Goal: Task Accomplishment & Management: Manage account settings

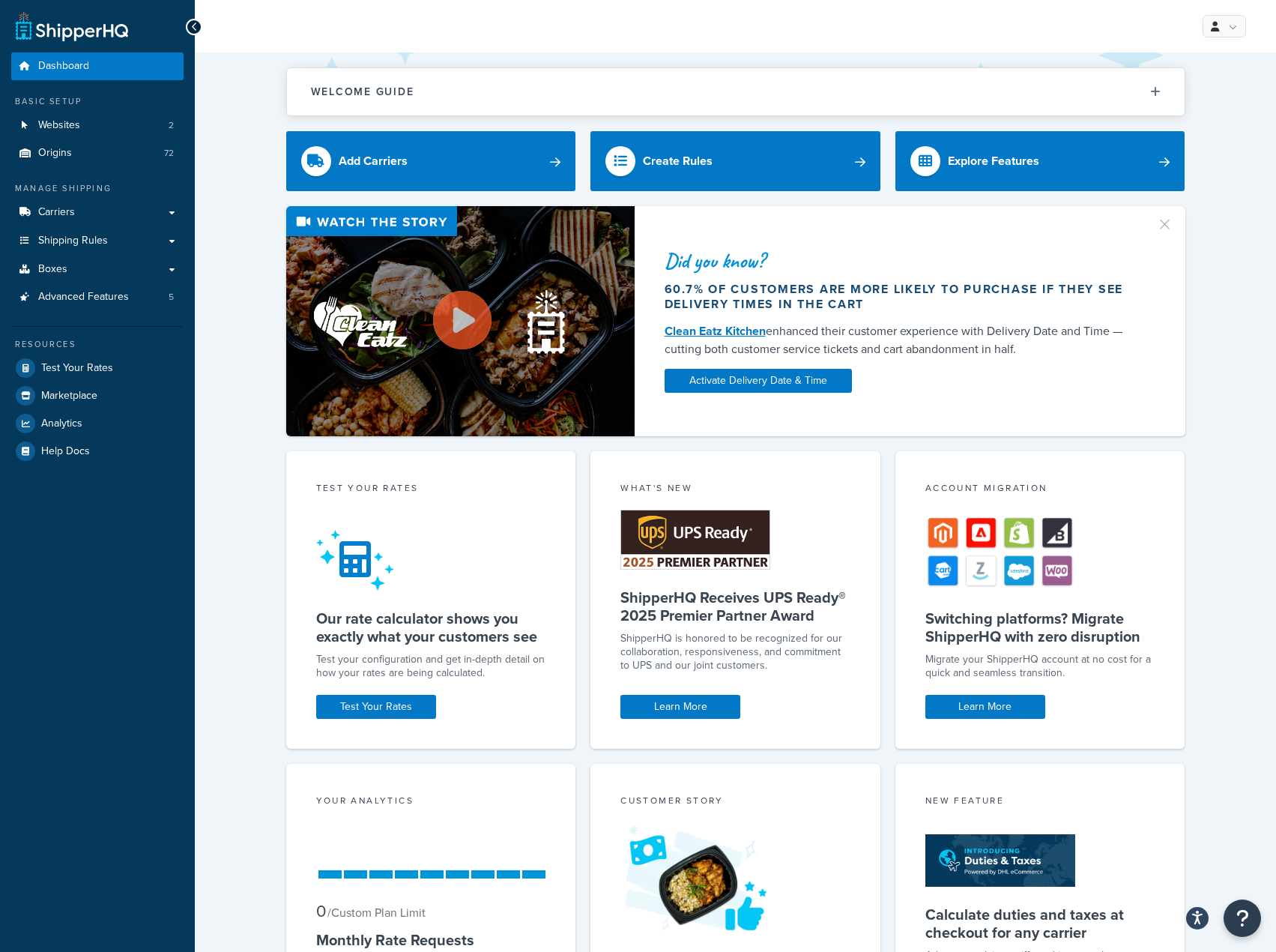
click at [1252, 430] on div "Welcome Guide ShipperHQ: An Overview Carrier Setup Shipping Rules Overview Comm…" at bounding box center [736, 589] width 1082 height 1074
click at [1222, 432] on div "Did you know? 60.7% of customers are more likely to purchase if they see delive…" at bounding box center [735, 321] width 1021 height 230
click at [72, 379] on link "Test Your Rates" at bounding box center [97, 368] width 173 height 27
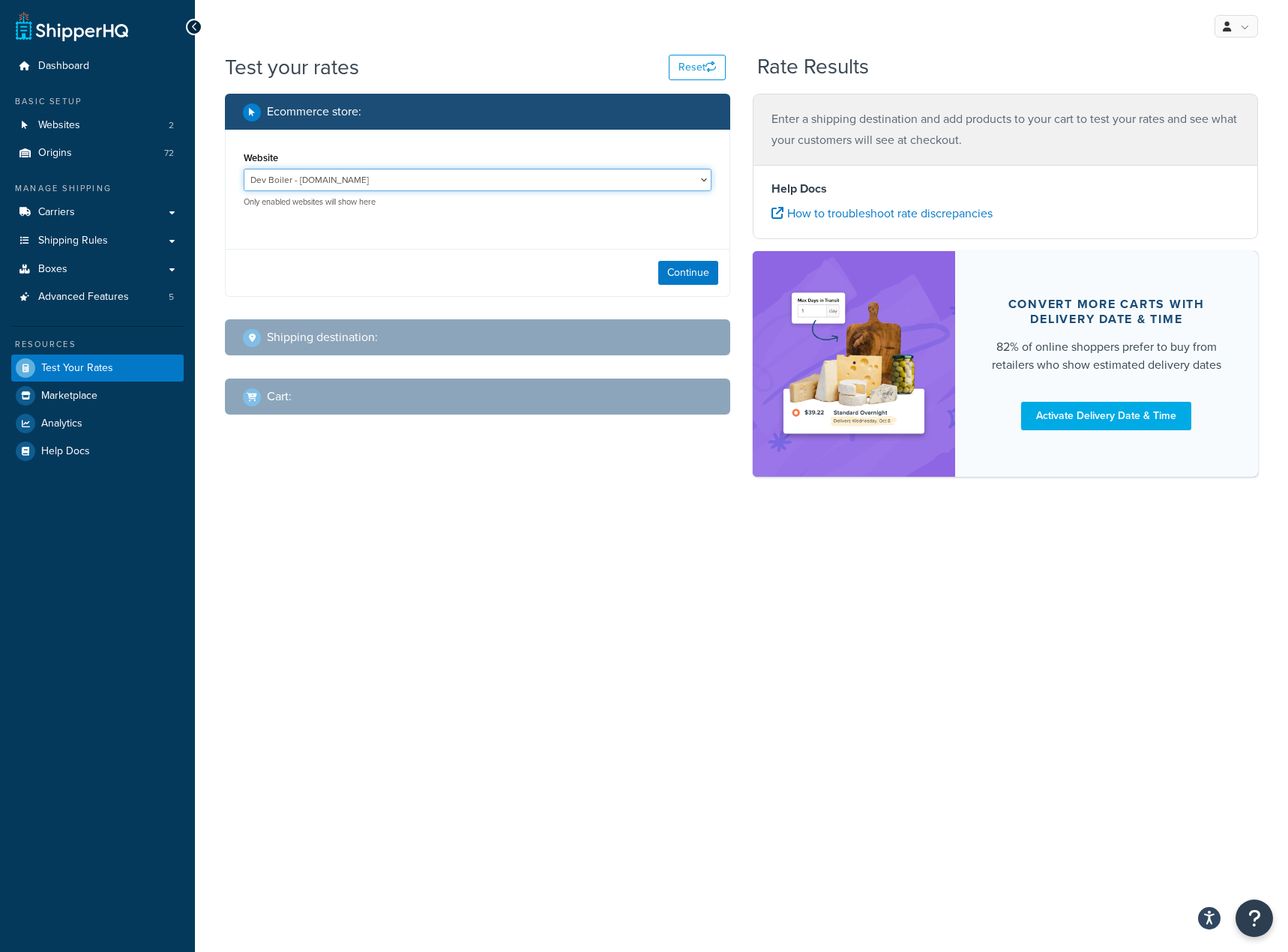
click at [478, 177] on select "Dev Boiler - boiler.weborchestra.org www.boilersupplies.com - https://www.boile…" at bounding box center [478, 179] width 468 height 23
select select "3f026eeca6bc4be92782b087941f4a48"
click at [244, 168] on select "Dev Boiler - boiler.weborchestra.org www.boilersupplies.com - https://www.boile…" at bounding box center [478, 179] width 468 height 23
click at [667, 281] on button "Continue" at bounding box center [688, 272] width 60 height 24
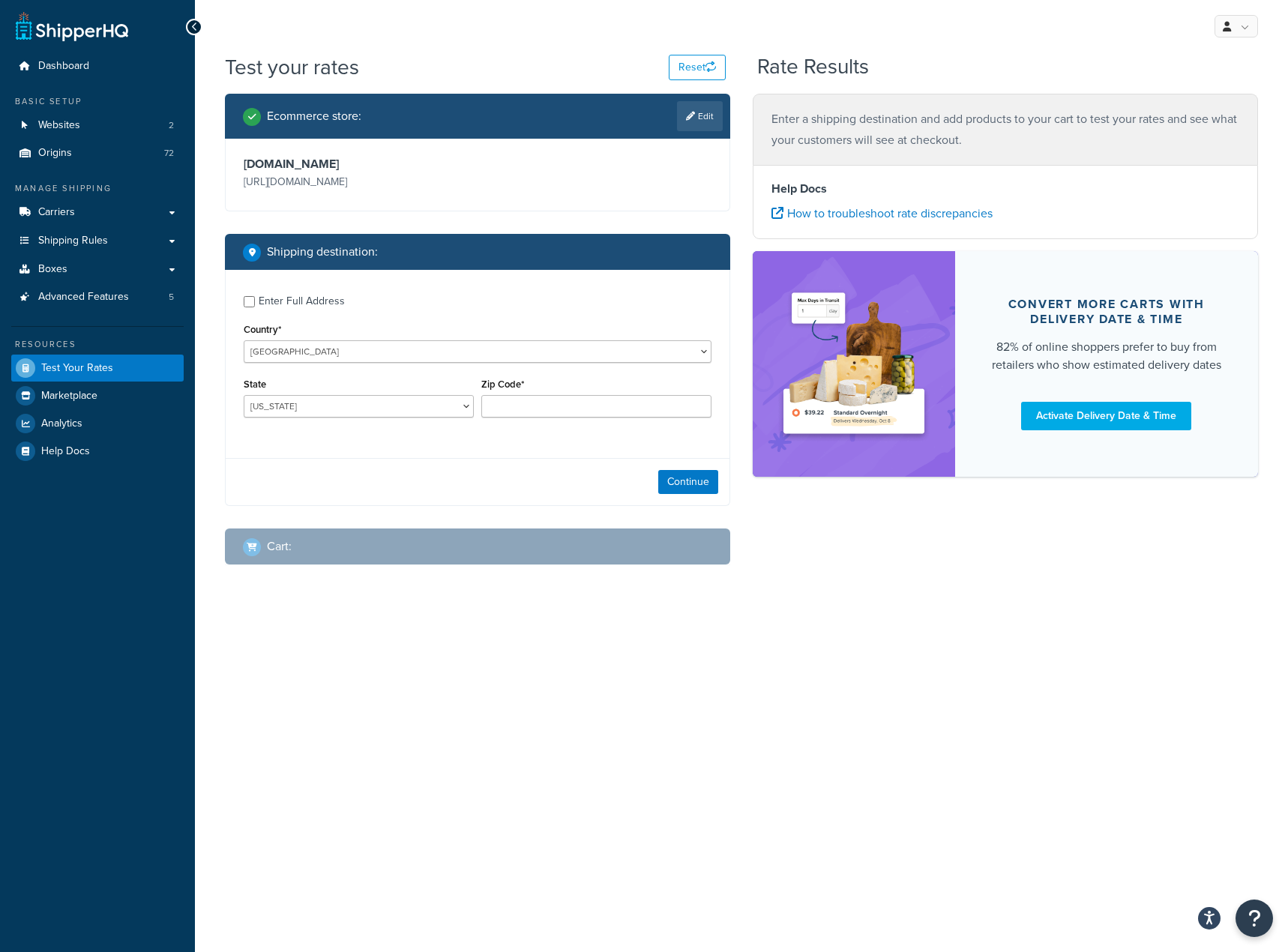
click at [267, 290] on label "Enter Full Address" at bounding box center [485, 299] width 453 height 24
click at [255, 296] on input "Enter Full Address" at bounding box center [249, 301] width 11 height 11
checkbox input "true"
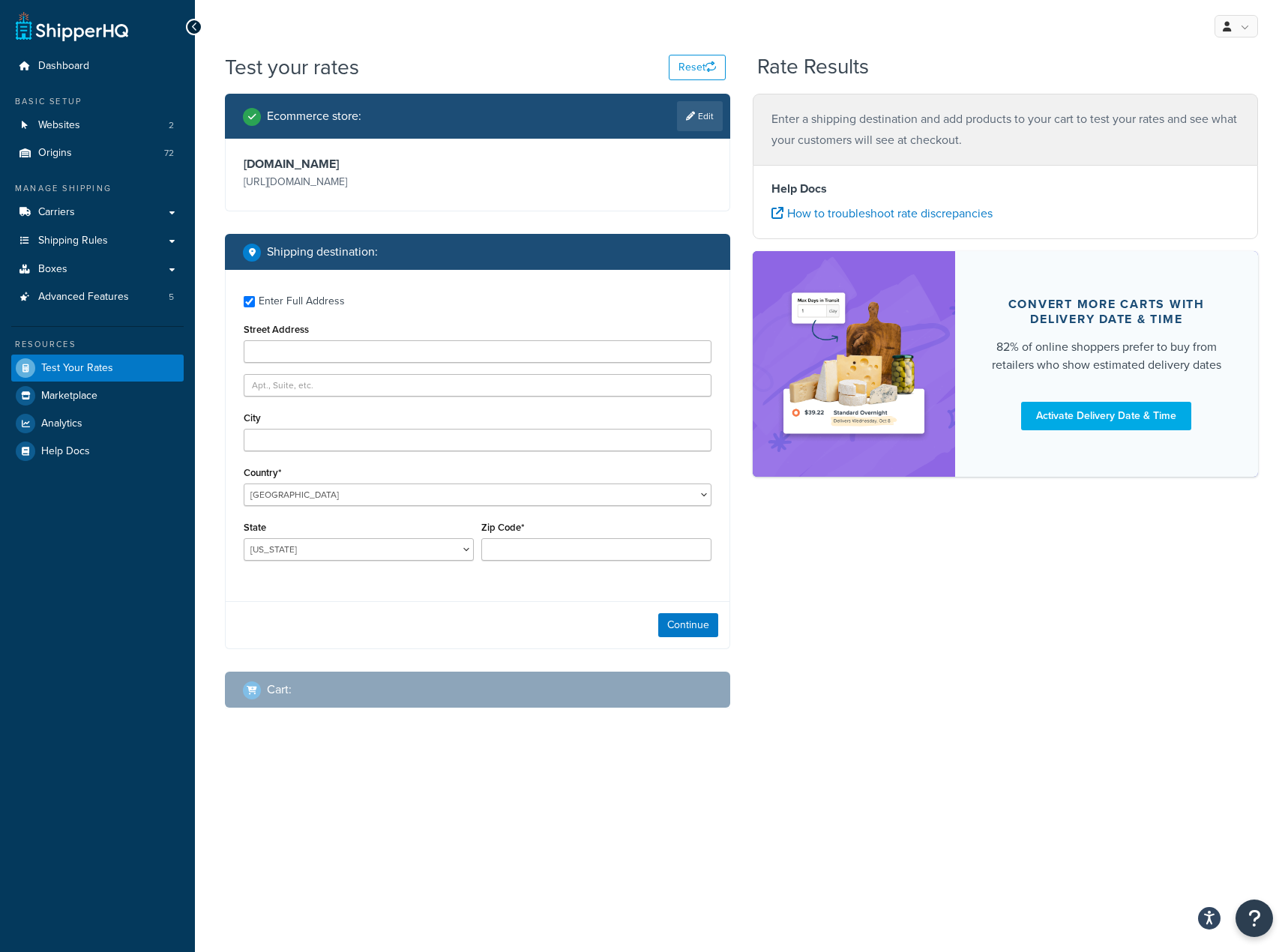
drag, startPoint x: 276, startPoint y: 304, endPoint x: 291, endPoint y: 328, distance: 28.3
click at [277, 305] on div "Enter Full Address" at bounding box center [302, 301] width 86 height 21
click at [358, 635] on div "Continue" at bounding box center [477, 624] width 504 height 47
click at [296, 367] on div "Enter Full Address Street Address City Country* United States United Kingdom Af…" at bounding box center [477, 430] width 504 height 320
click at [295, 345] on input "Street Address" at bounding box center [478, 351] width 468 height 23
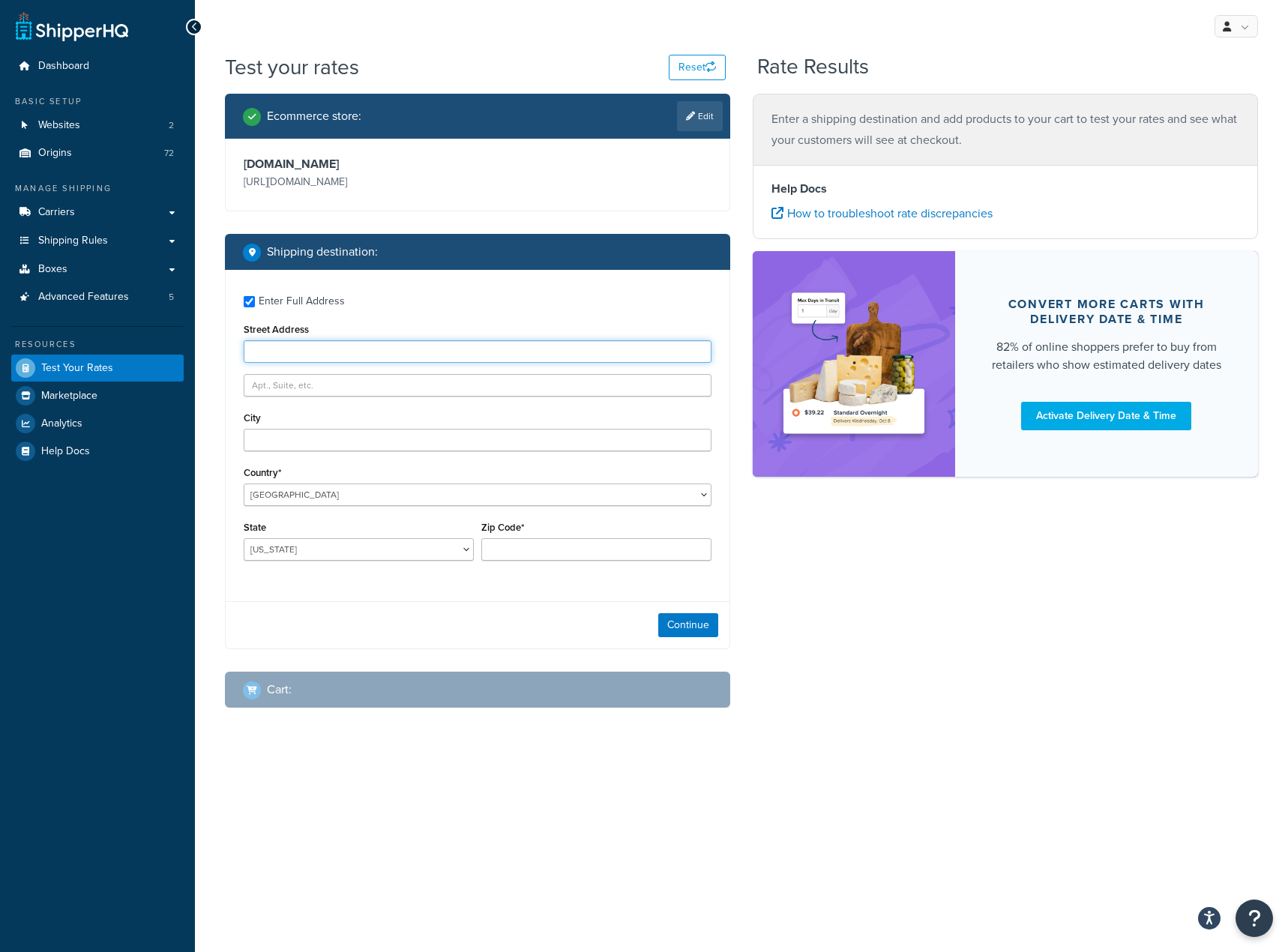
type input "143 MCDONOUGH PKWY"
type input "MCDONOUGH"
select select "GA"
type input "30253"
click at [448, 607] on div "Continue" at bounding box center [477, 624] width 504 height 47
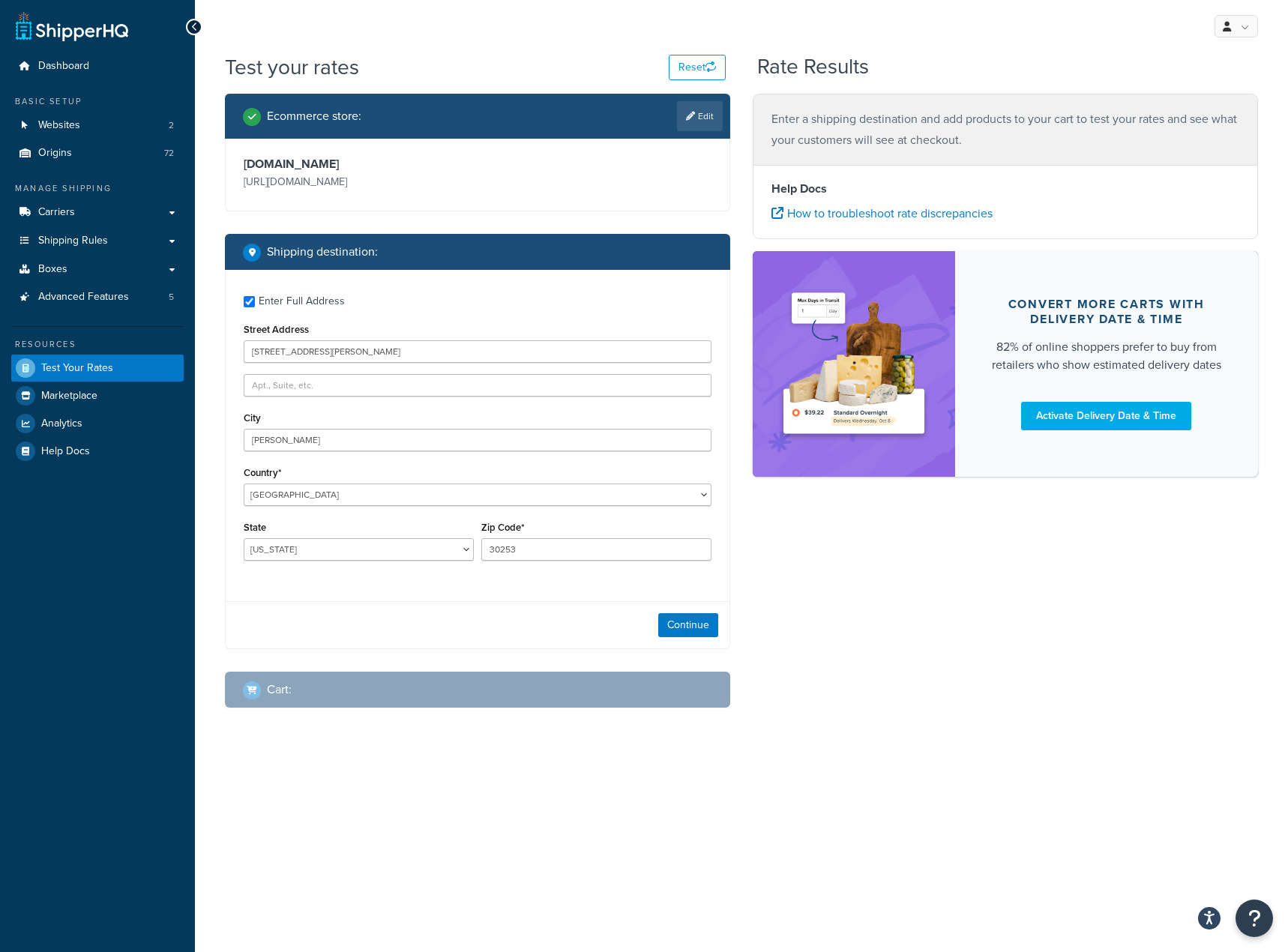
click at [587, 630] on div "Continue" at bounding box center [477, 624] width 504 height 47
click at [699, 624] on button "Continue" at bounding box center [688, 625] width 60 height 24
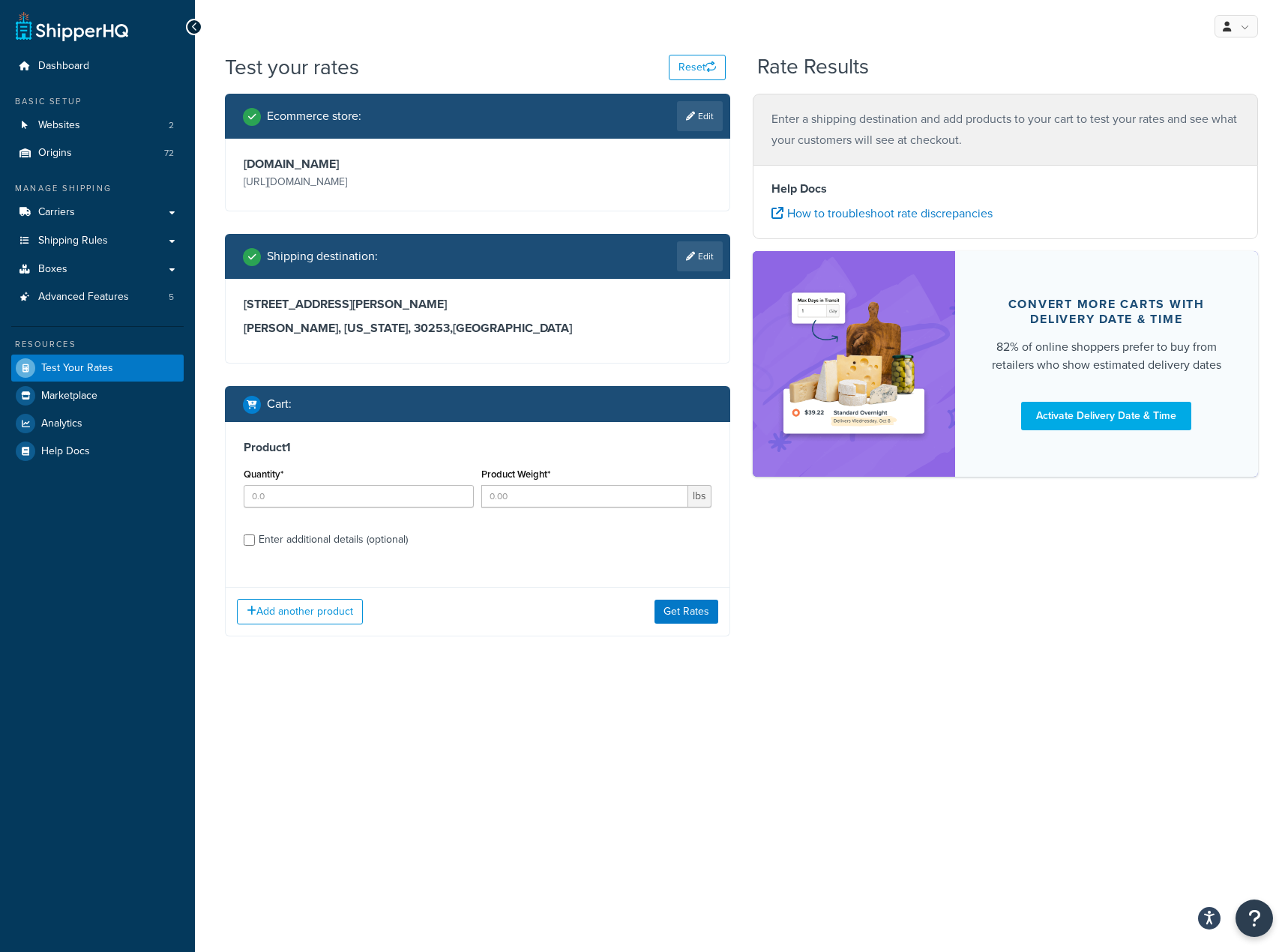
click at [753, 749] on div "My Profile Billing Global Settings Contact Us Logout Test your rates Reset Rate…" at bounding box center [742, 476] width 1093 height 952
click at [344, 497] on input "Quantity*" at bounding box center [359, 496] width 230 height 23
type input "1"
drag, startPoint x: 546, startPoint y: 759, endPoint x: 573, endPoint y: 579, distance: 182.0
click at [551, 736] on div "My Profile Billing Global Settings Contact Us Logout Test your rates Reset Rate…" at bounding box center [742, 476] width 1093 height 952
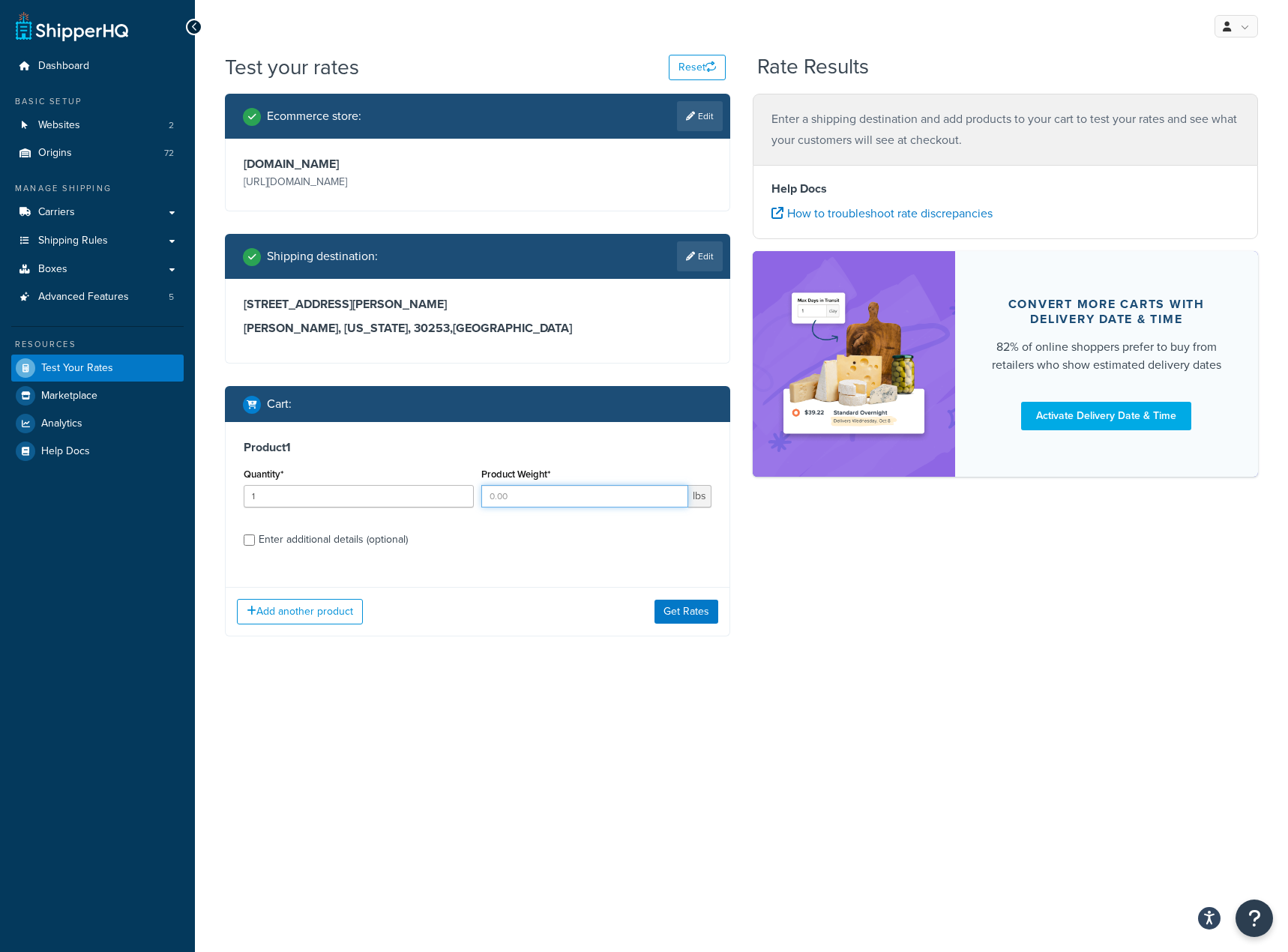
click at [545, 502] on input "Product Weight*" at bounding box center [584, 496] width 207 height 23
type input "1"
drag, startPoint x: 659, startPoint y: 774, endPoint x: 715, endPoint y: 681, distance: 108.6
click at [661, 774] on div "My Profile Billing Global Settings Contact Us Logout Test your rates Reset Rate…" at bounding box center [742, 476] width 1093 height 952
click at [686, 608] on button "Get Rates" at bounding box center [686, 612] width 64 height 24
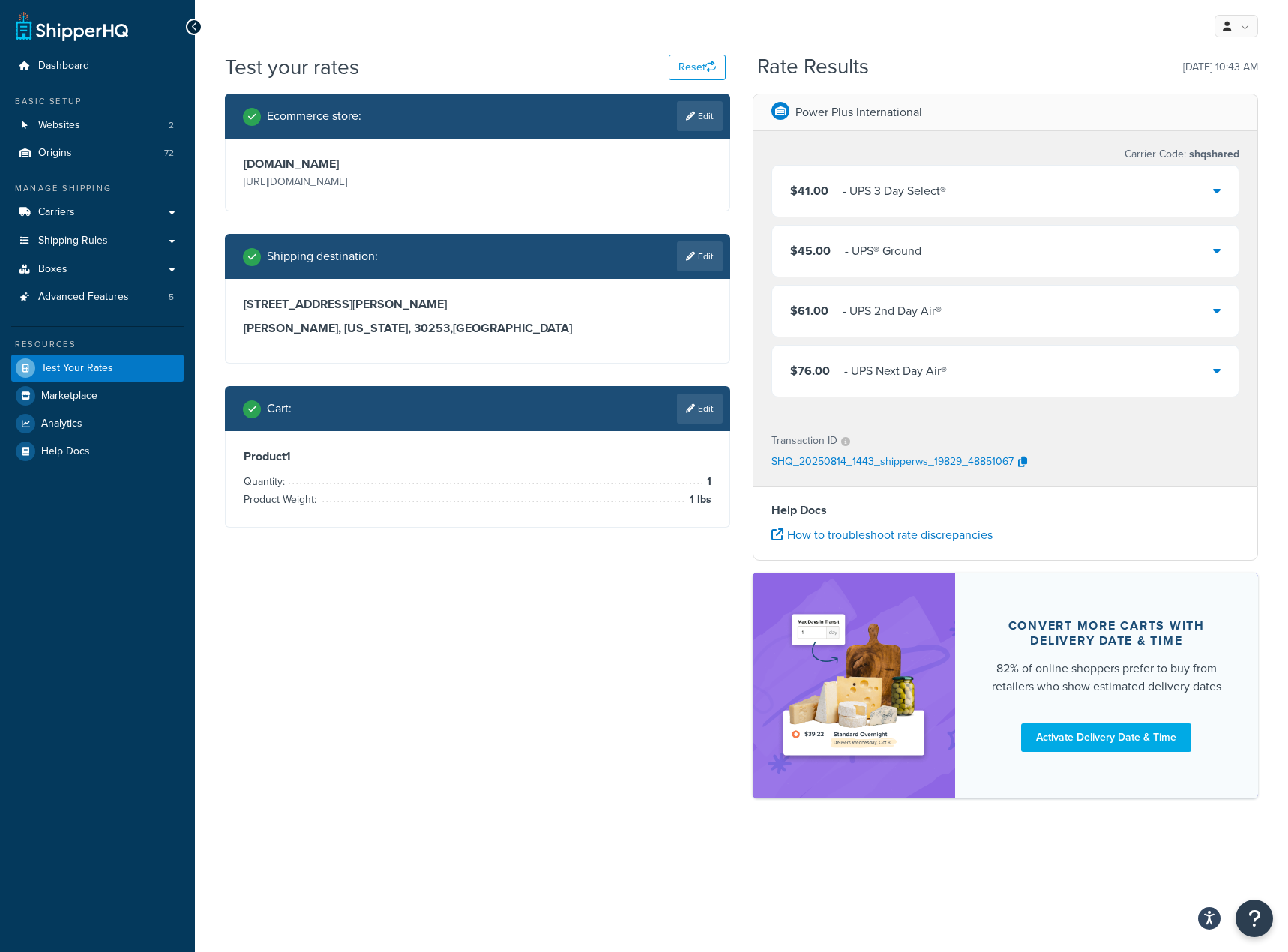
click at [881, 195] on div "- UPS 3 Day Select®" at bounding box center [893, 191] width 103 height 21
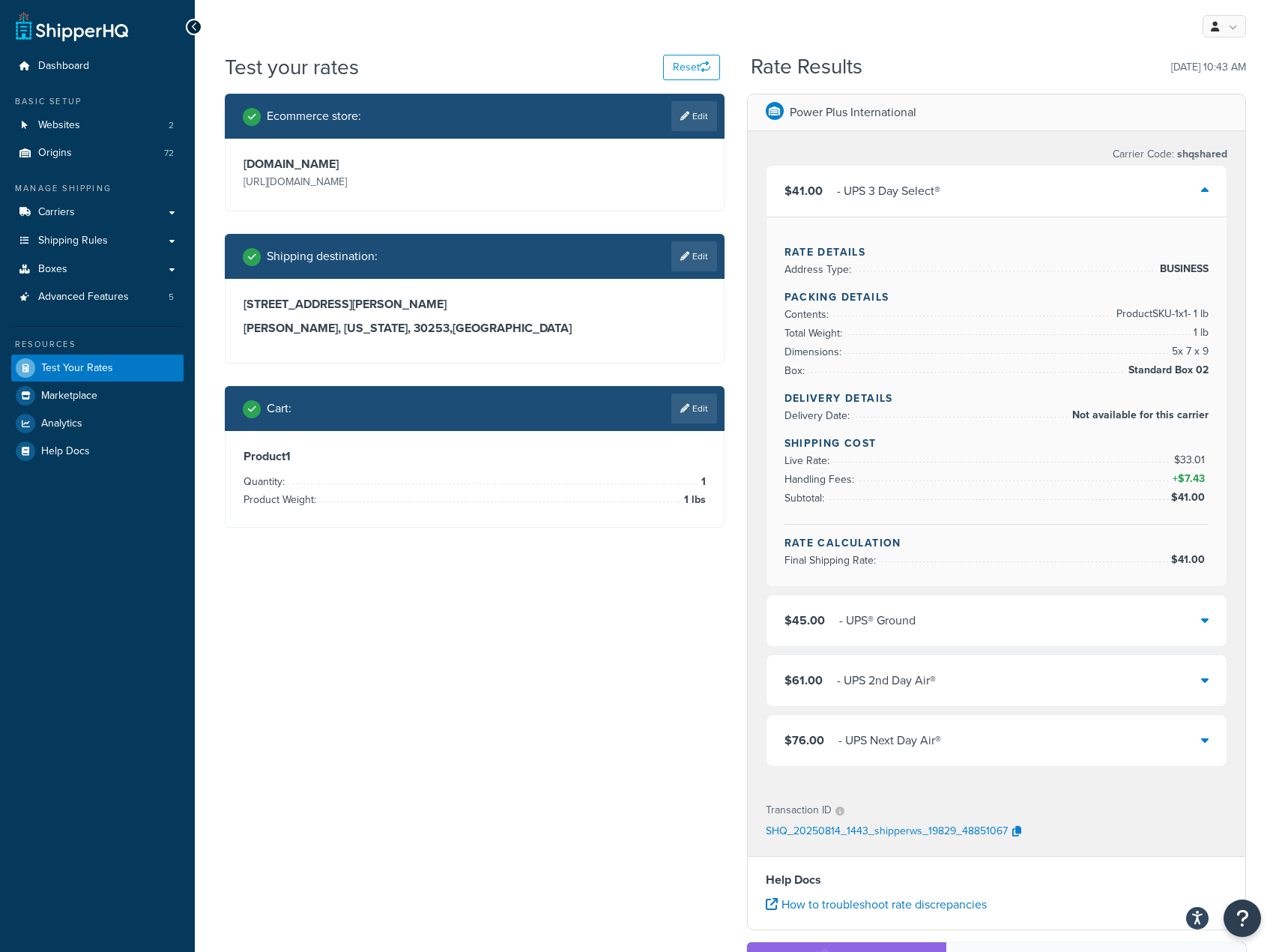
click at [669, 638] on div "Ecommerce store : Edit www.boilersupplies.com https://www.boilersupplies.com Sh…" at bounding box center [736, 637] width 1044 height 1086
click at [80, 218] on link "Carriers" at bounding box center [97, 212] width 173 height 28
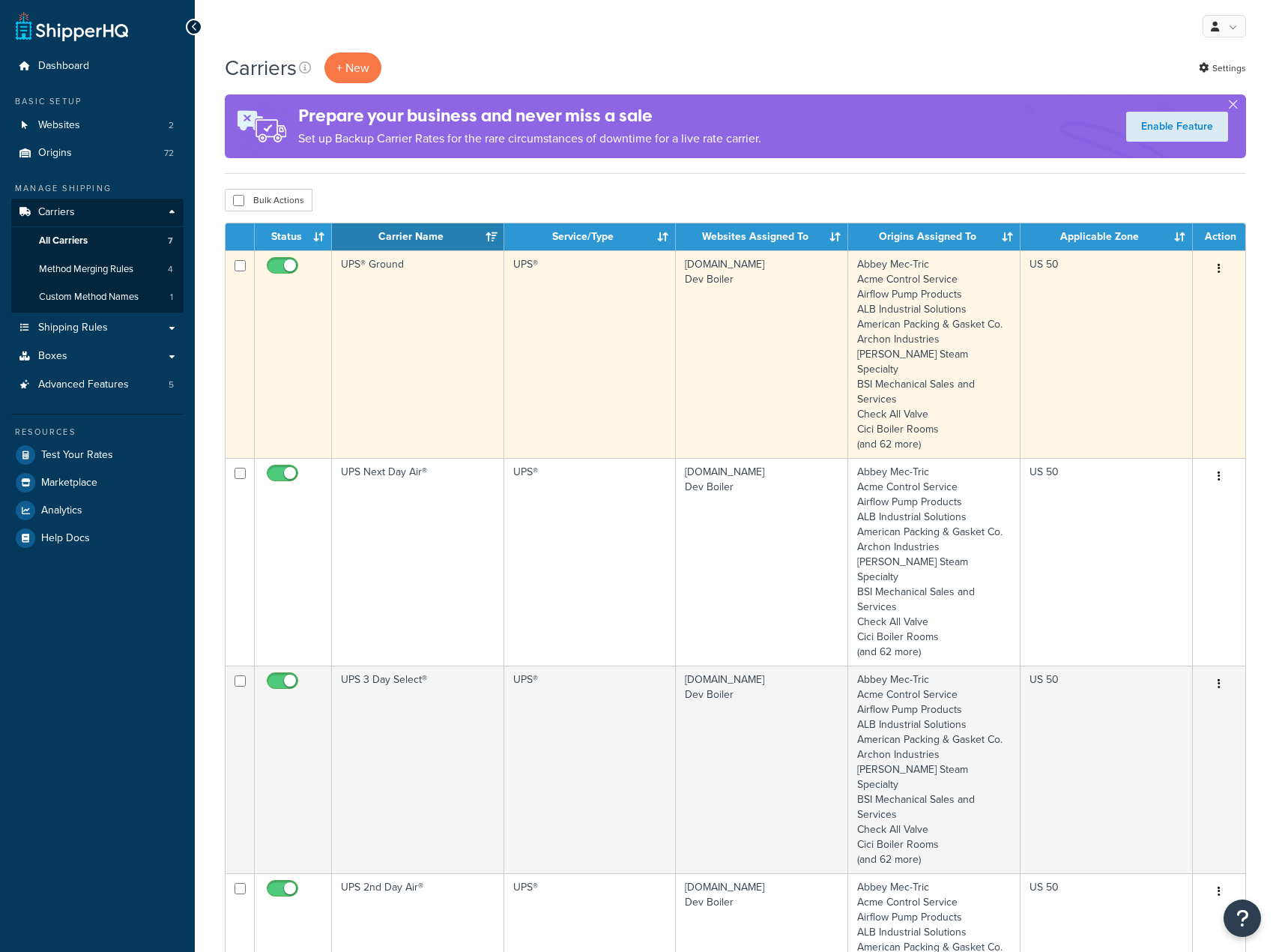
drag, startPoint x: 373, startPoint y: 373, endPoint x: 382, endPoint y: 391, distance: 20.1
click at [373, 375] on td "UPS® Ground" at bounding box center [418, 354] width 173 height 208
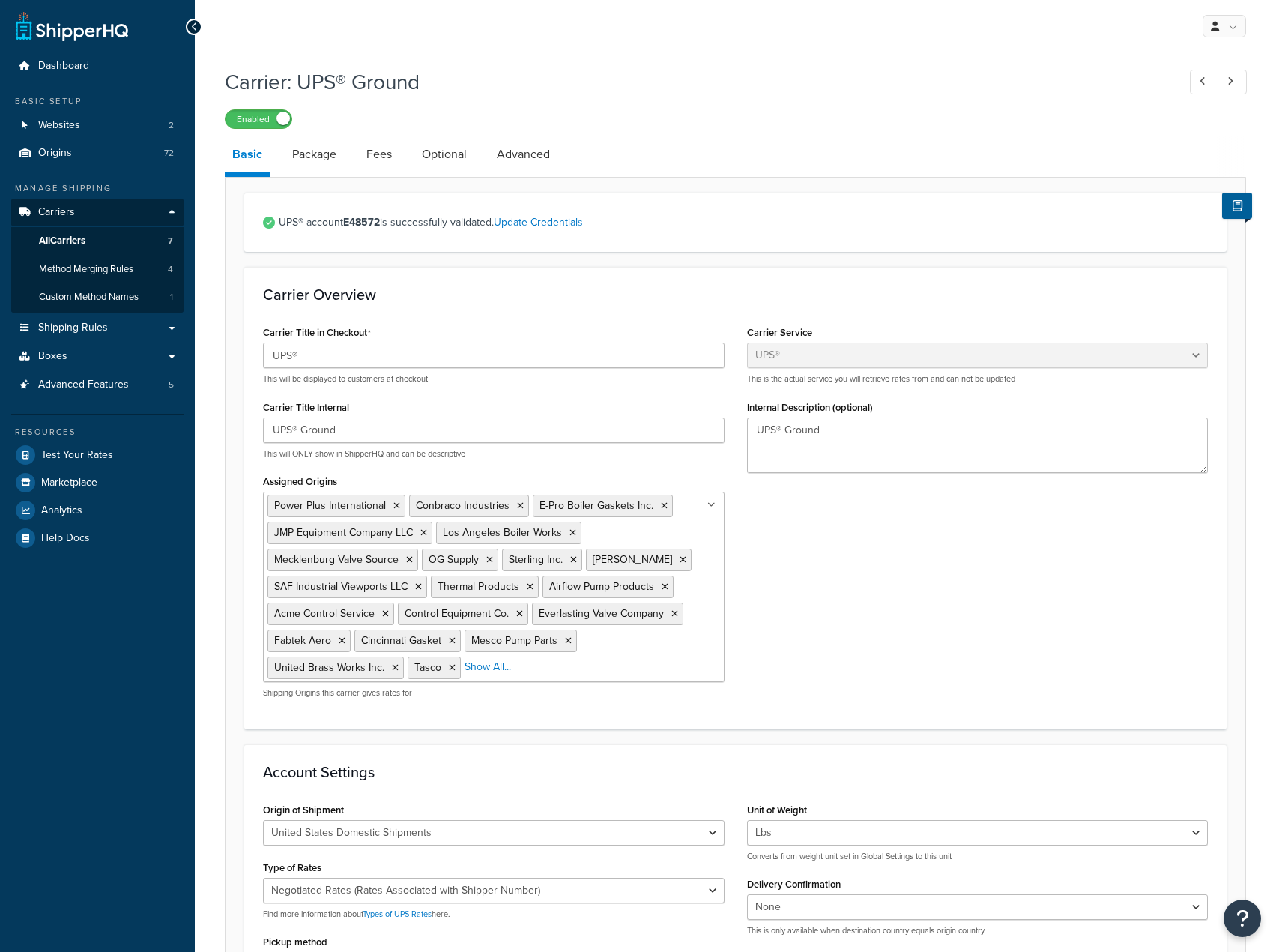
select select "ups"
click at [334, 163] on link "Package" at bounding box center [314, 154] width 59 height 36
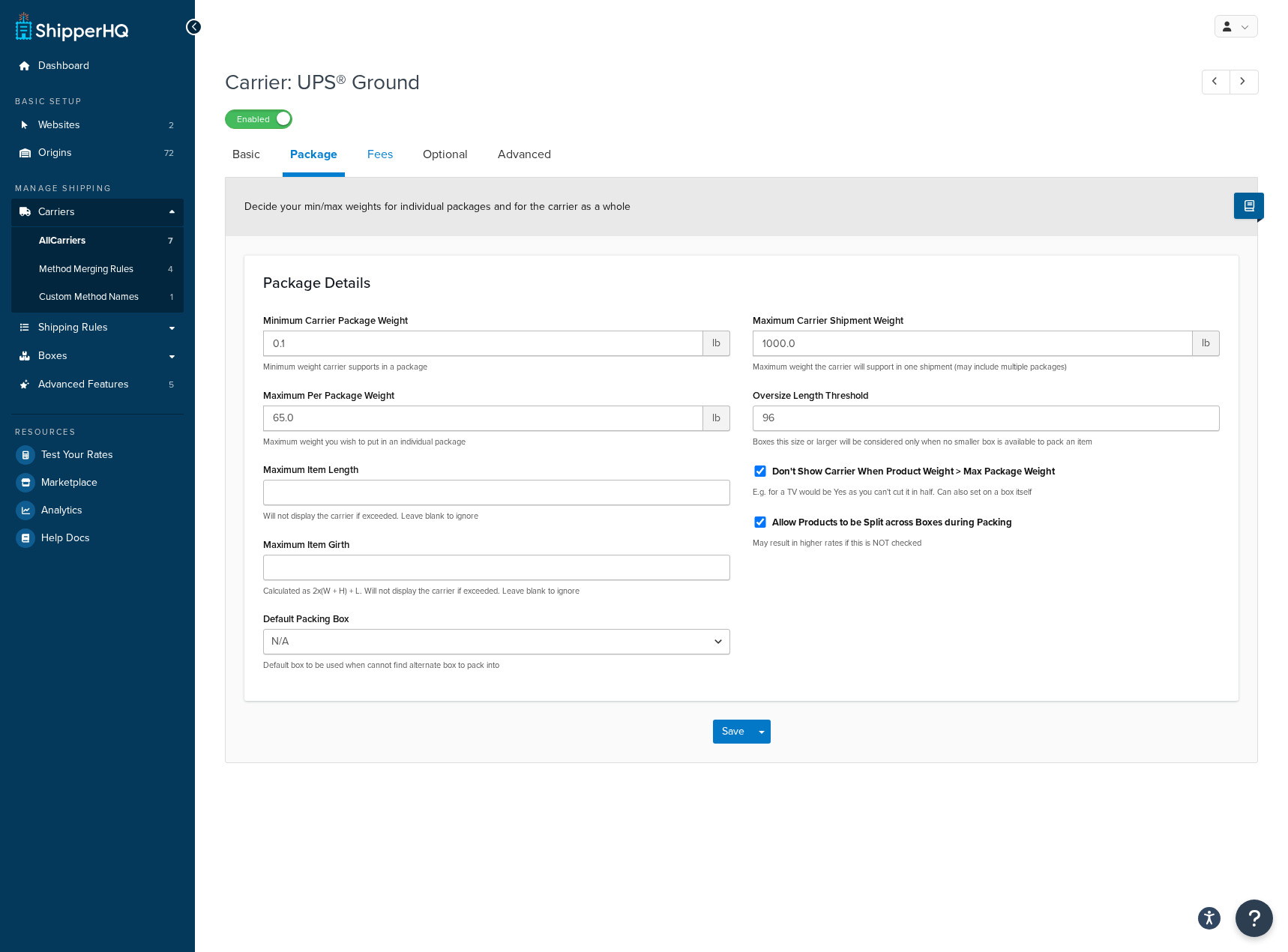
click at [384, 156] on link "Fees" at bounding box center [380, 154] width 40 height 36
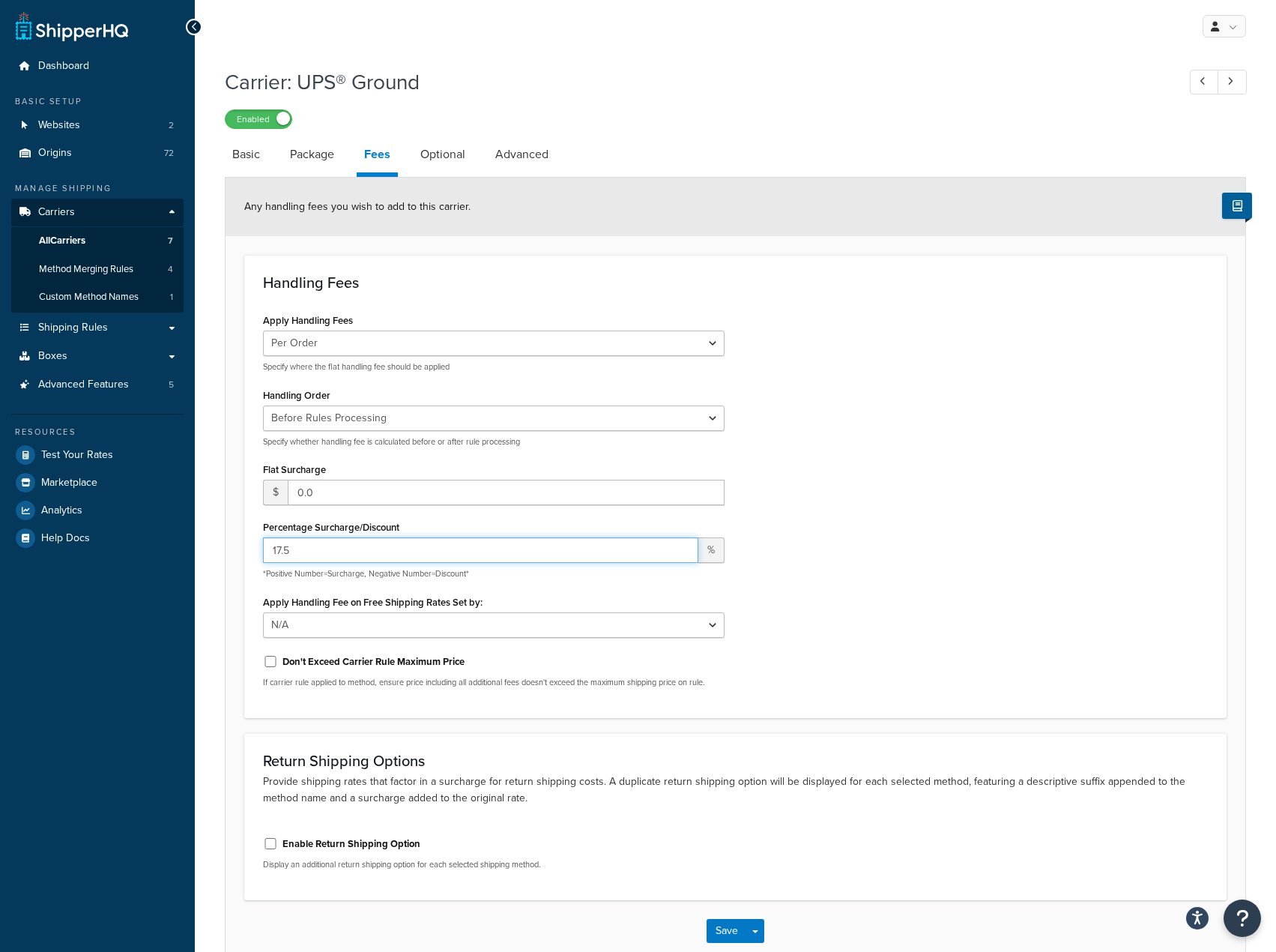
click at [423, 553] on input "17.5" at bounding box center [481, 550] width 436 height 25
click at [1048, 602] on div "Apply Handling Fees Per Order Per Item Per Package Specify where the flat handl…" at bounding box center [736, 504] width 968 height 390
drag, startPoint x: 344, startPoint y: 555, endPoint x: 245, endPoint y: 562, distance: 99.2
click at [245, 562] on div "Handling Fees Apply Handling Fees Per Order Per Item Per Package Specify where …" at bounding box center [736, 486] width 983 height 463
type input "-30"
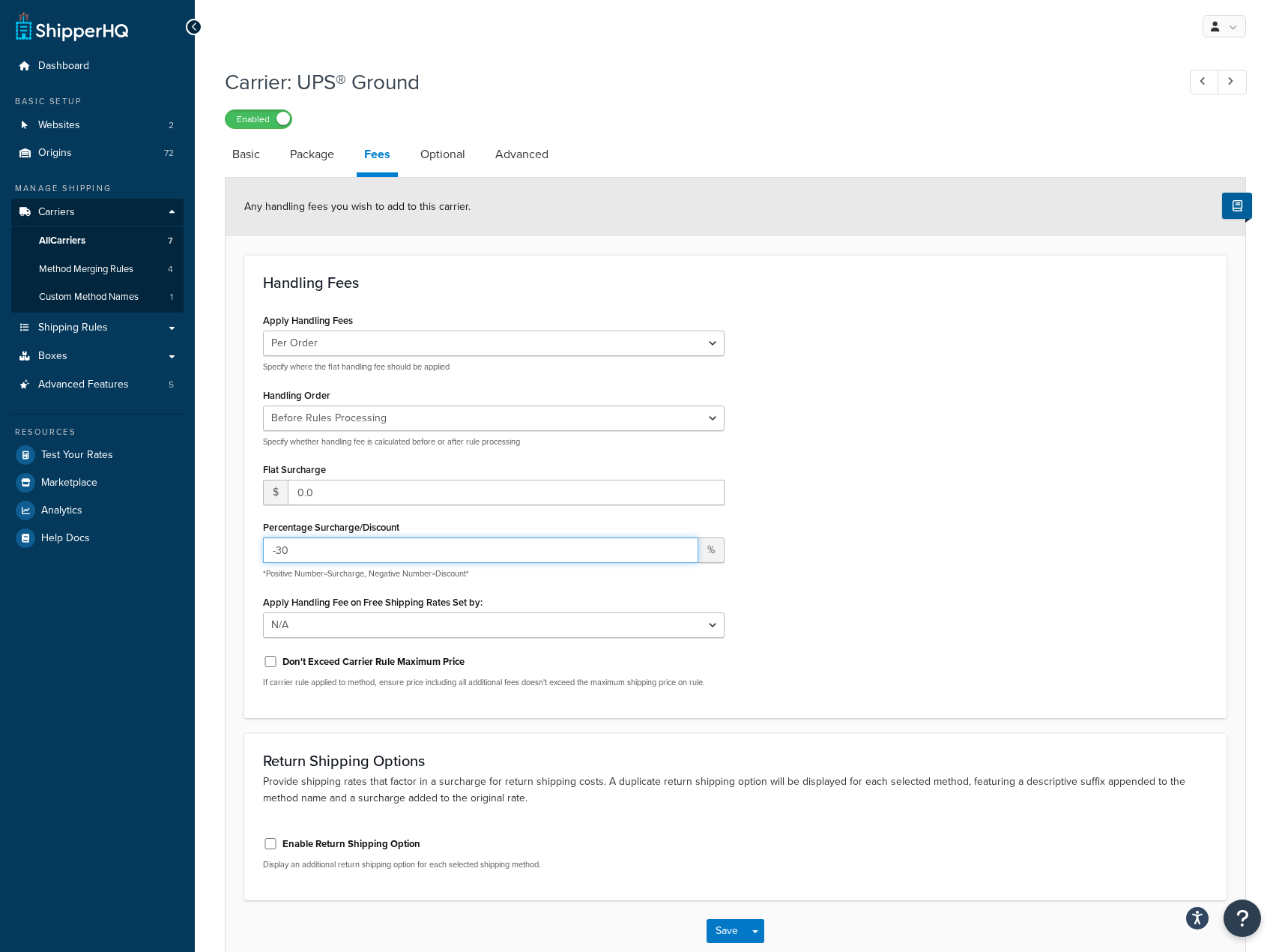
drag, startPoint x: 314, startPoint y: 561, endPoint x: 251, endPoint y: 572, distance: 64.0
click at [251, 572] on div "Handling Fees Apply Handling Fees Per Order Per Item Per Package Specify where …" at bounding box center [736, 486] width 983 height 463
type input "-75"
click at [828, 499] on div "Apply Handling Fees Per Order Per Item Per Package Specify where the flat handl…" at bounding box center [736, 504] width 968 height 390
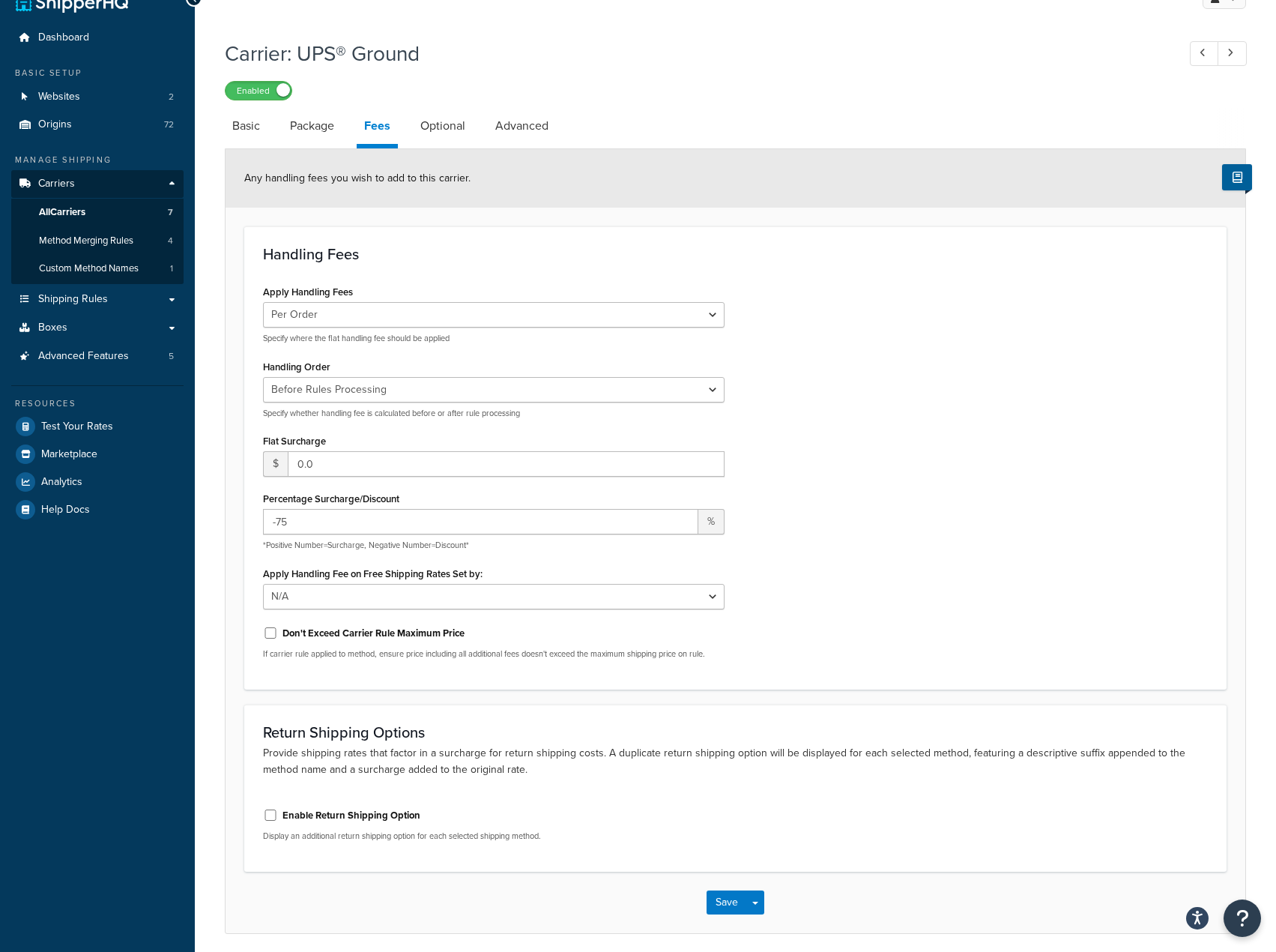
scroll to position [88, 0]
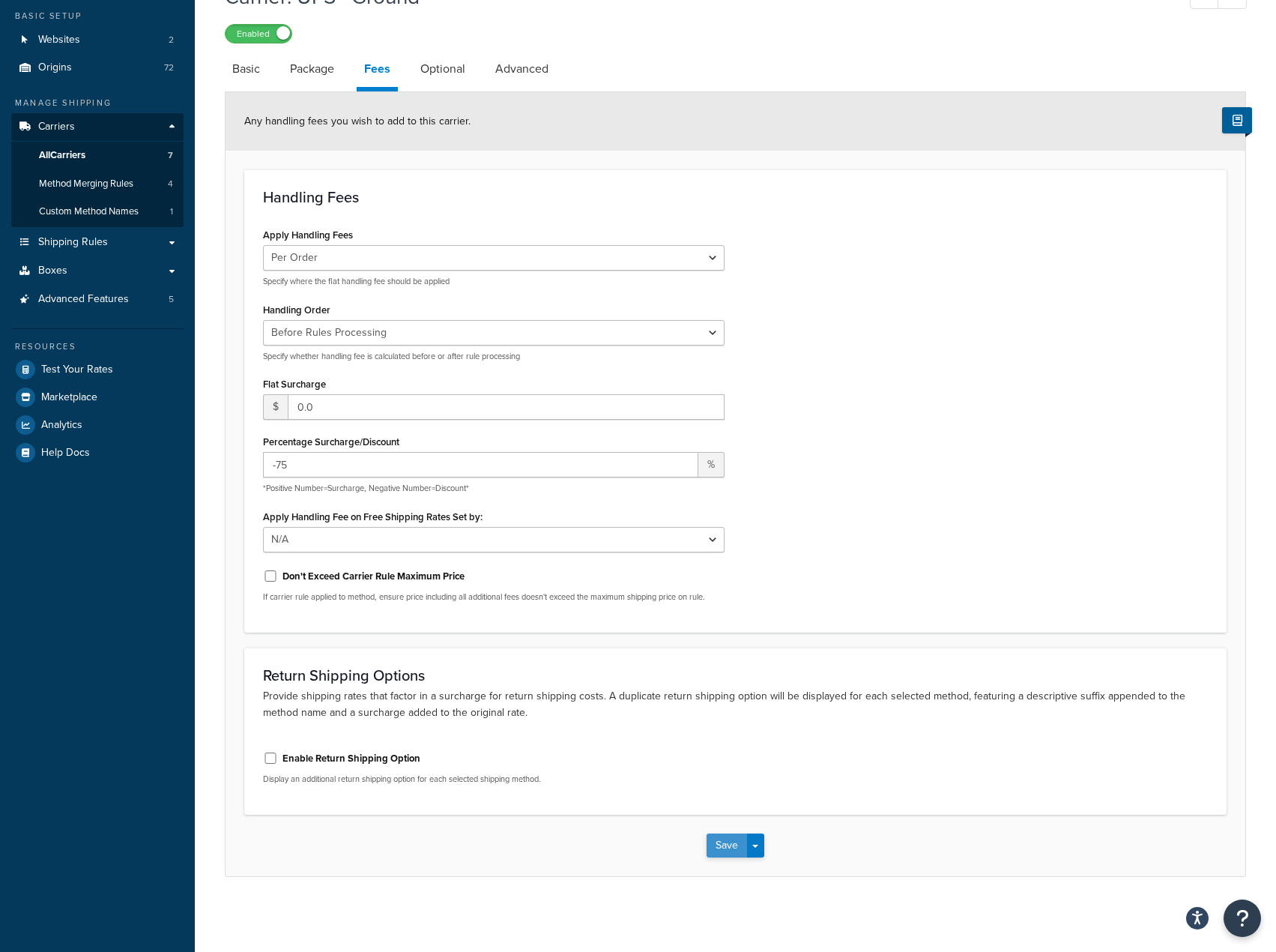
click at [726, 851] on button "Save" at bounding box center [726, 846] width 40 height 24
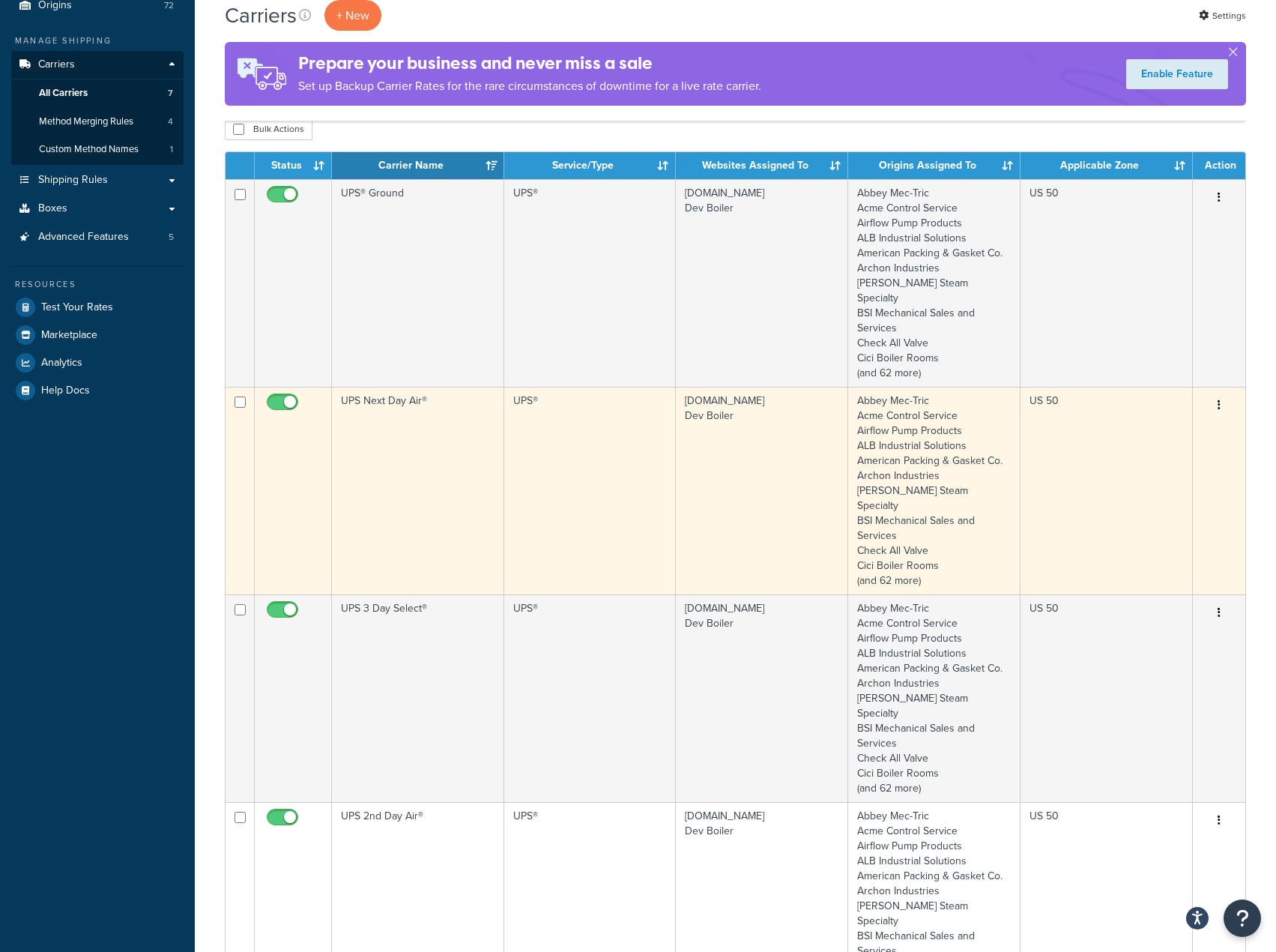
scroll to position [150, 0]
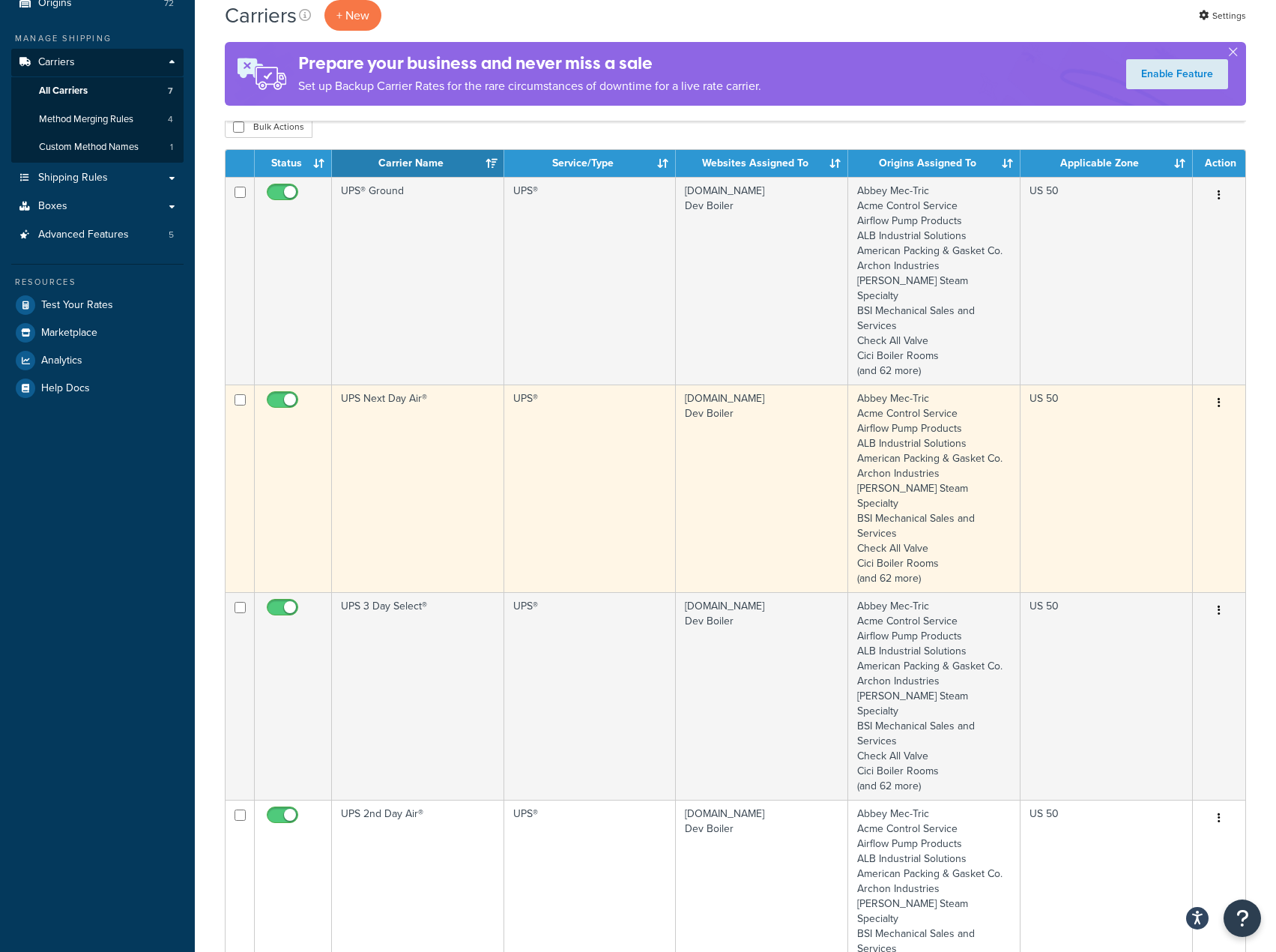
click at [443, 480] on td "UPS Next Day Air®" at bounding box center [418, 489] width 173 height 208
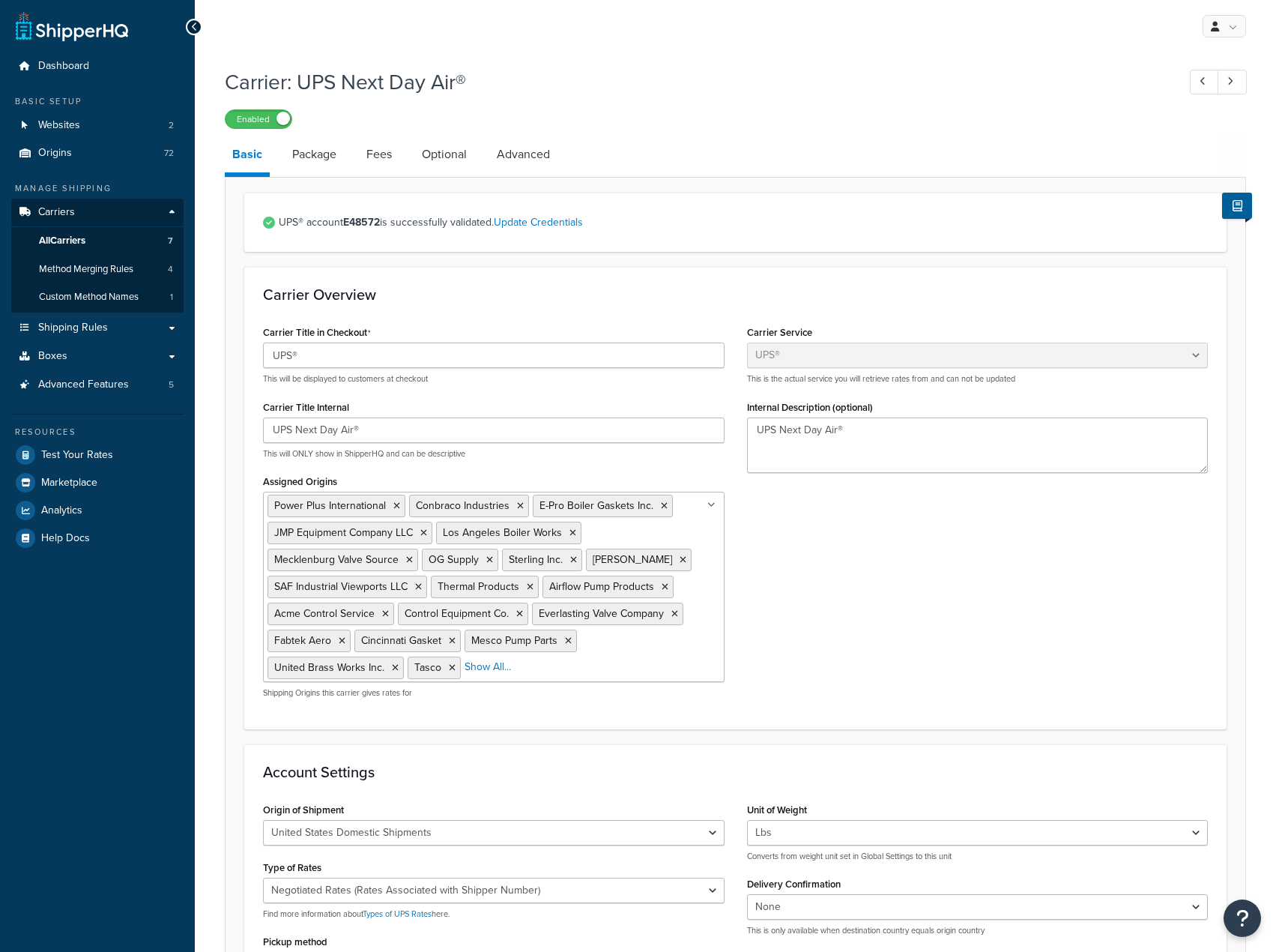
select select "ups"
click at [535, 172] on link "Advanced" at bounding box center [523, 154] width 68 height 36
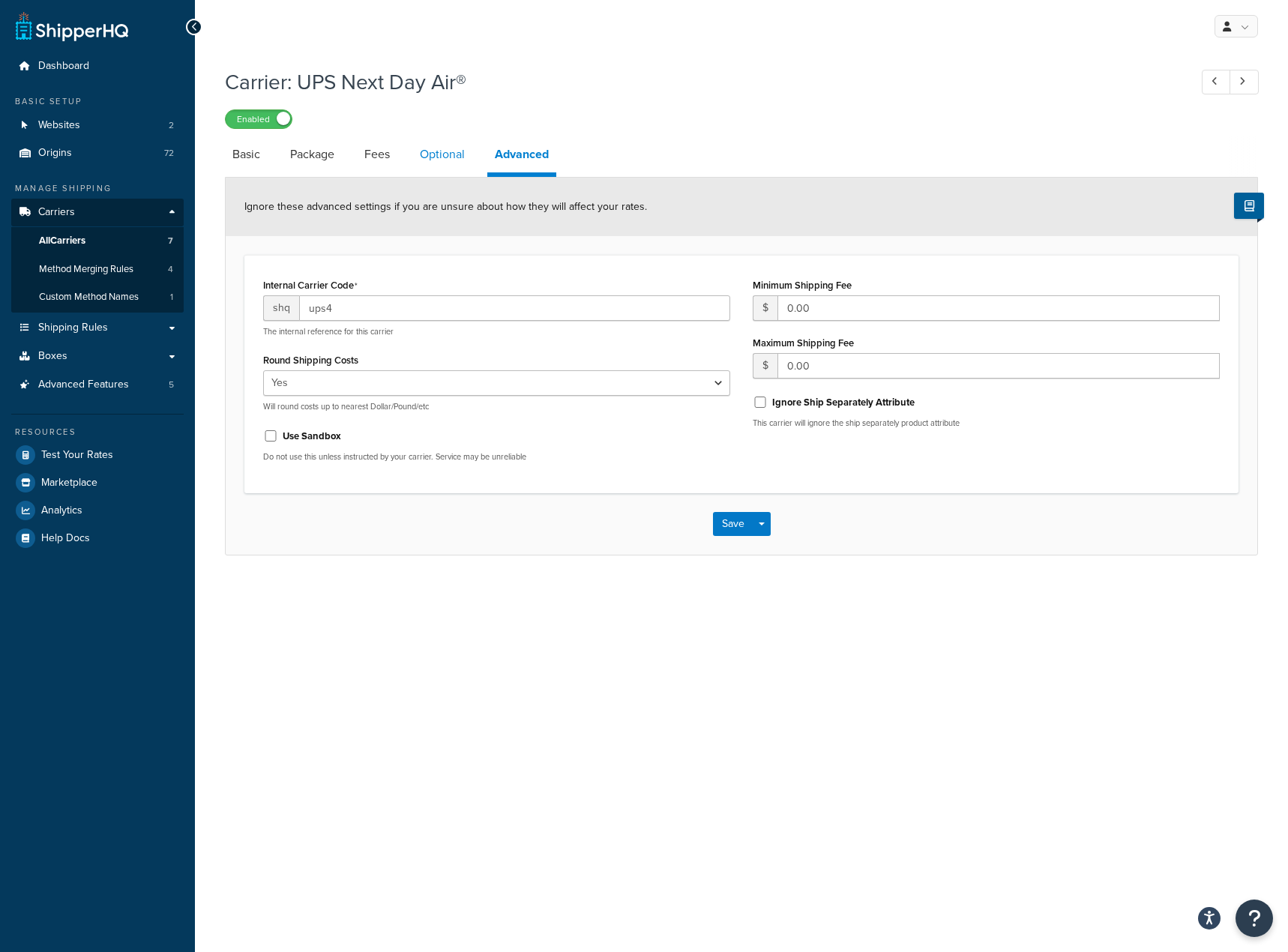
click at [438, 171] on link "Optional" at bounding box center [442, 154] width 60 height 36
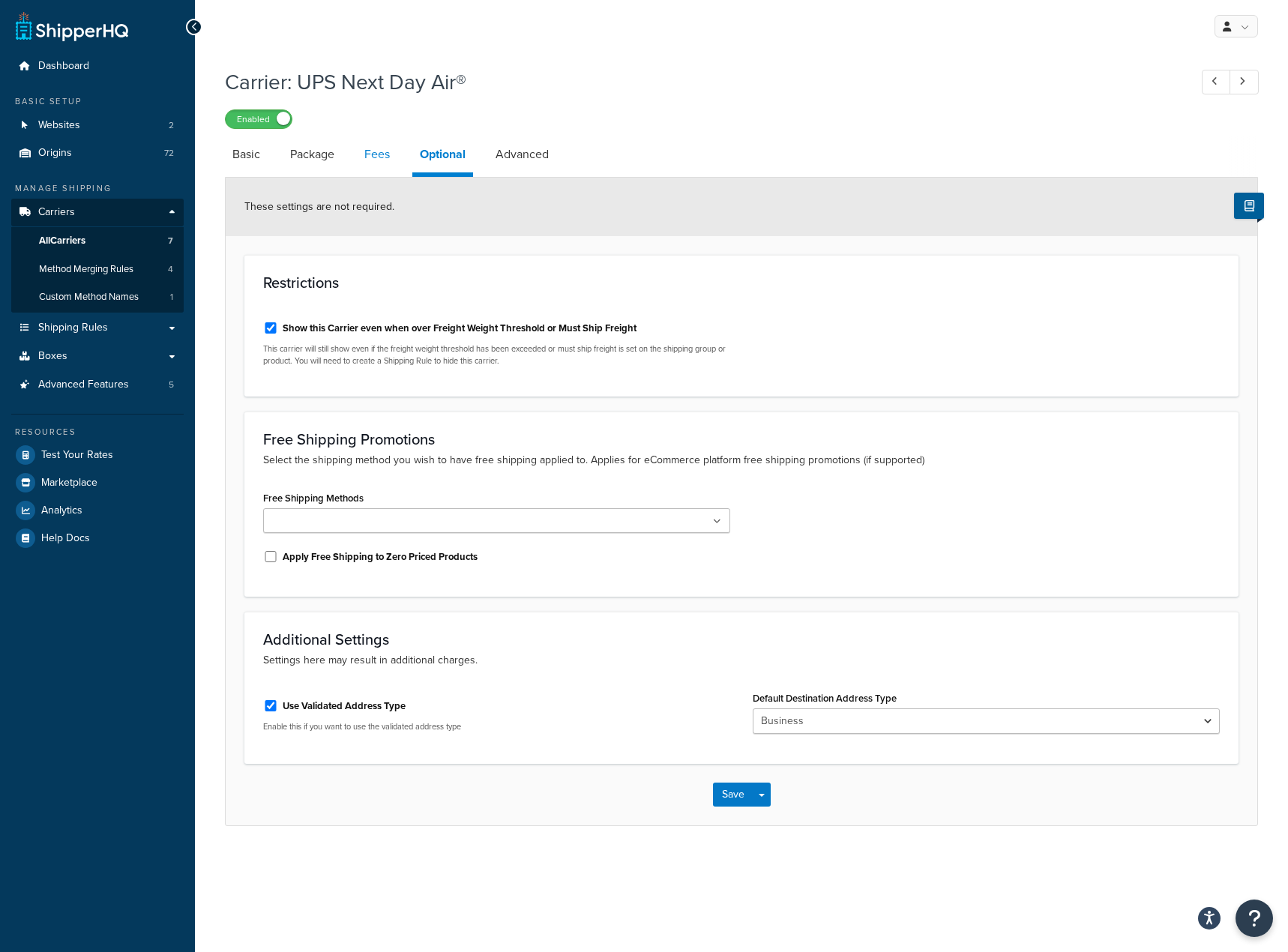
click at [373, 156] on link "Fees" at bounding box center [377, 154] width 40 height 36
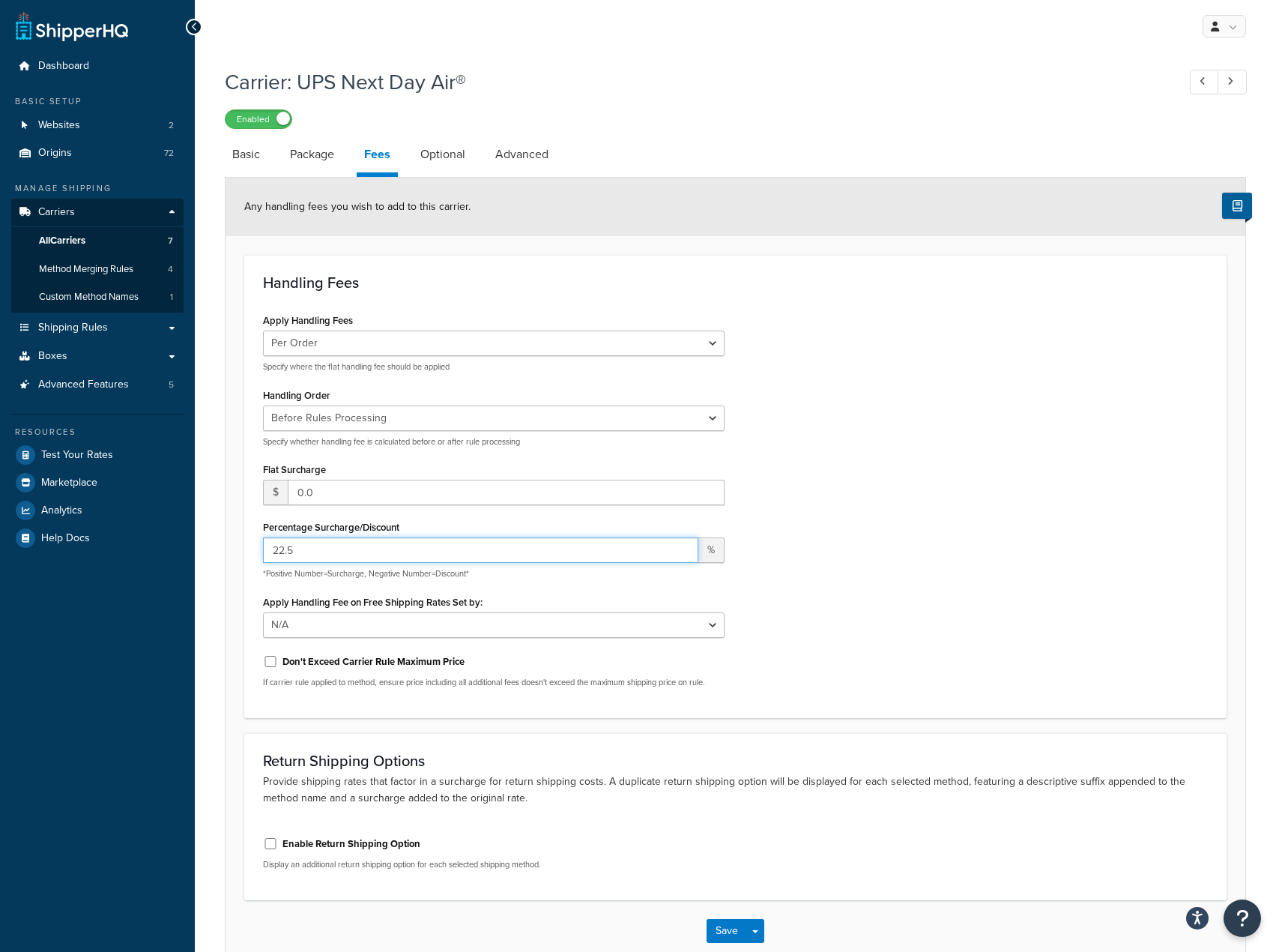
drag, startPoint x: 323, startPoint y: 547, endPoint x: 261, endPoint y: 536, distance: 63.0
click at [261, 536] on div "Apply Handling Fees Per Order Per Item Per Package Specify where the flat handl…" at bounding box center [494, 504] width 484 height 390
type input "-75"
click at [819, 618] on div "Apply Handling Fees Per Order Per Item Per Package Specify where the flat handl…" at bounding box center [736, 504] width 968 height 390
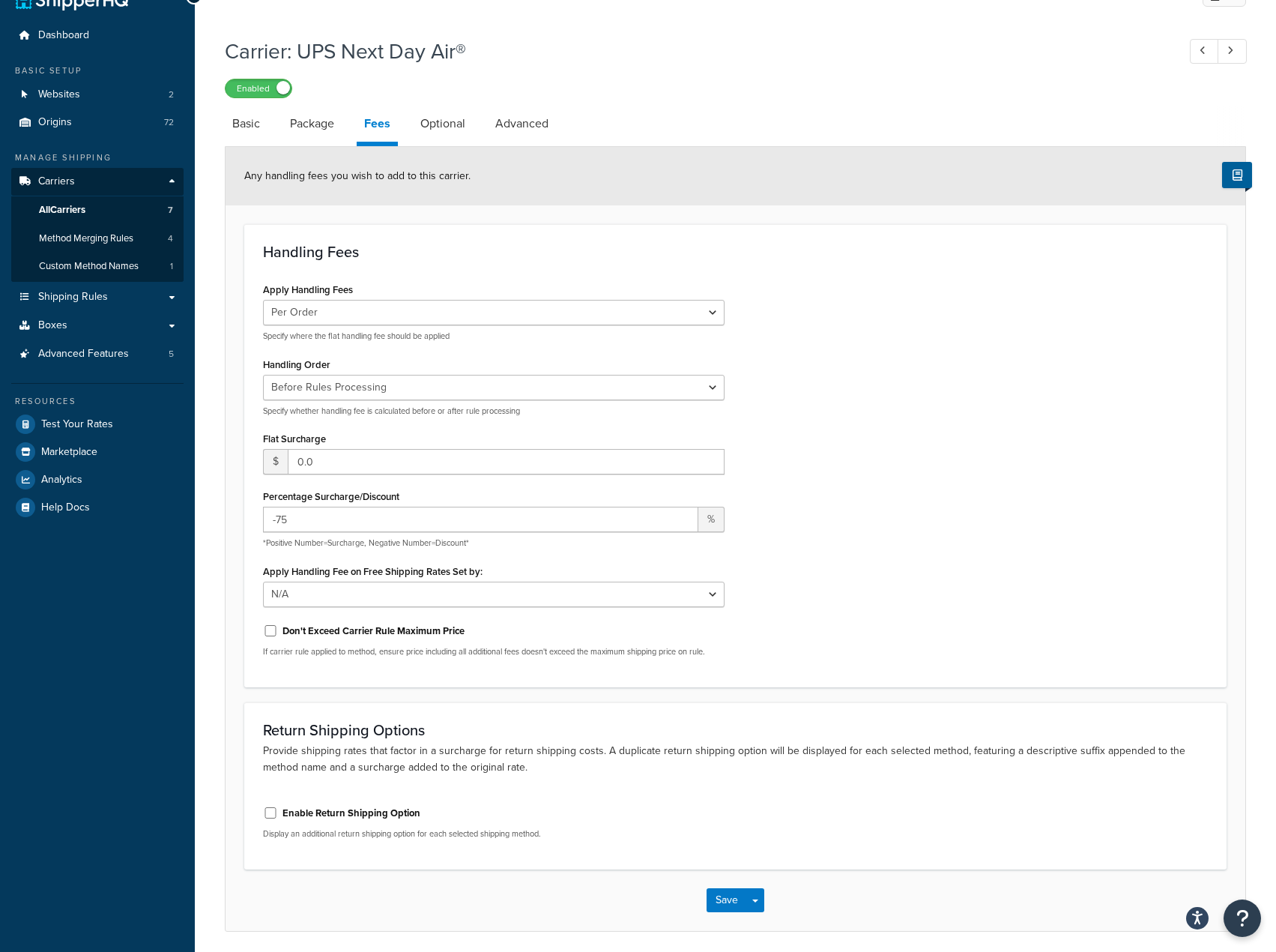
scroll to position [88, 0]
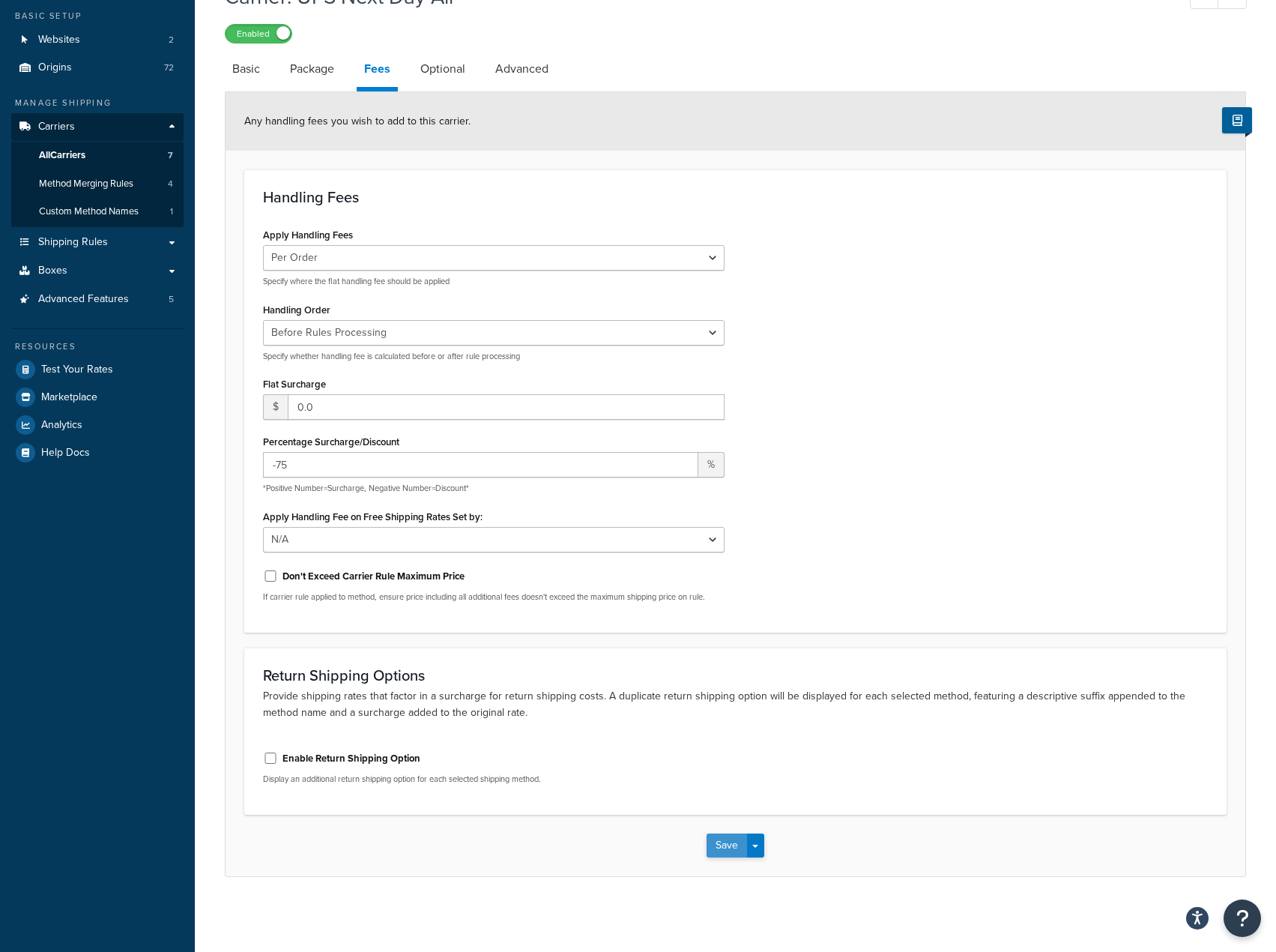
click at [724, 841] on button "Save" at bounding box center [726, 846] width 40 height 24
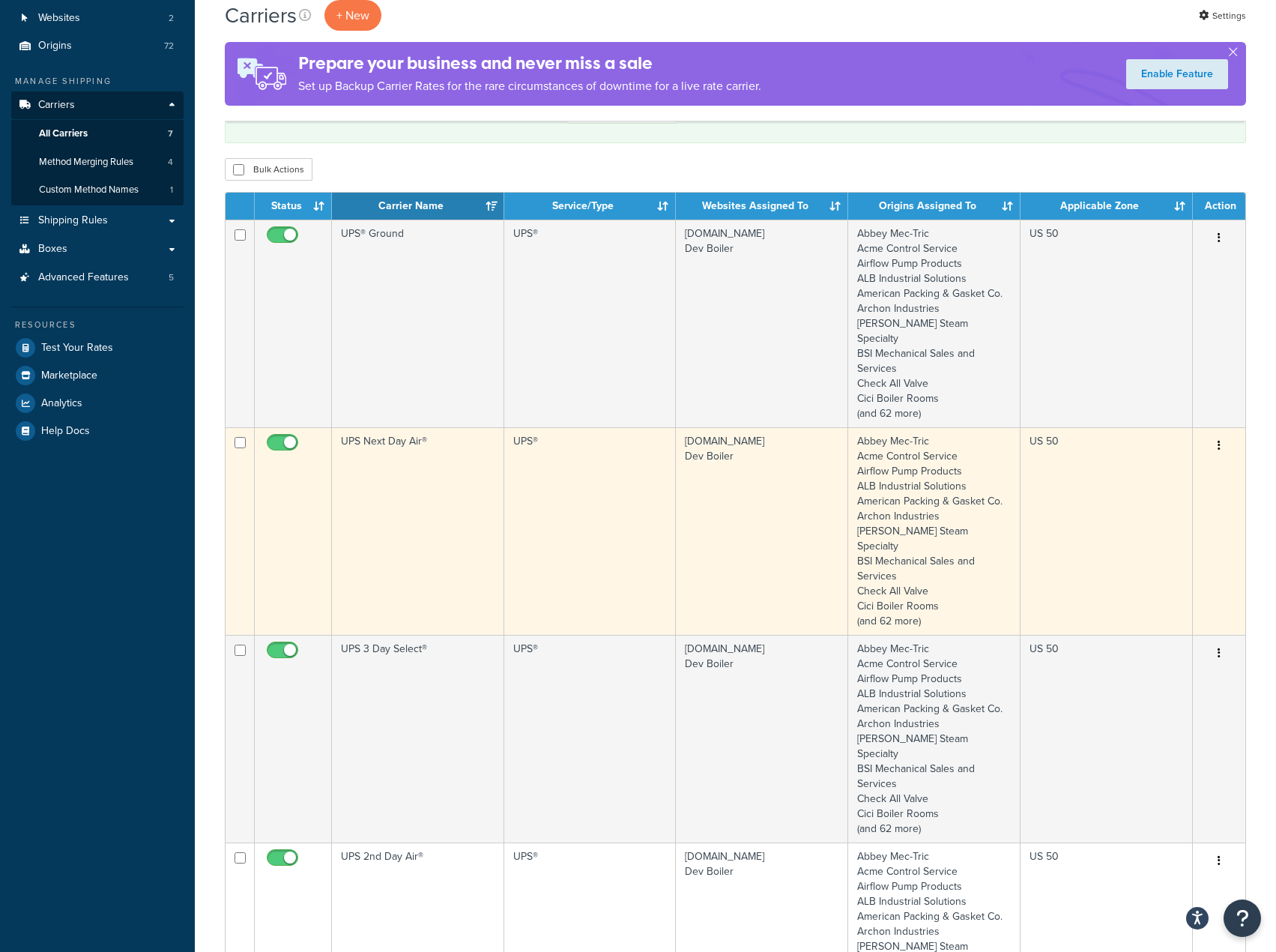
scroll to position [150, 0]
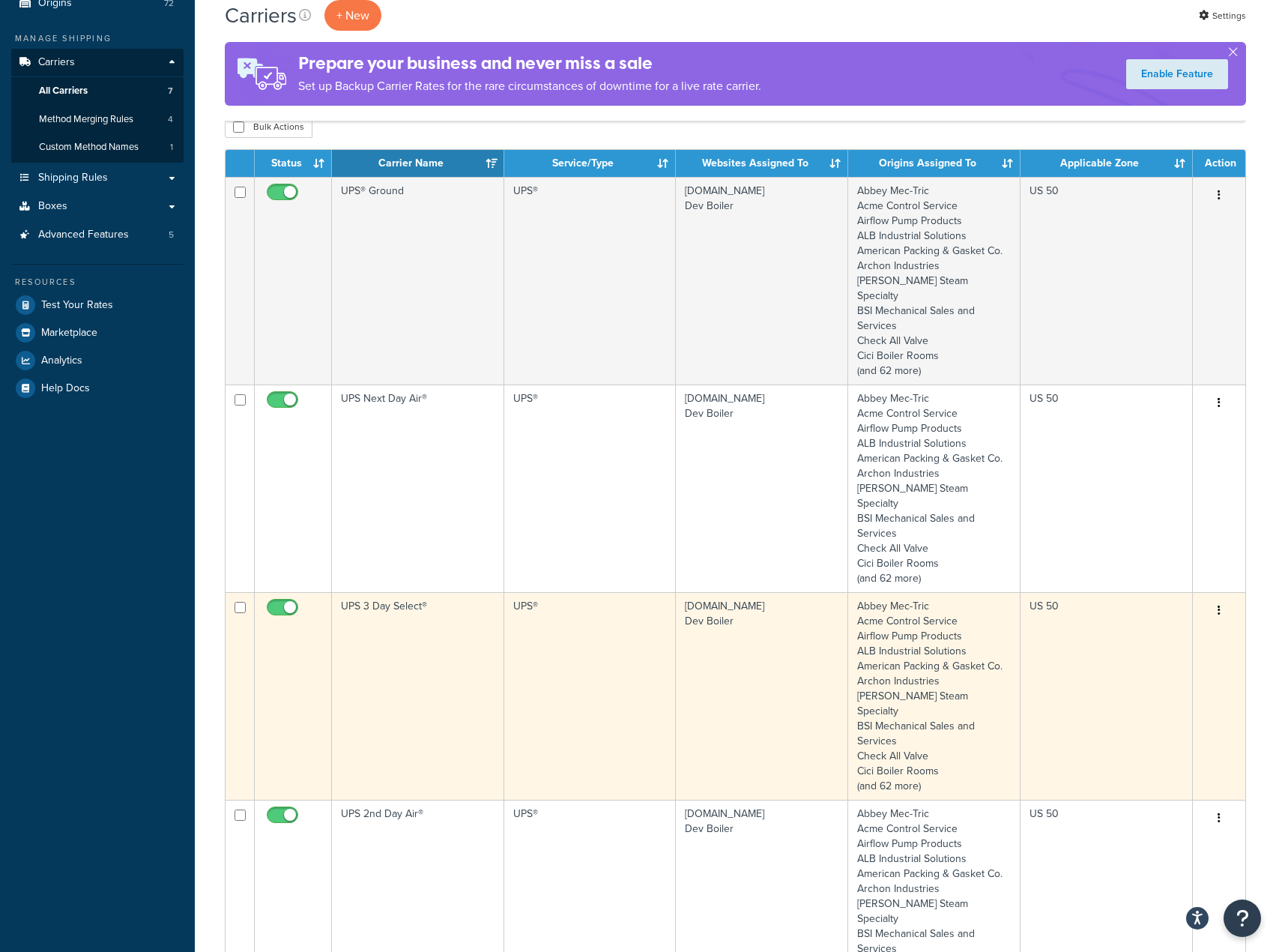
click at [574, 599] on td "UPS®" at bounding box center [591, 696] width 173 height 208
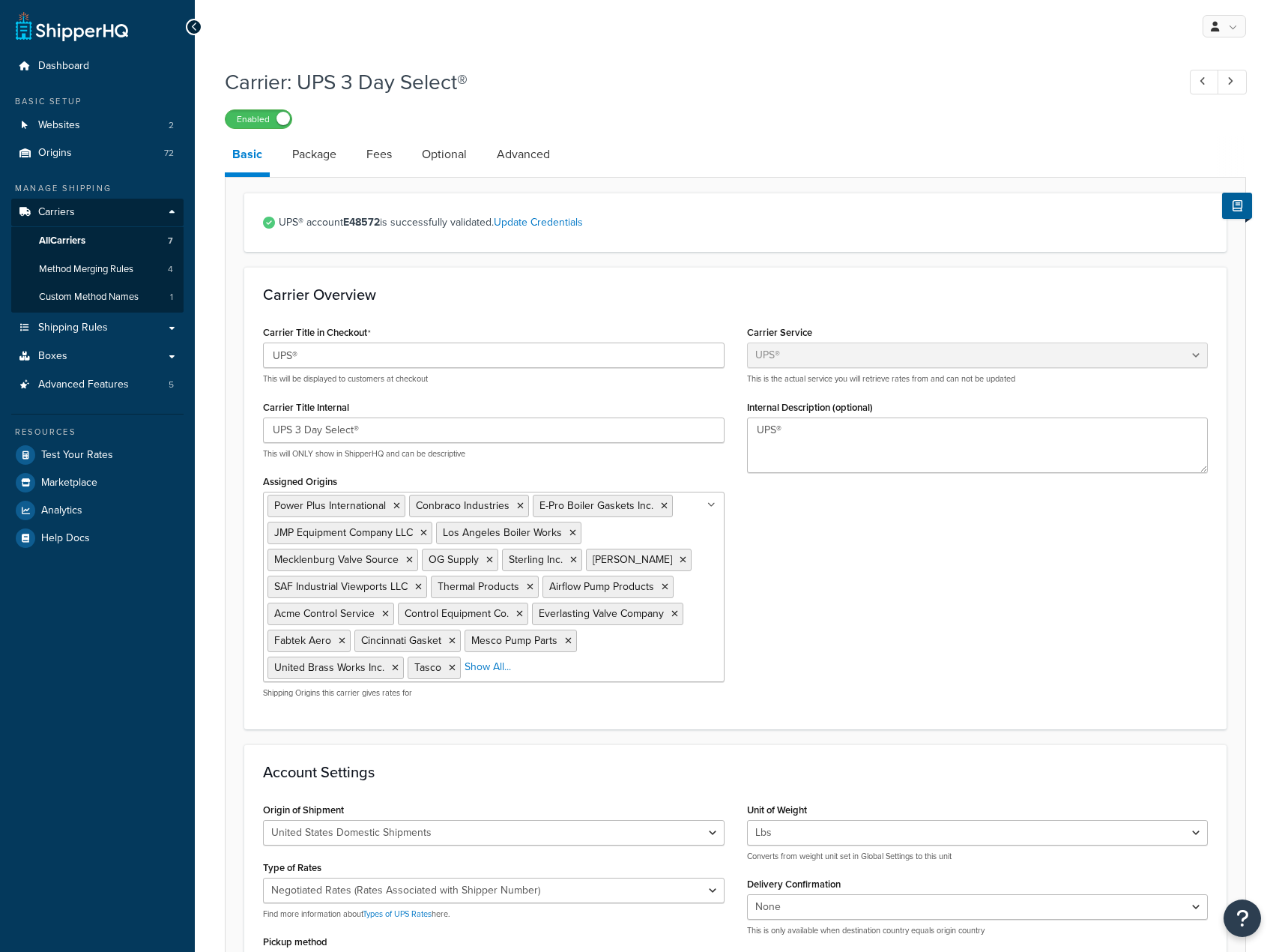
select select "ups"
click at [459, 154] on link "Optional" at bounding box center [445, 154] width 60 height 36
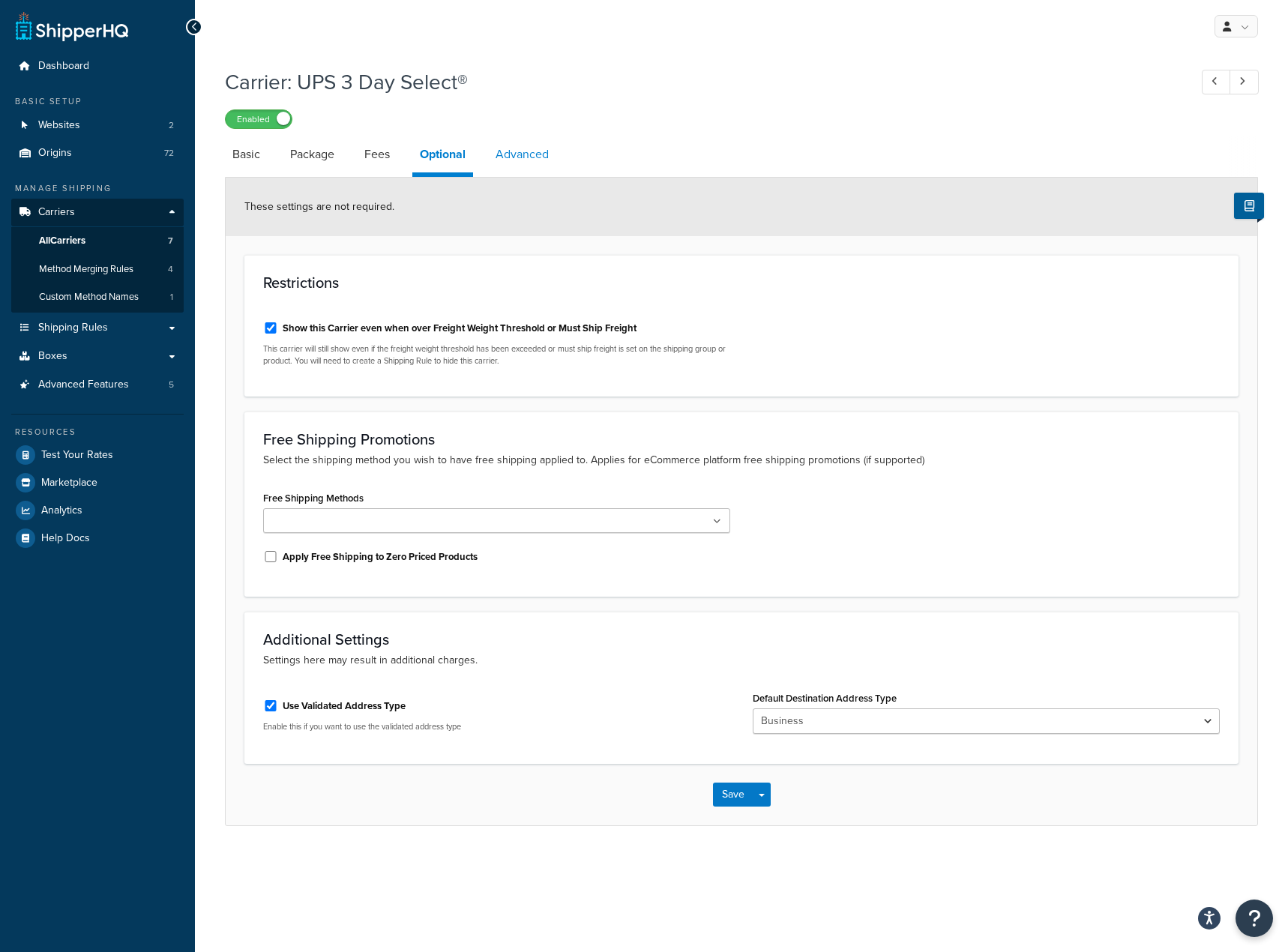
click at [504, 156] on link "Advanced" at bounding box center [521, 154] width 68 height 36
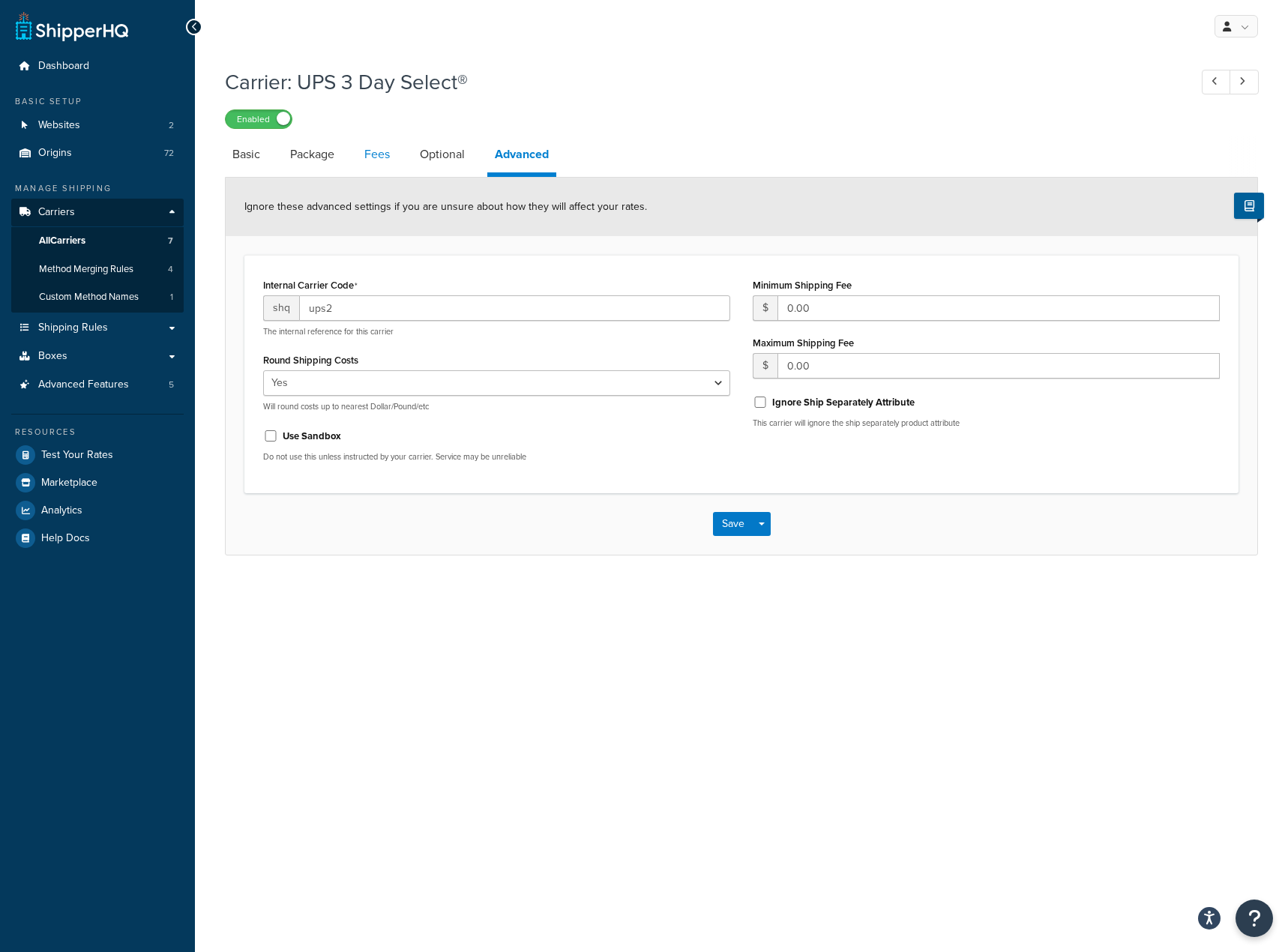
click at [380, 161] on link "Fees" at bounding box center [377, 154] width 40 height 36
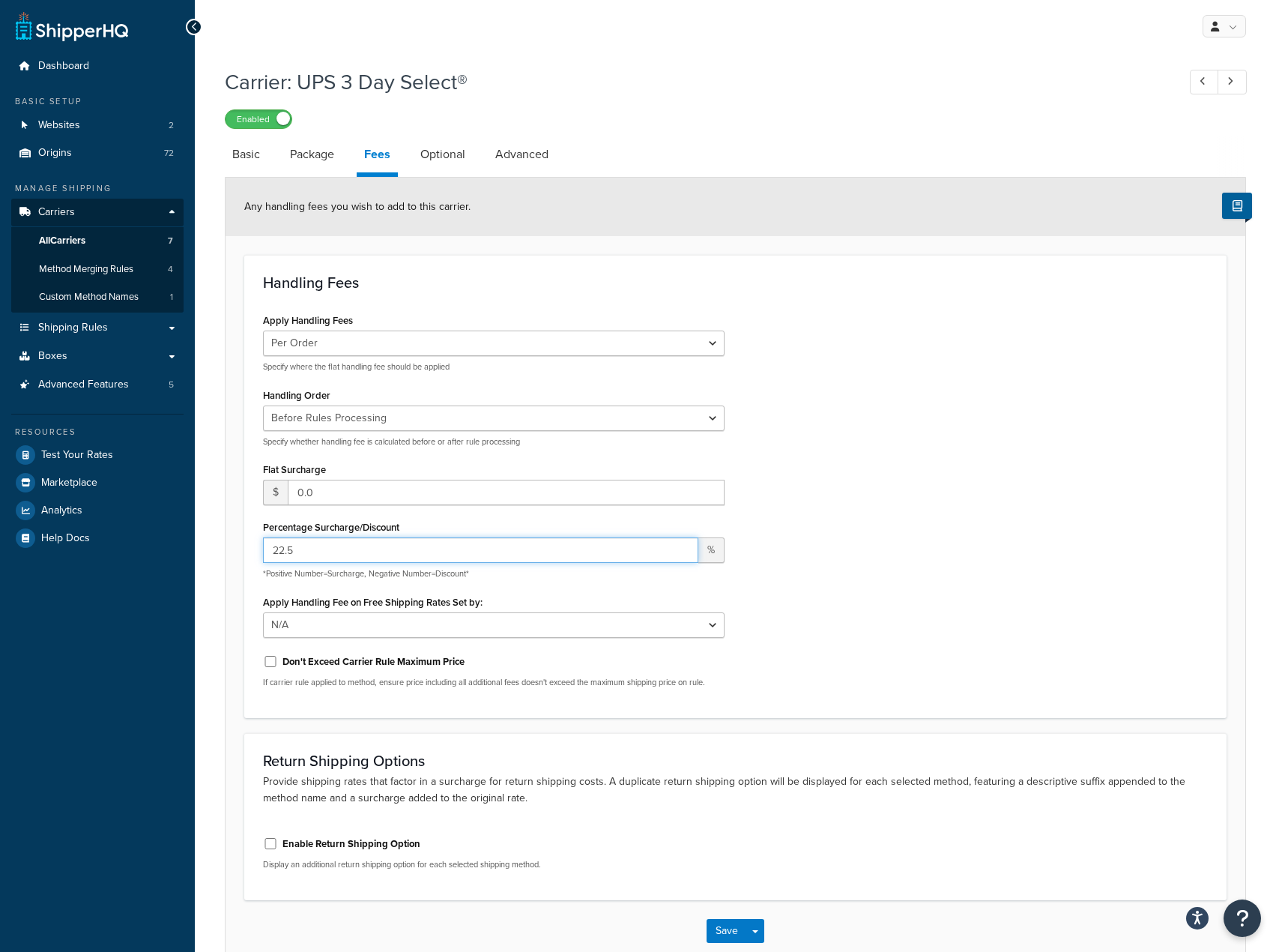
drag, startPoint x: 313, startPoint y: 562, endPoint x: 258, endPoint y: 575, distance: 56.5
click at [258, 575] on div "Apply Handling Fees Per Order Per Item Per Package Specify where the flat handl…" at bounding box center [494, 504] width 484 height 390
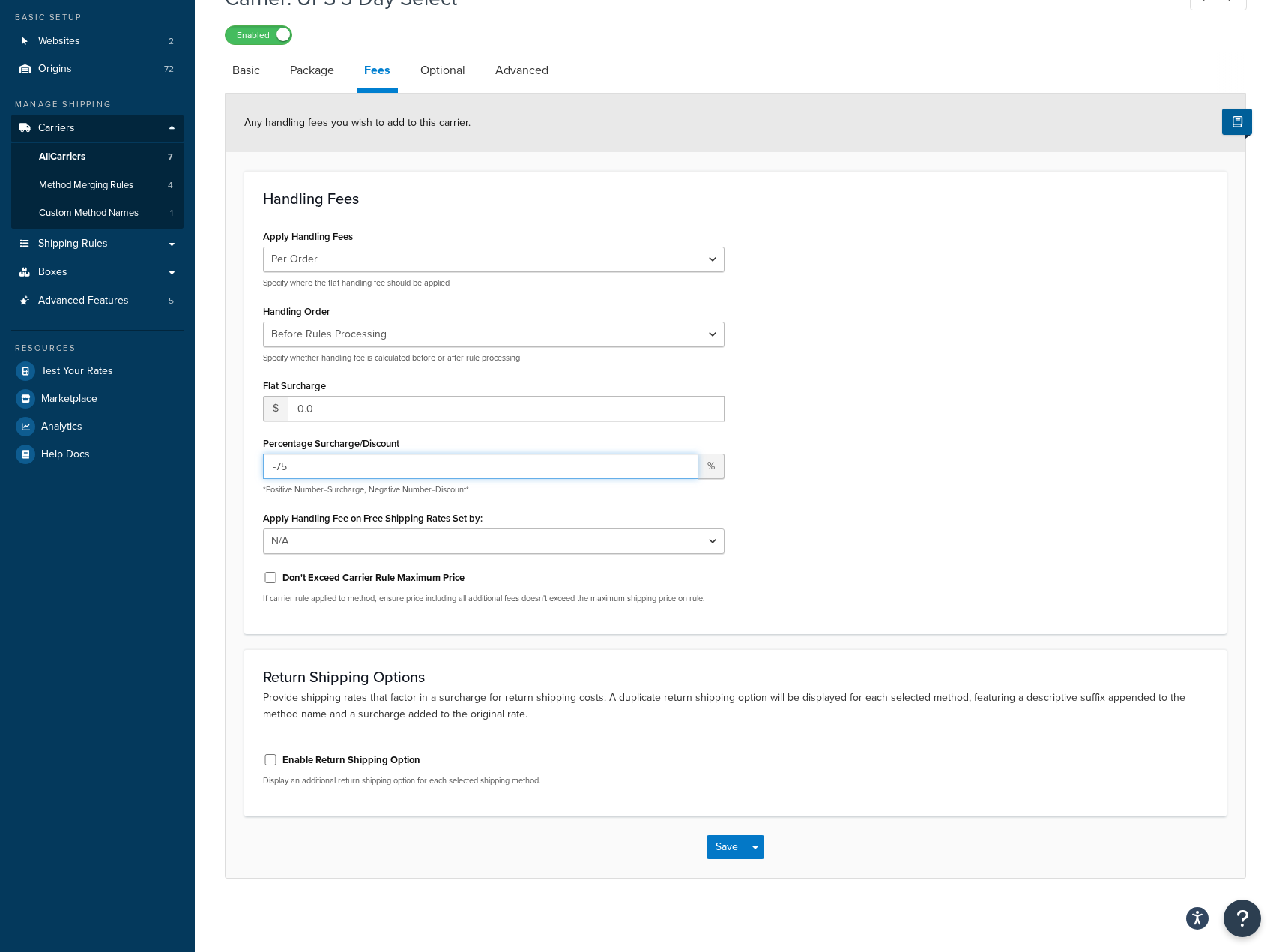
scroll to position [88, 0]
type input "-75"
click at [705, 856] on div "Save Save Dropdown Save and Edit" at bounding box center [735, 845] width 1020 height 61
click at [715, 843] on button "Save" at bounding box center [726, 846] width 40 height 24
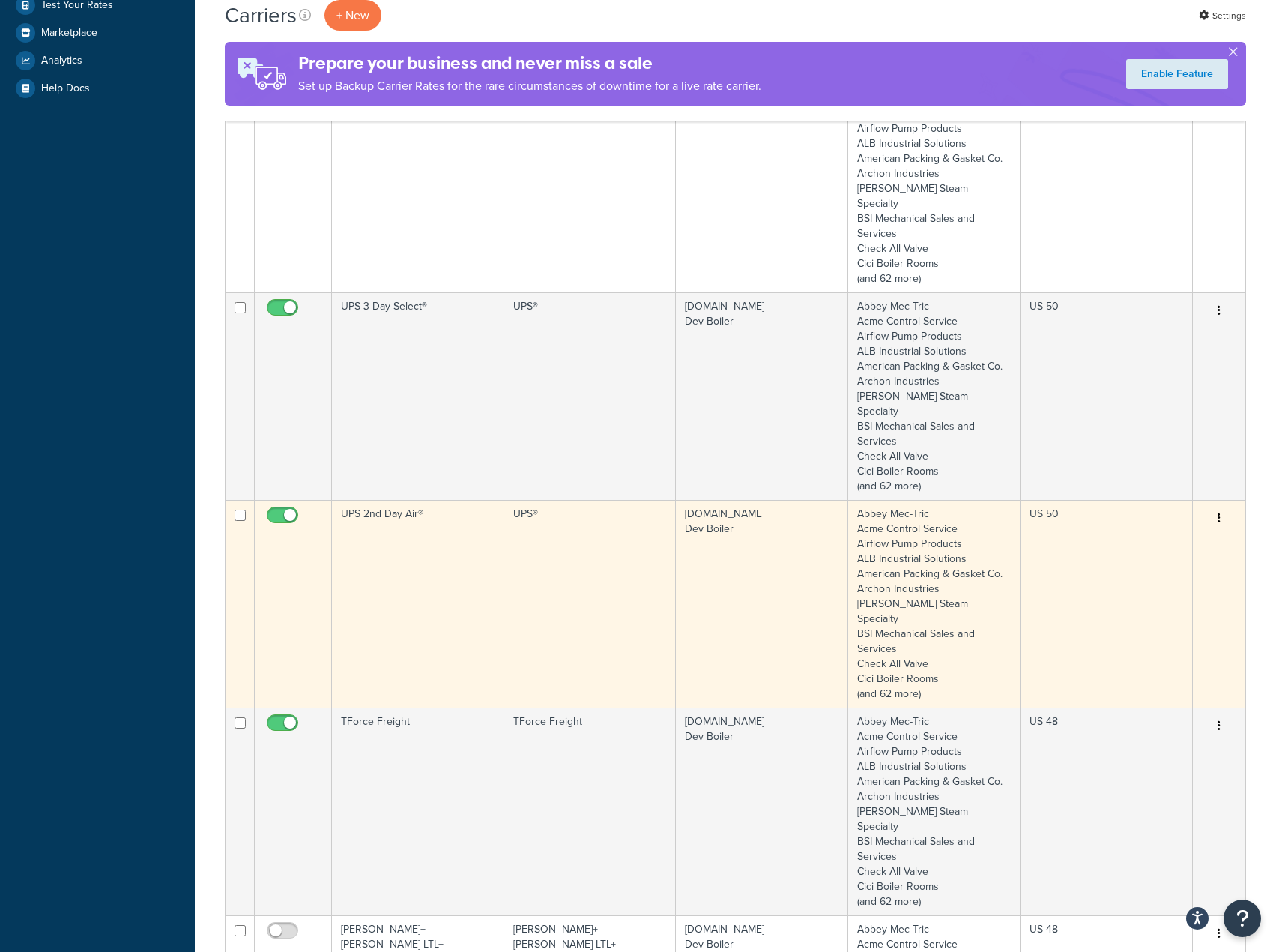
click at [535, 572] on td "UPS®" at bounding box center [591, 604] width 173 height 208
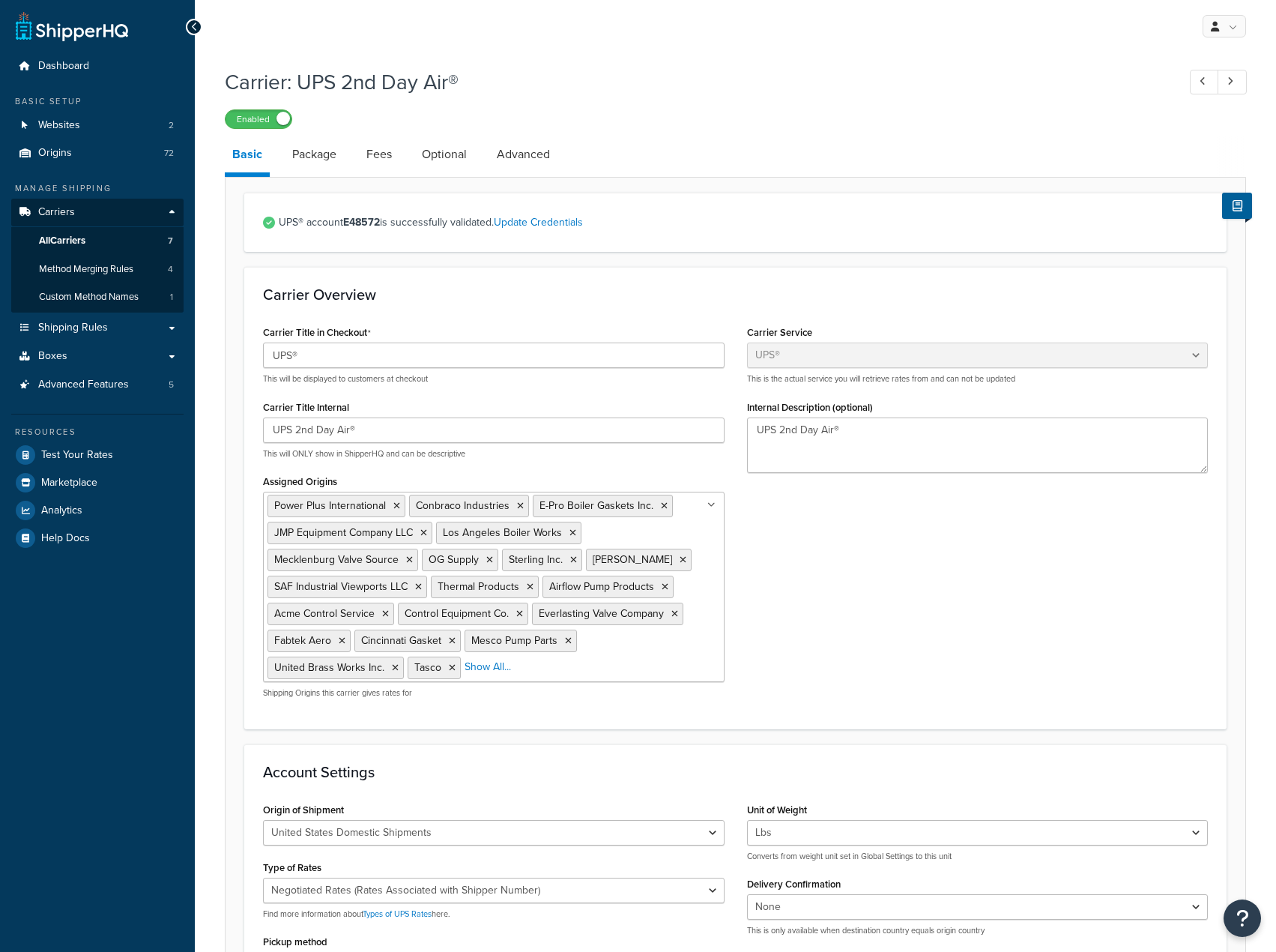
select select "ups"
click at [505, 166] on link "Advanced" at bounding box center [523, 154] width 68 height 36
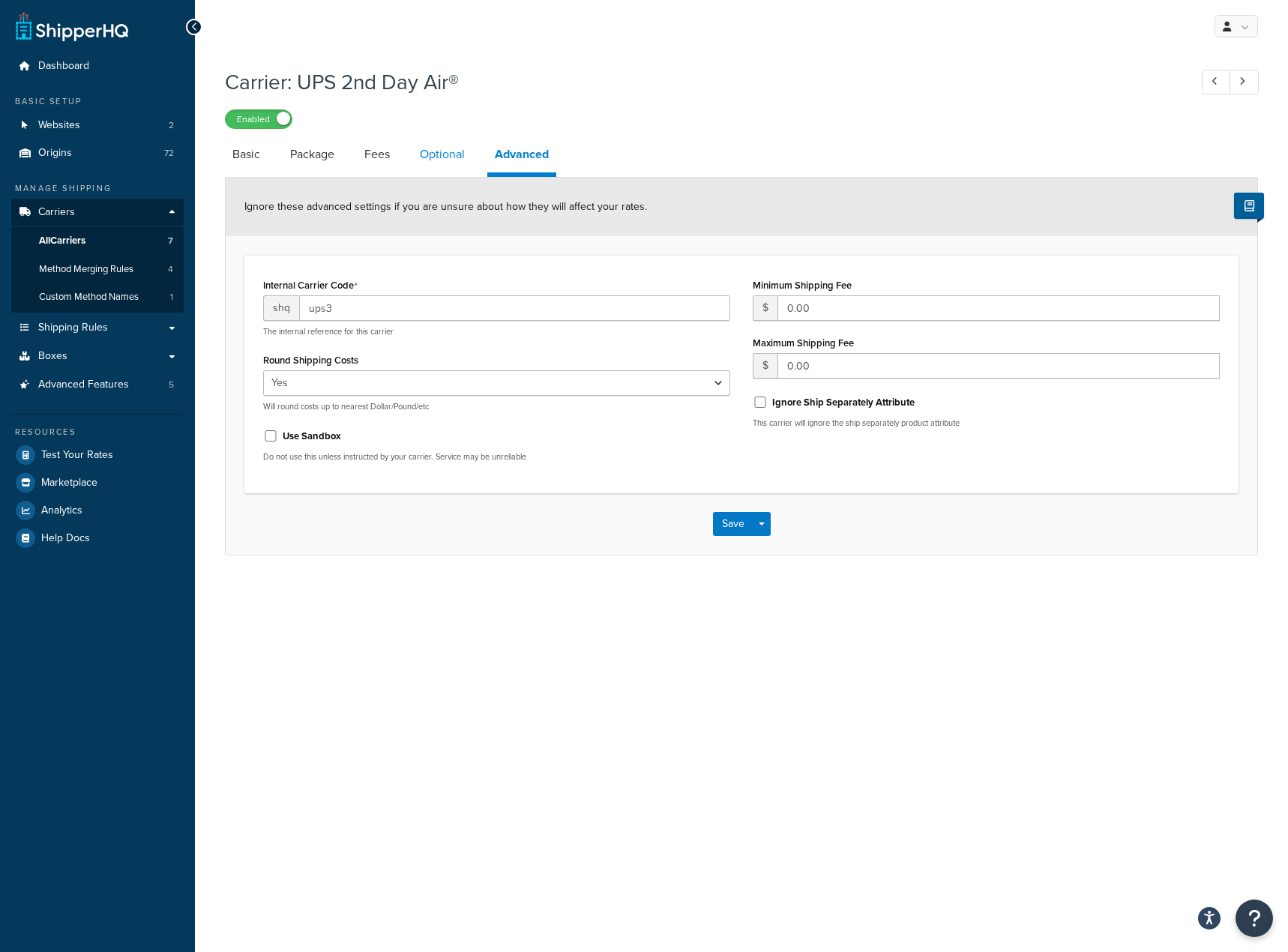
click at [460, 167] on link "Optional" at bounding box center [442, 154] width 60 height 36
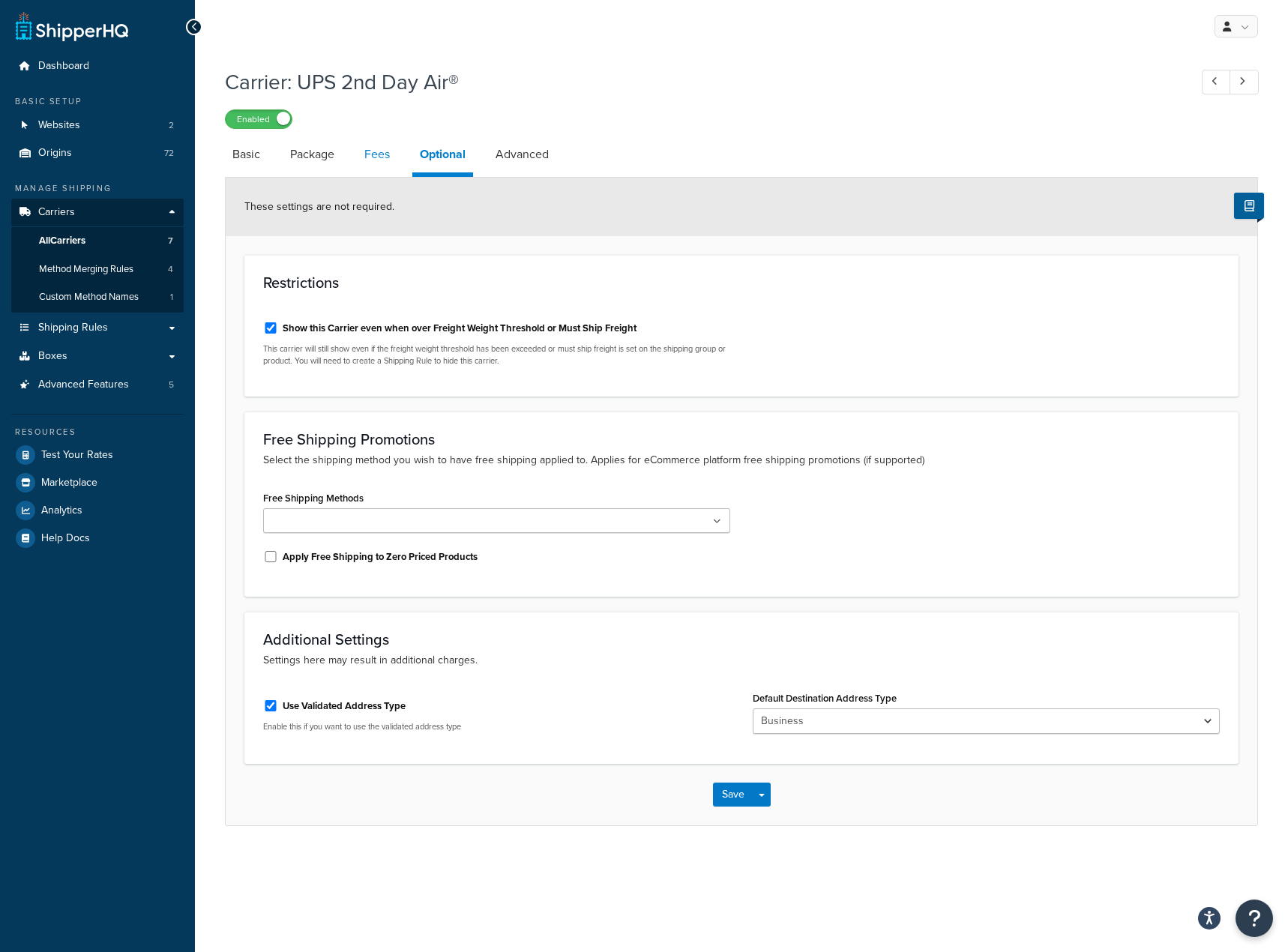
click at [376, 172] on link "Fees" at bounding box center [377, 154] width 40 height 36
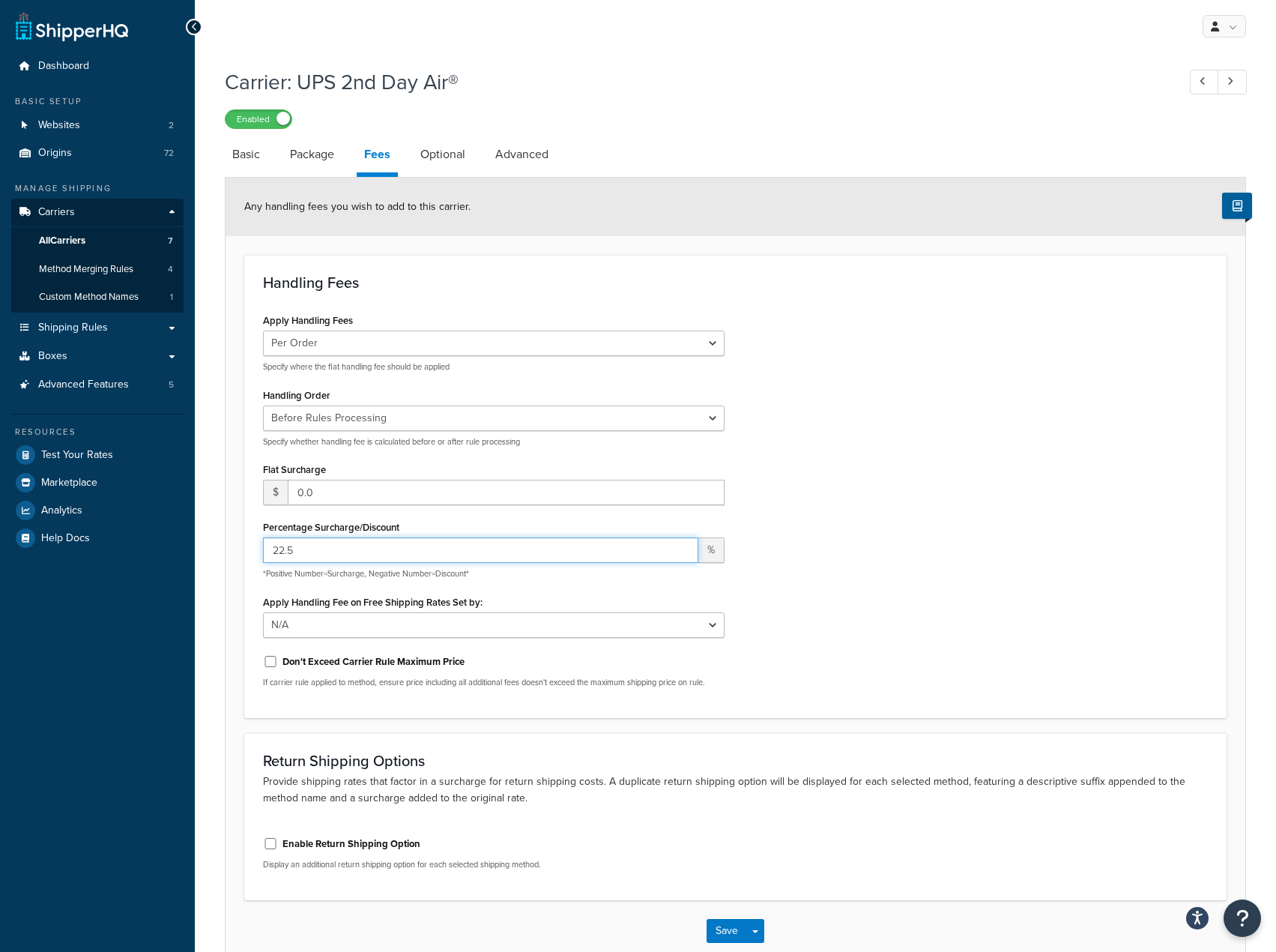
drag, startPoint x: 250, startPoint y: 577, endPoint x: 199, endPoint y: 565, distance: 52.4
click at [202, 566] on div "Carrier: UPS 2nd Day Air® Enabled Basic Package Fees Optional Advanced Any hand…" at bounding box center [736, 530] width 1082 height 940
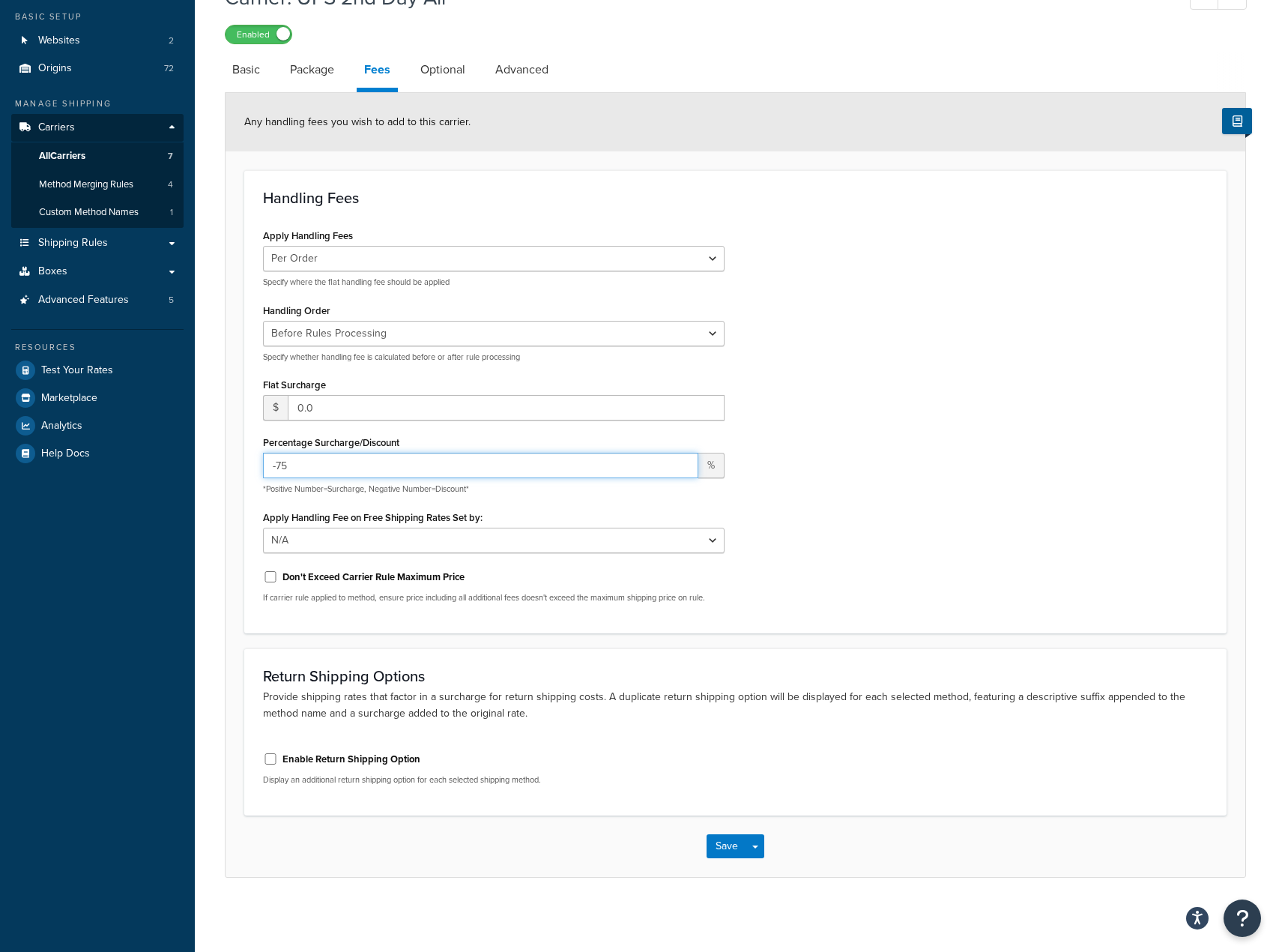
scroll to position [88, 0]
type input "-75"
click at [710, 846] on button "Save" at bounding box center [726, 846] width 40 height 24
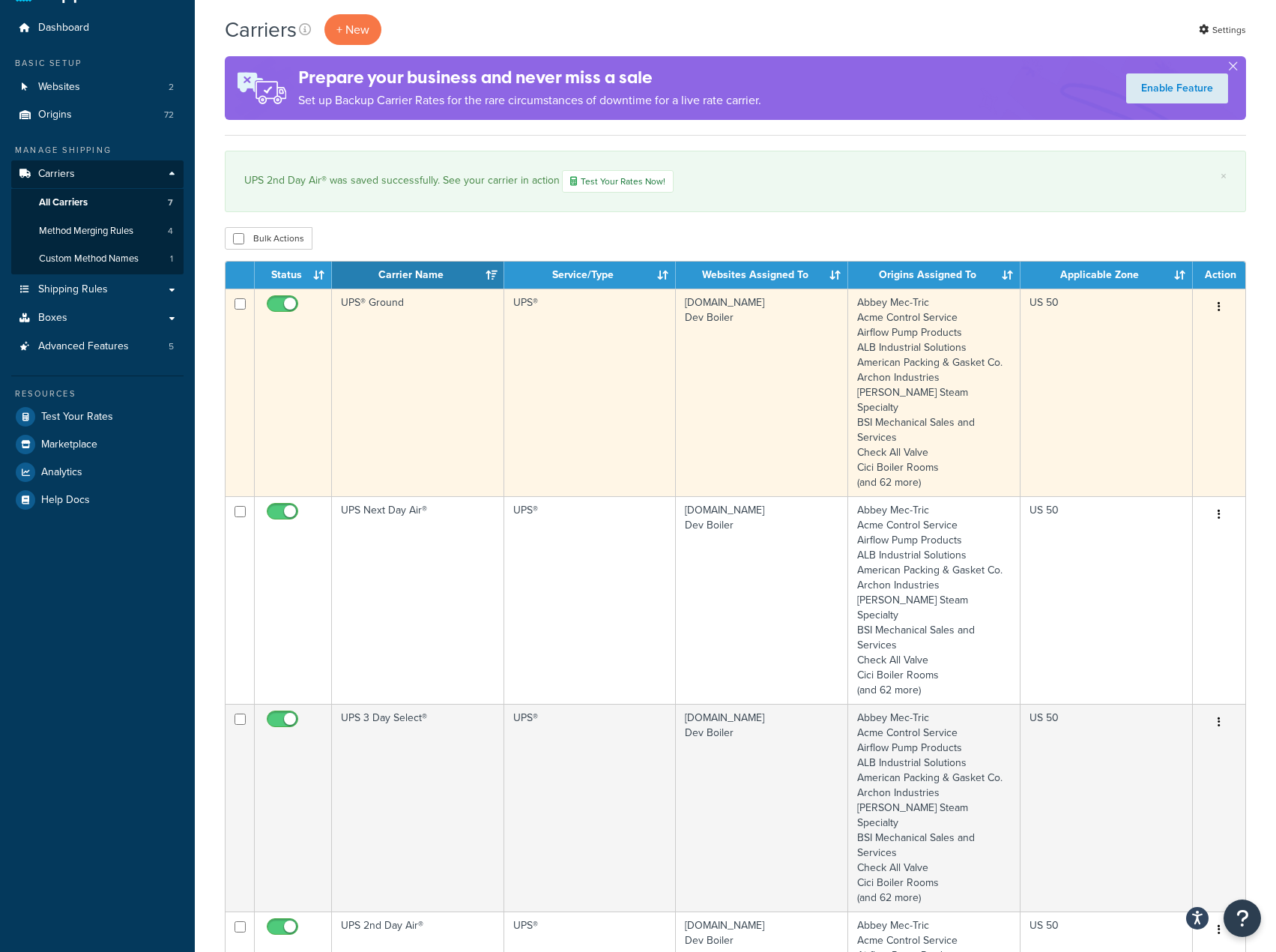
scroll to position [75, 0]
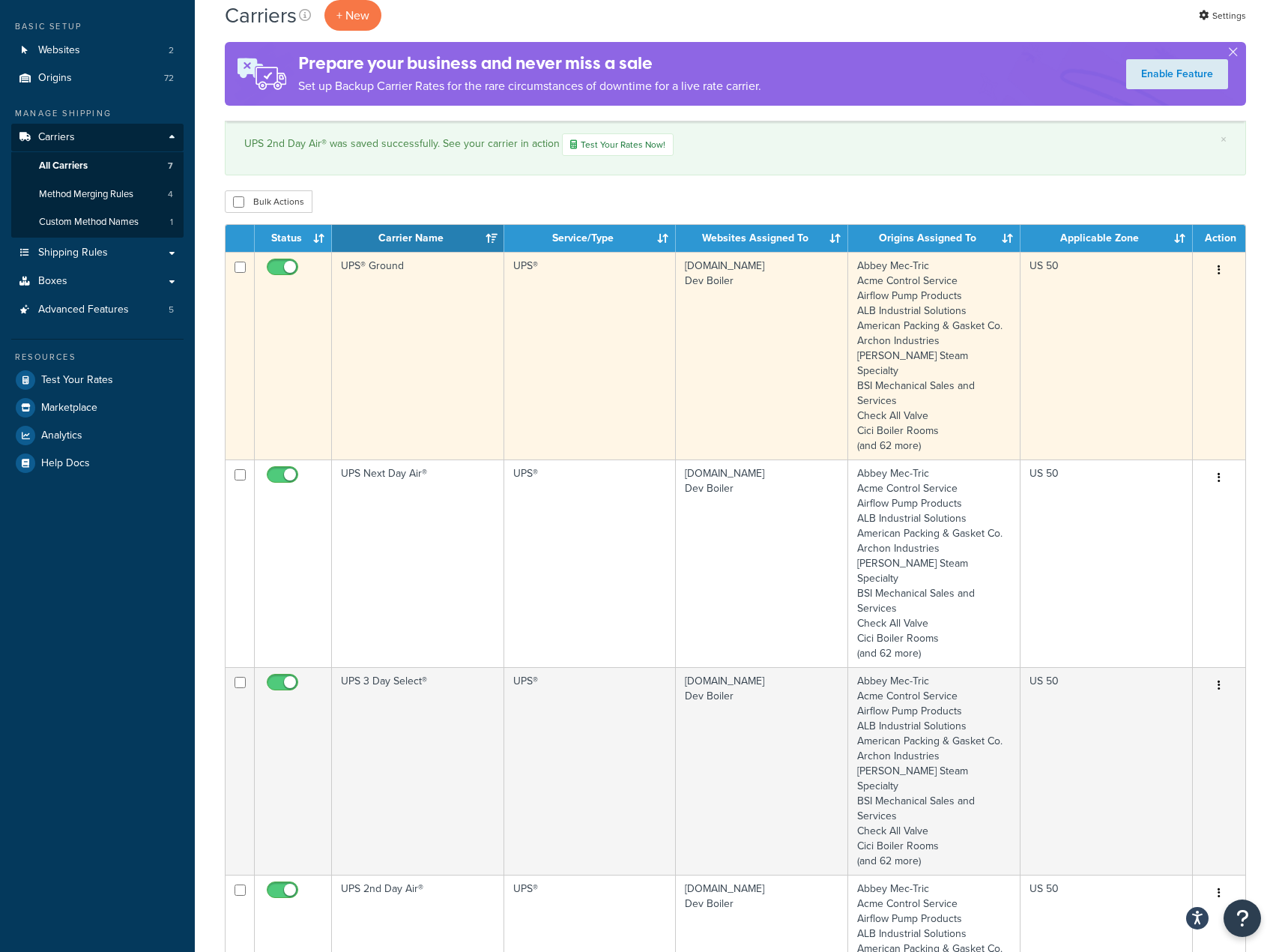
click at [369, 323] on td "UPS® Ground" at bounding box center [418, 356] width 173 height 208
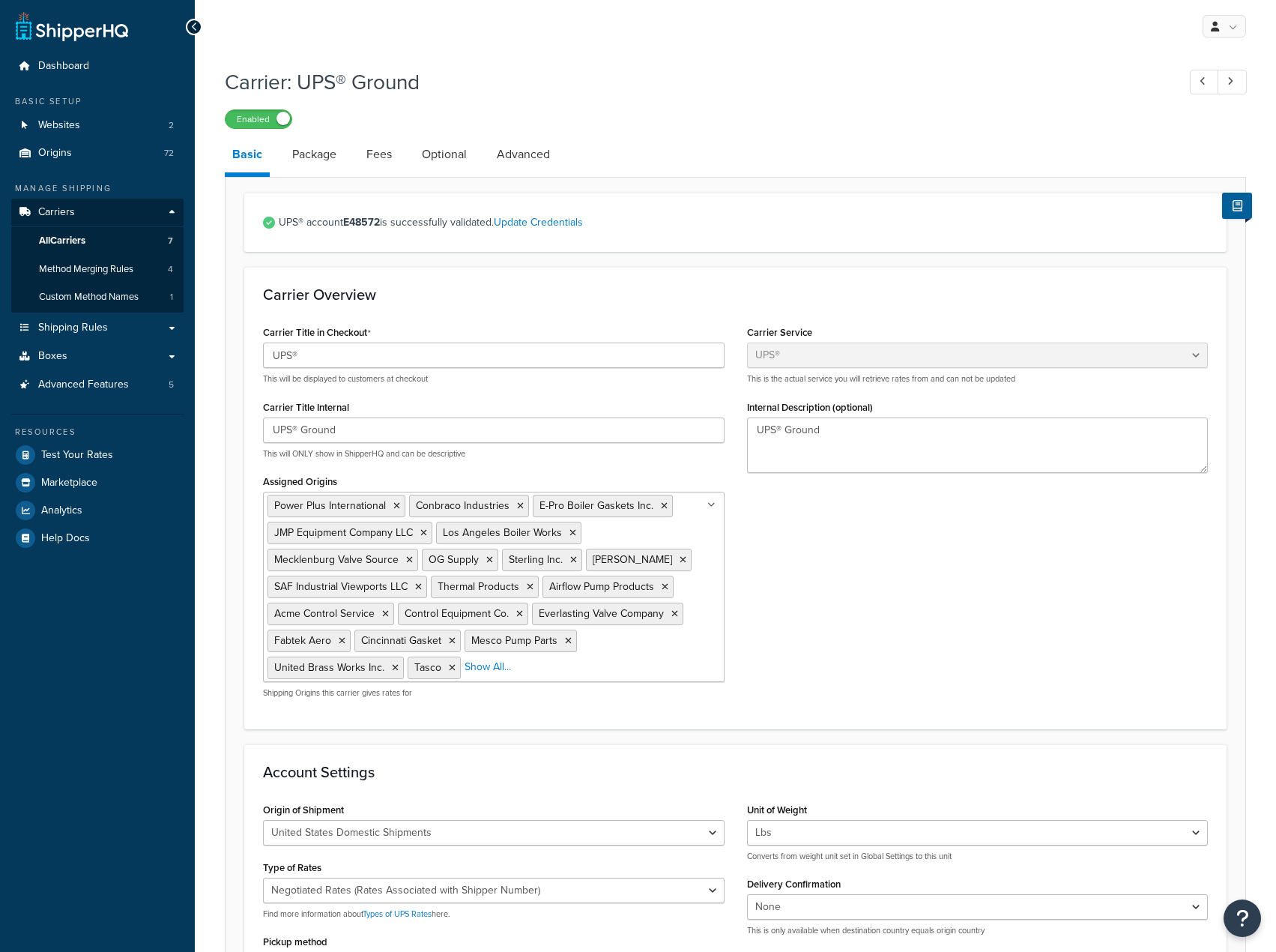
select select "ups"
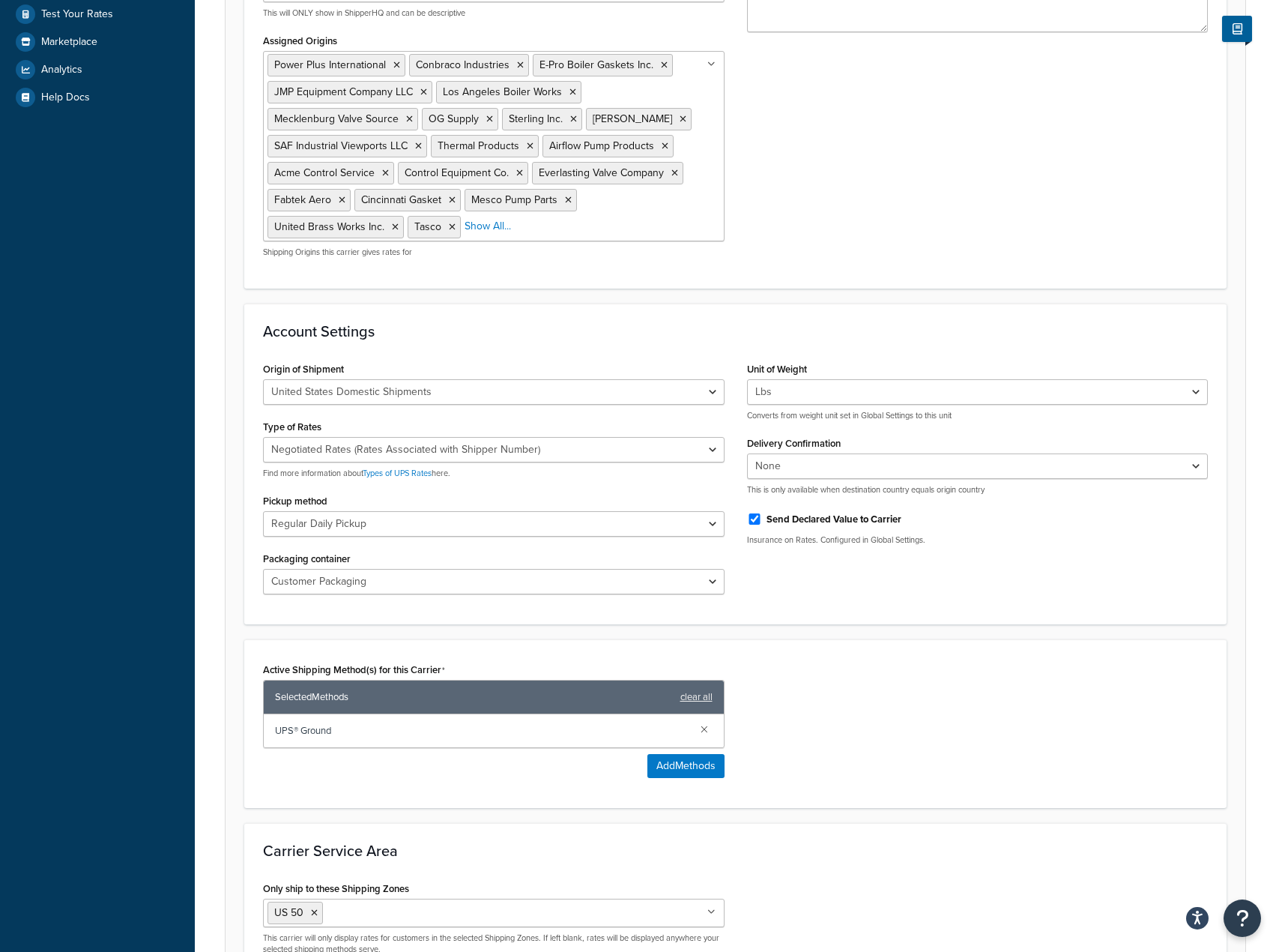
scroll to position [150, 0]
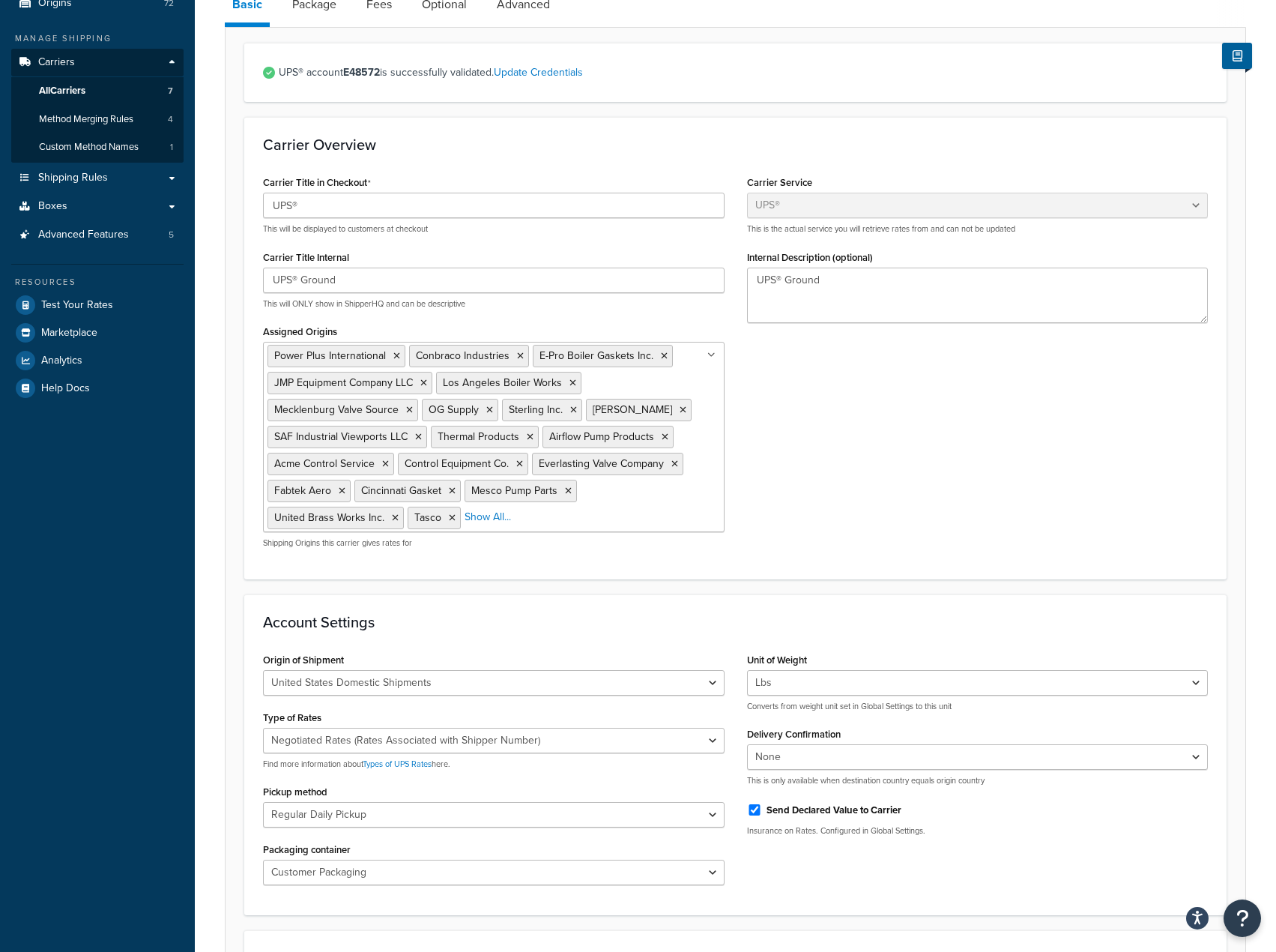
click at [384, 14] on link "Fees" at bounding box center [379, 4] width 40 height 36
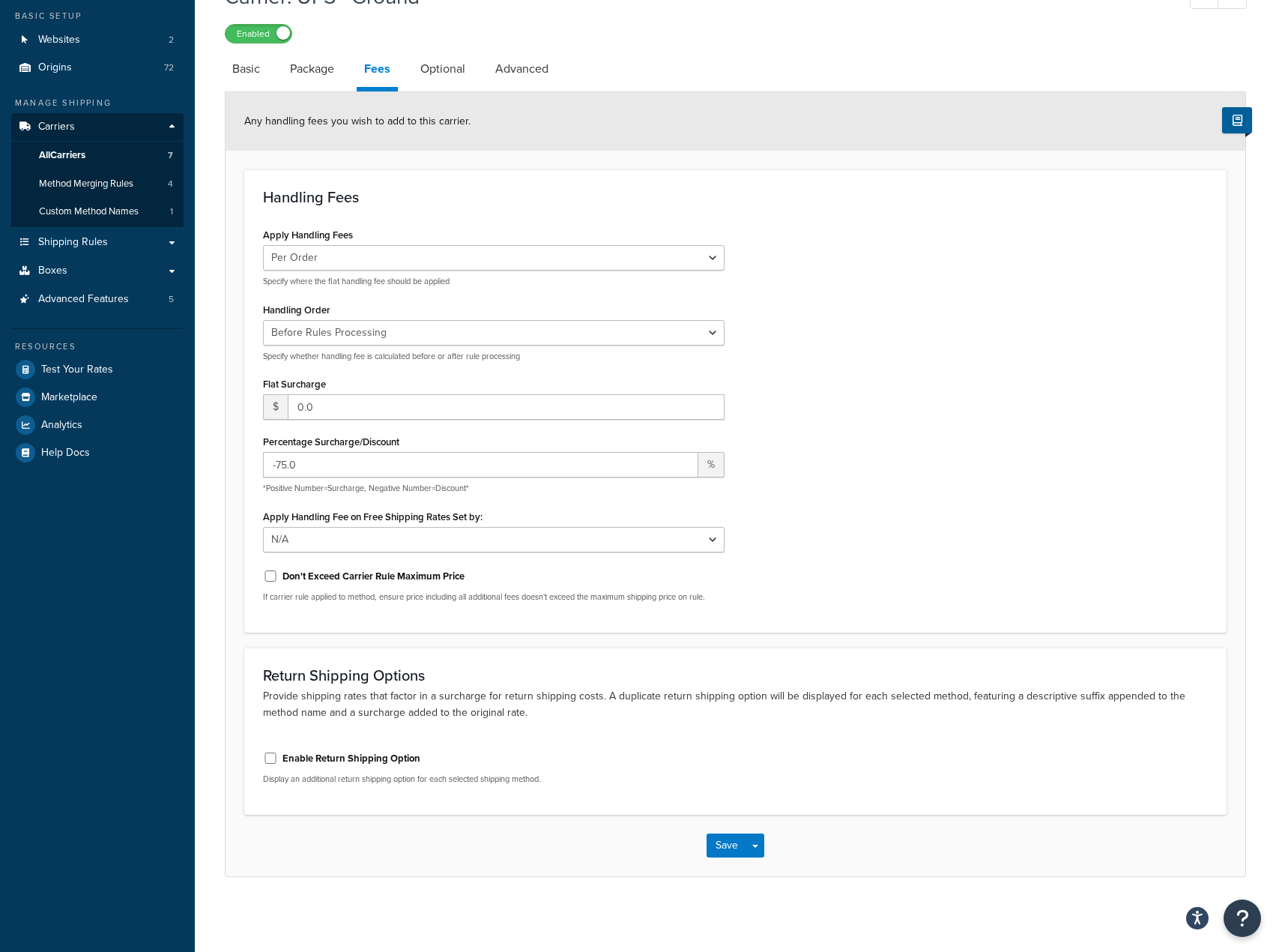
scroll to position [88, 0]
drag, startPoint x: 314, startPoint y: 467, endPoint x: 230, endPoint y: 502, distance: 91.0
click at [230, 502] on form "Any handling fees you wish to add to this carrier. Handling Fees Apply Handling…" at bounding box center [735, 484] width 1020 height 784
type input "-60"
click at [730, 853] on button "Save" at bounding box center [726, 846] width 40 height 24
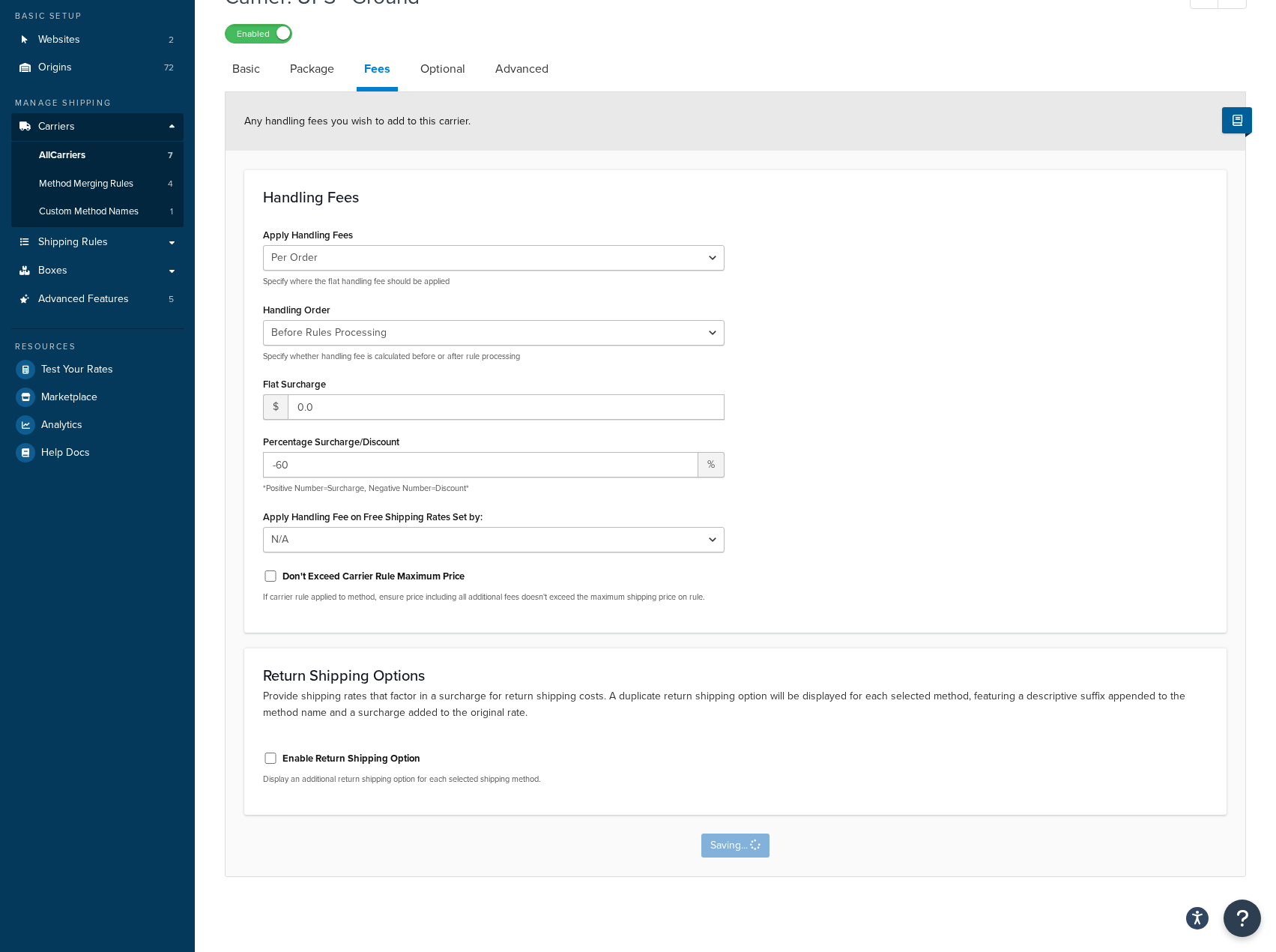
scroll to position [0, 0]
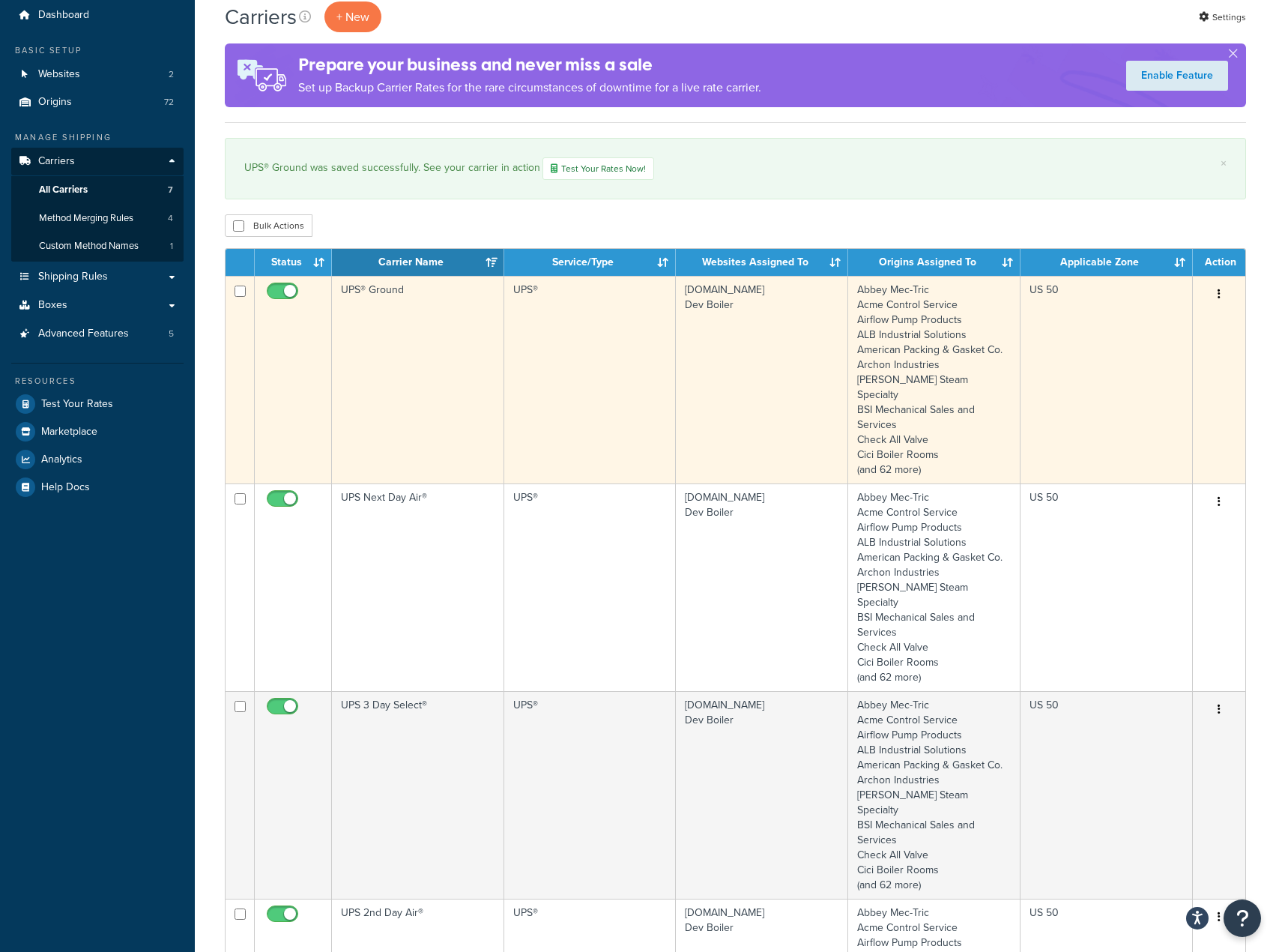
scroll to position [75, 0]
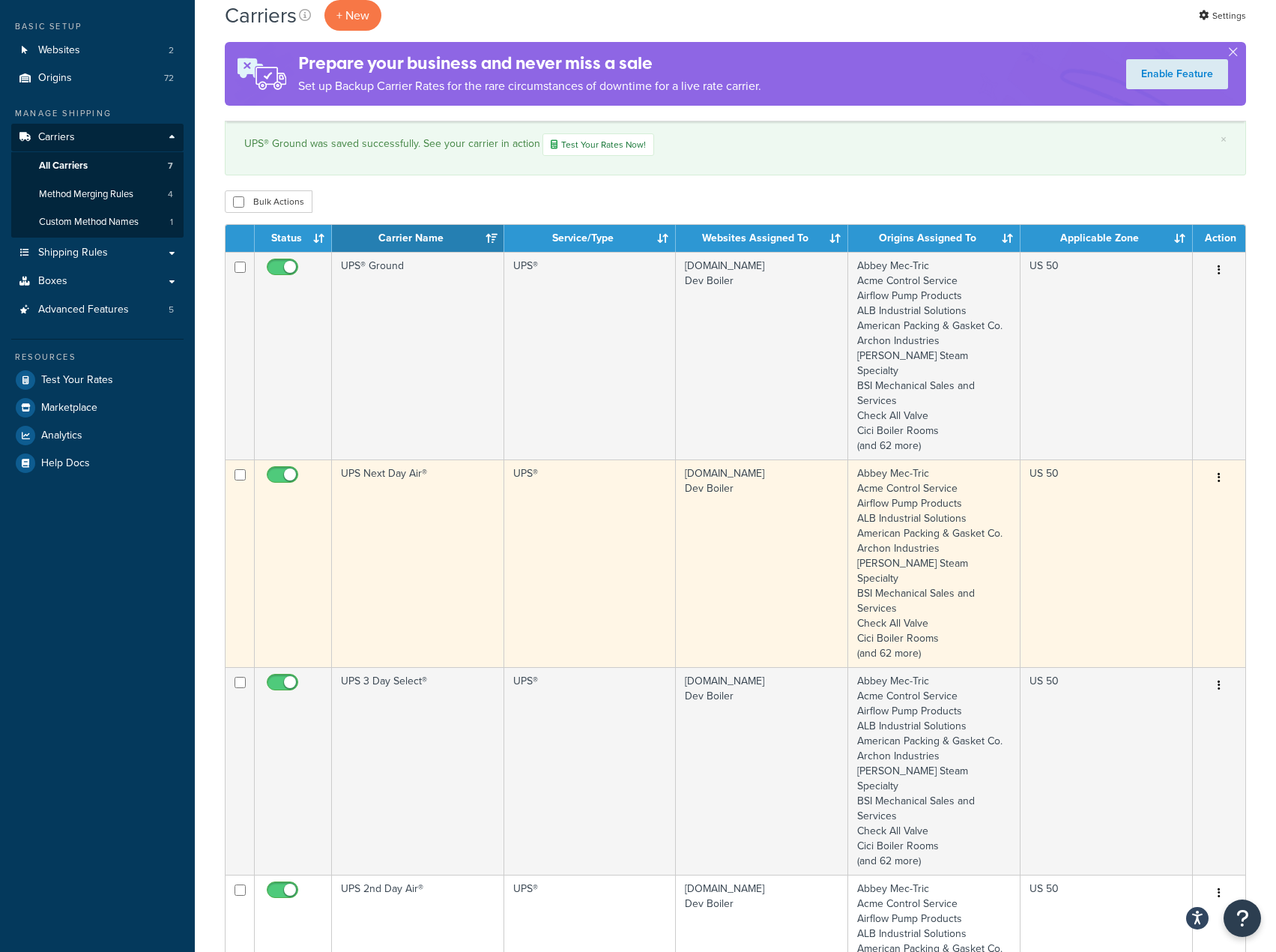
click at [468, 487] on td "UPS Next Day Air®" at bounding box center [418, 563] width 173 height 208
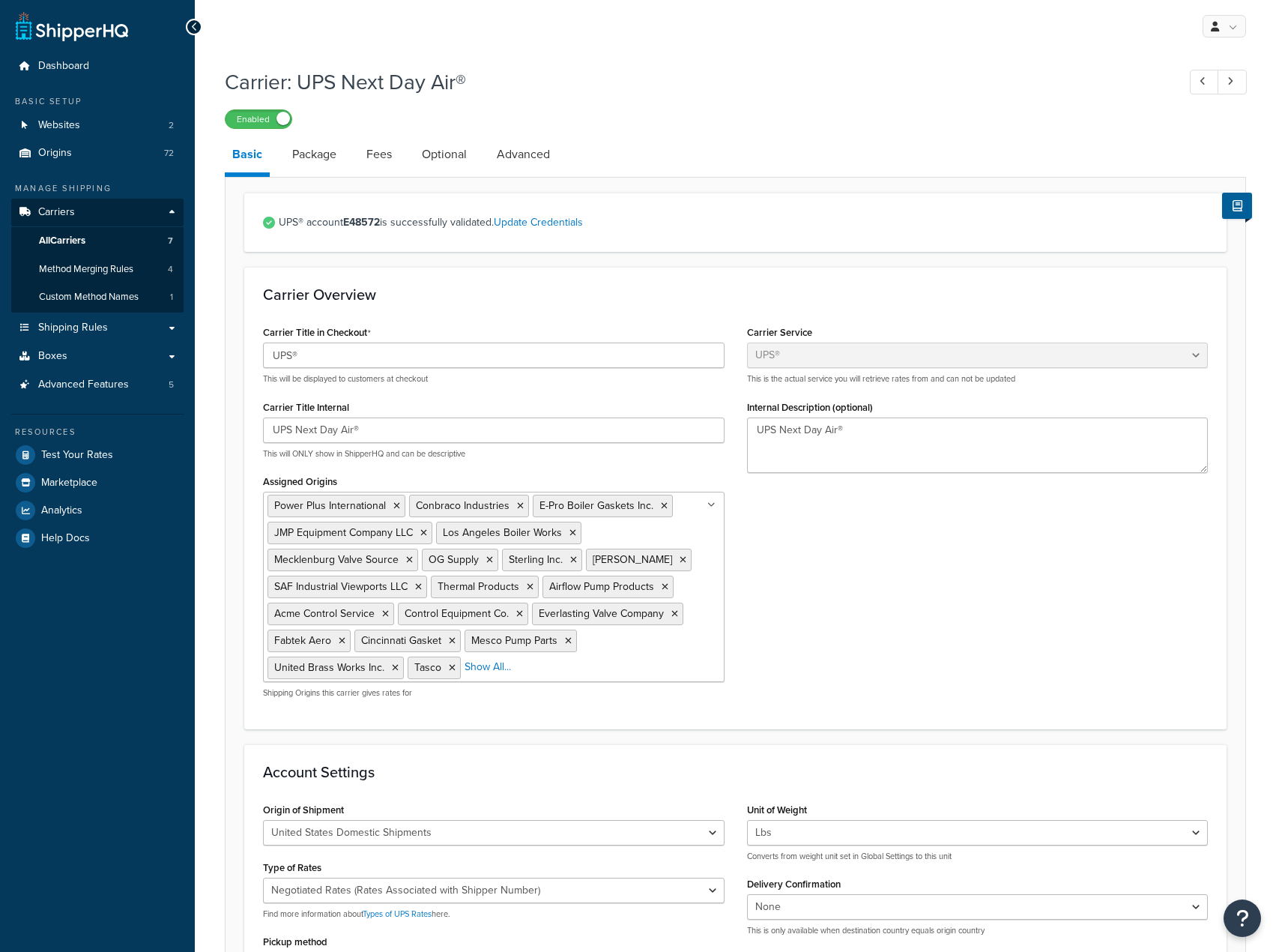
select select "ups"
click at [522, 158] on link "Advanced" at bounding box center [523, 154] width 68 height 36
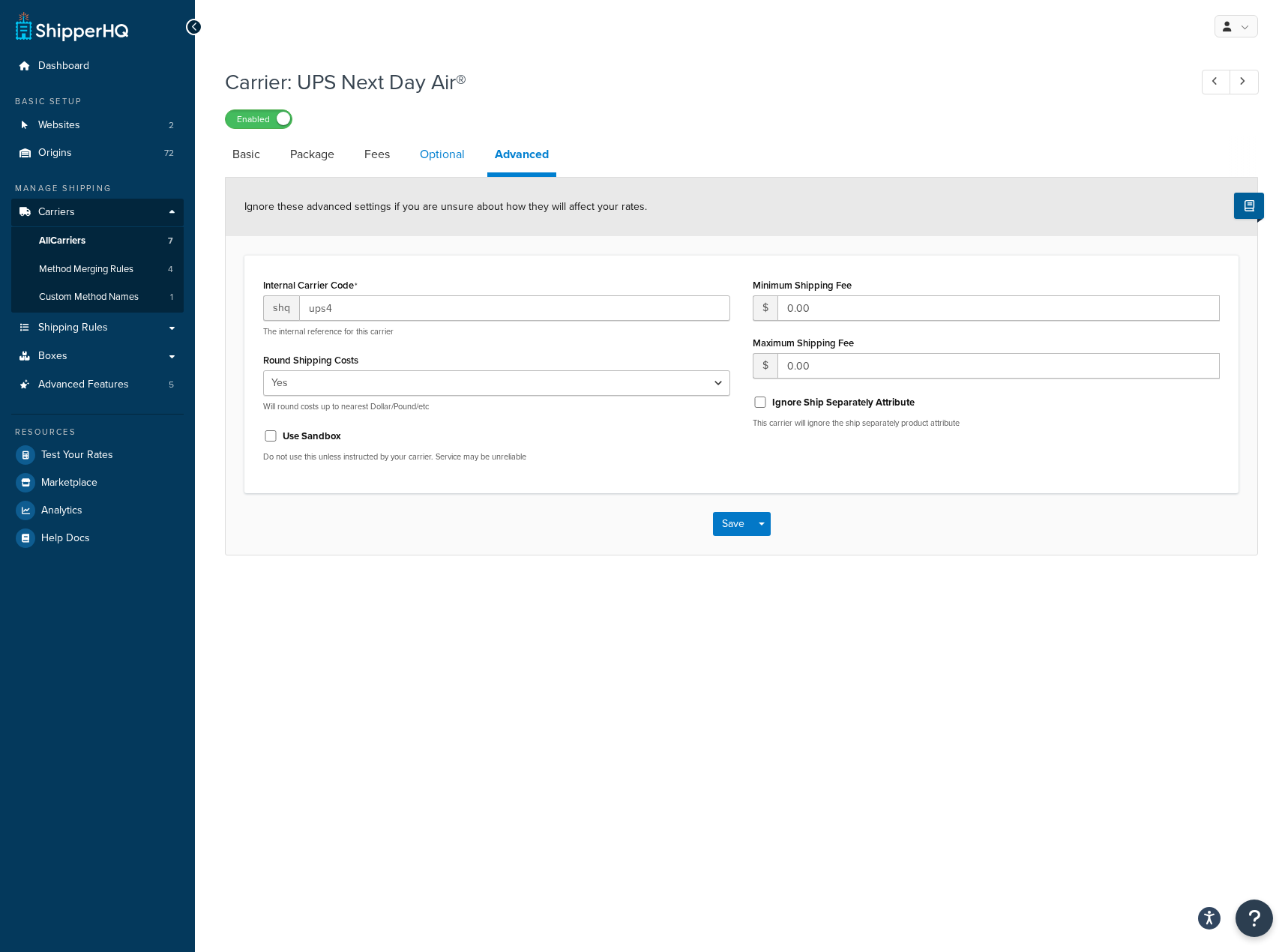
click at [432, 162] on link "Optional" at bounding box center [442, 154] width 60 height 36
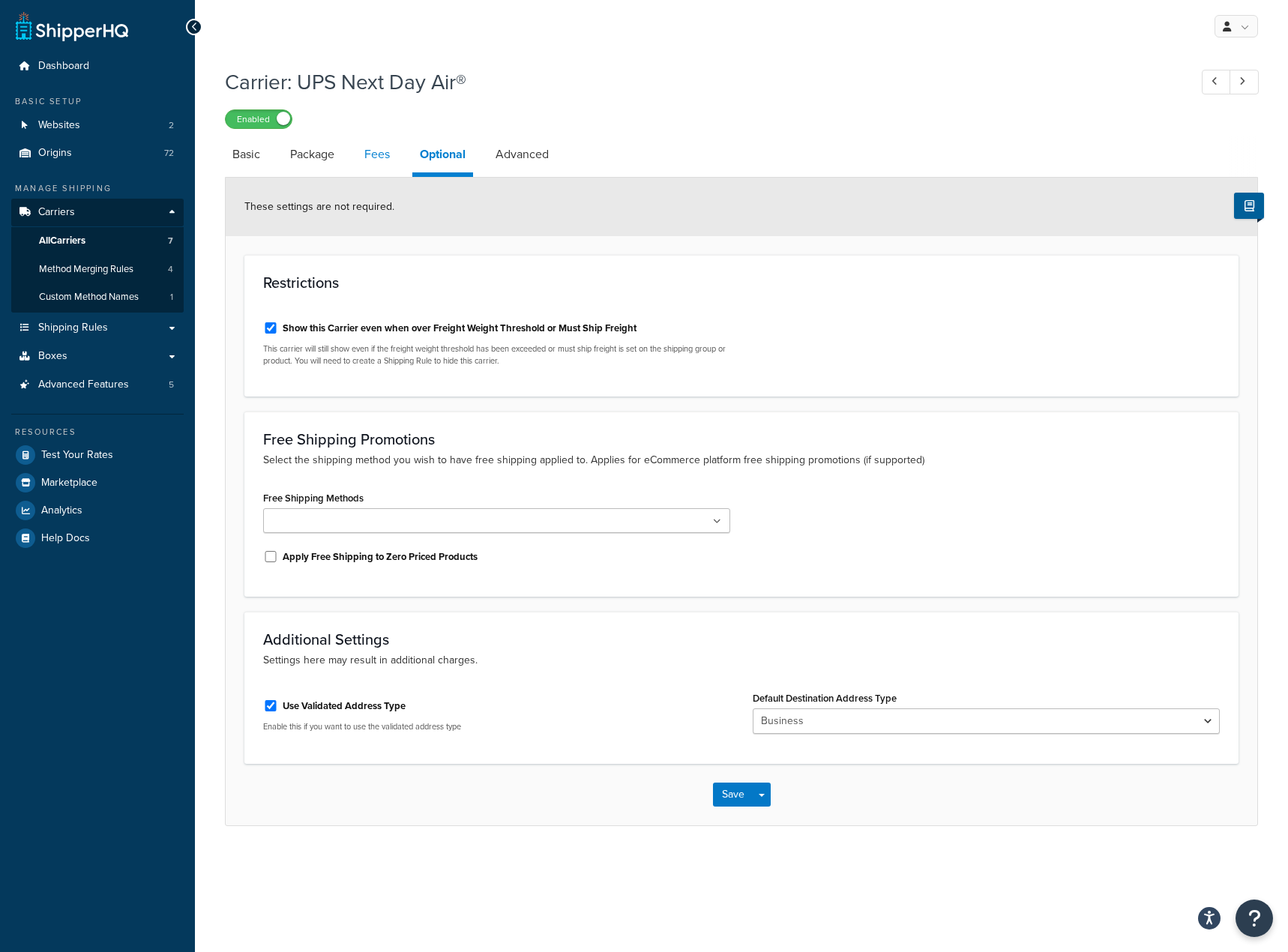
click at [365, 152] on link "Fees" at bounding box center [377, 154] width 40 height 36
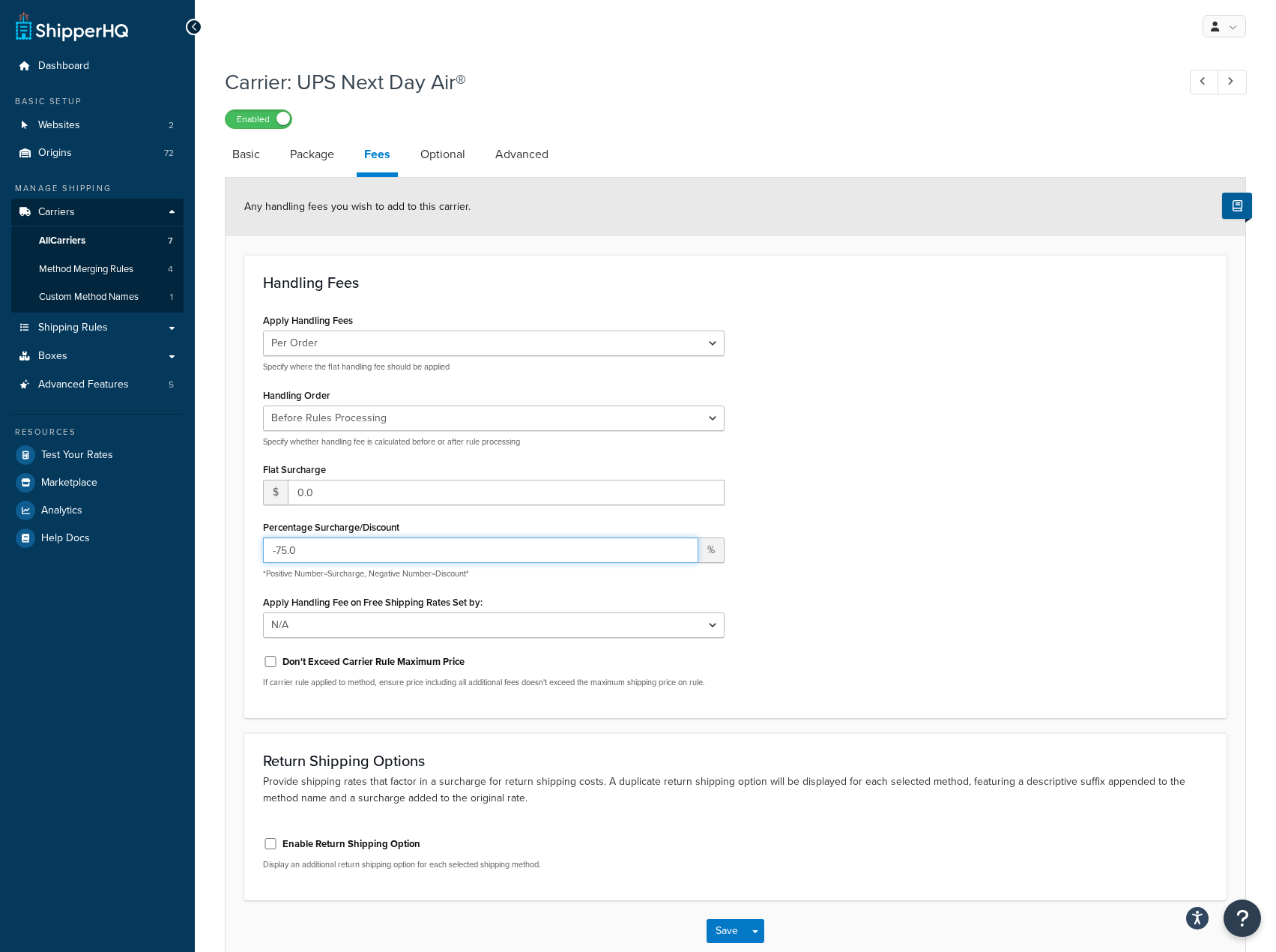
drag, startPoint x: 372, startPoint y: 574, endPoint x: 156, endPoint y: 622, distance: 221.3
click at [156, 622] on div "Dashboard Basic Setup Websites 2 Origins 72 Manage Shipping Carriers Carriers A…" at bounding box center [638, 519] width 1276 height 1037
type input "-60"
click at [880, 520] on div "Apply Handling Fees Per Order Per Item Per Package Specify where the flat handl…" at bounding box center [736, 504] width 968 height 390
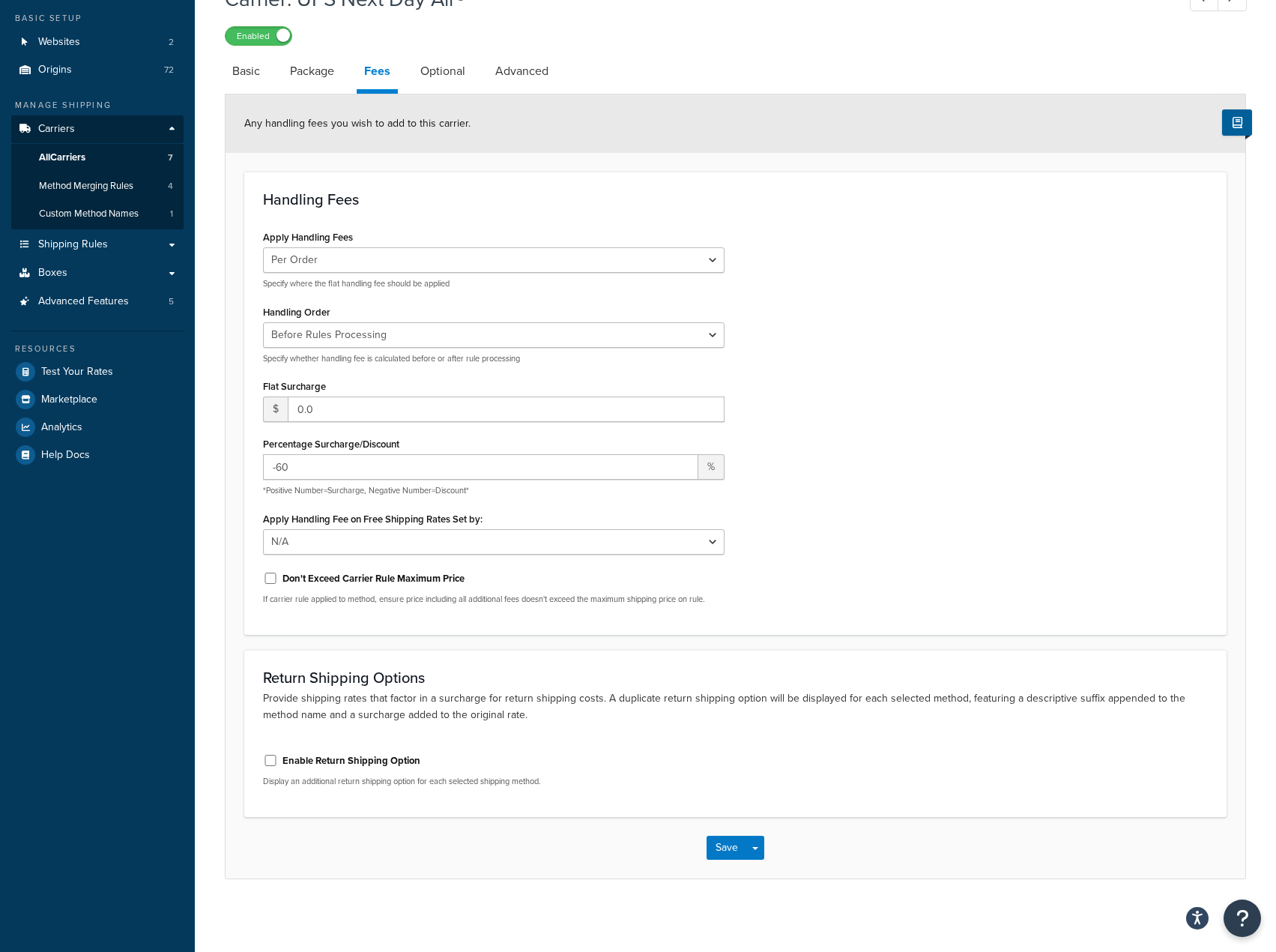
scroll to position [88, 0]
click at [721, 840] on button "Save" at bounding box center [726, 846] width 40 height 24
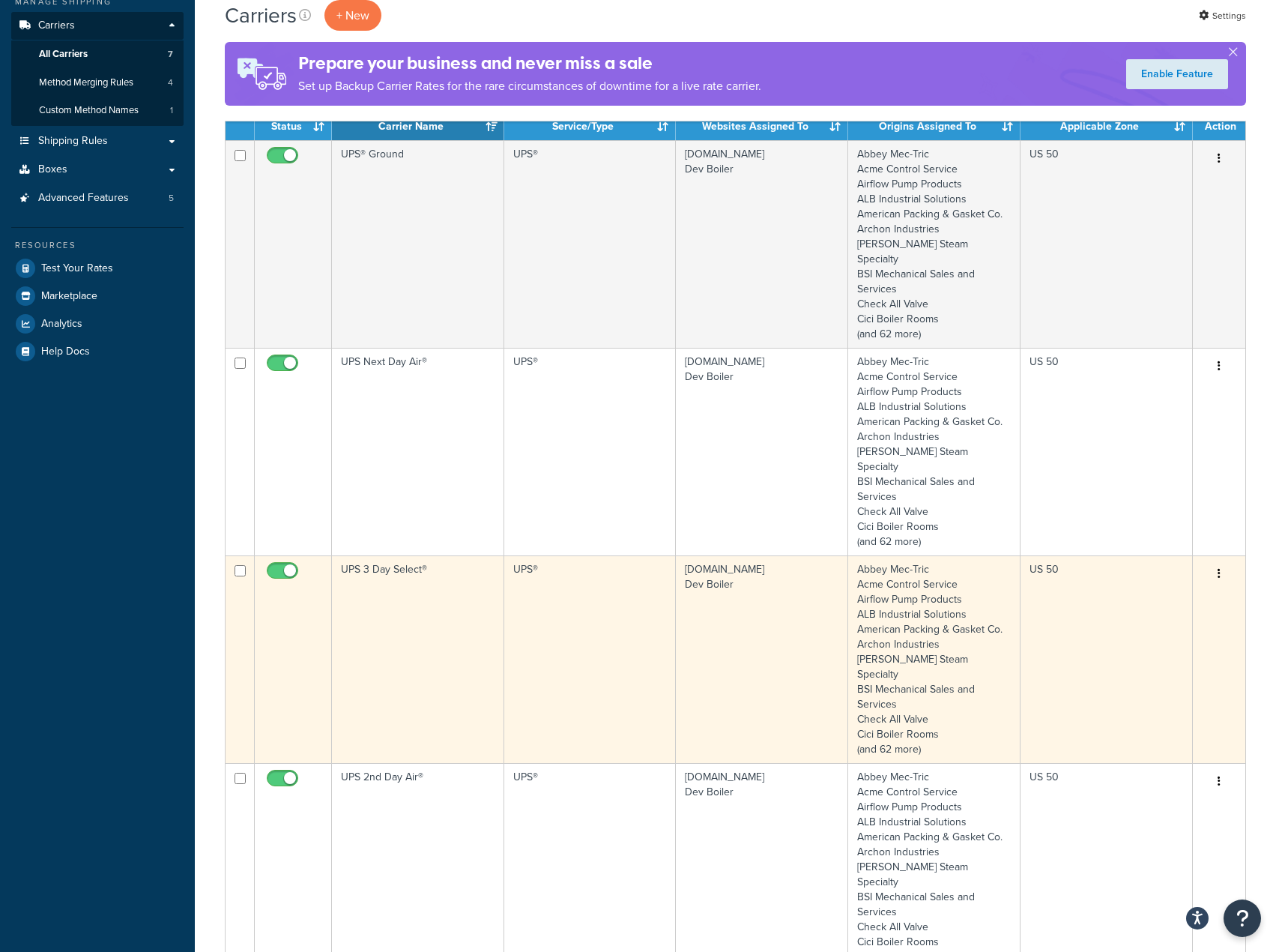
scroll to position [225, 0]
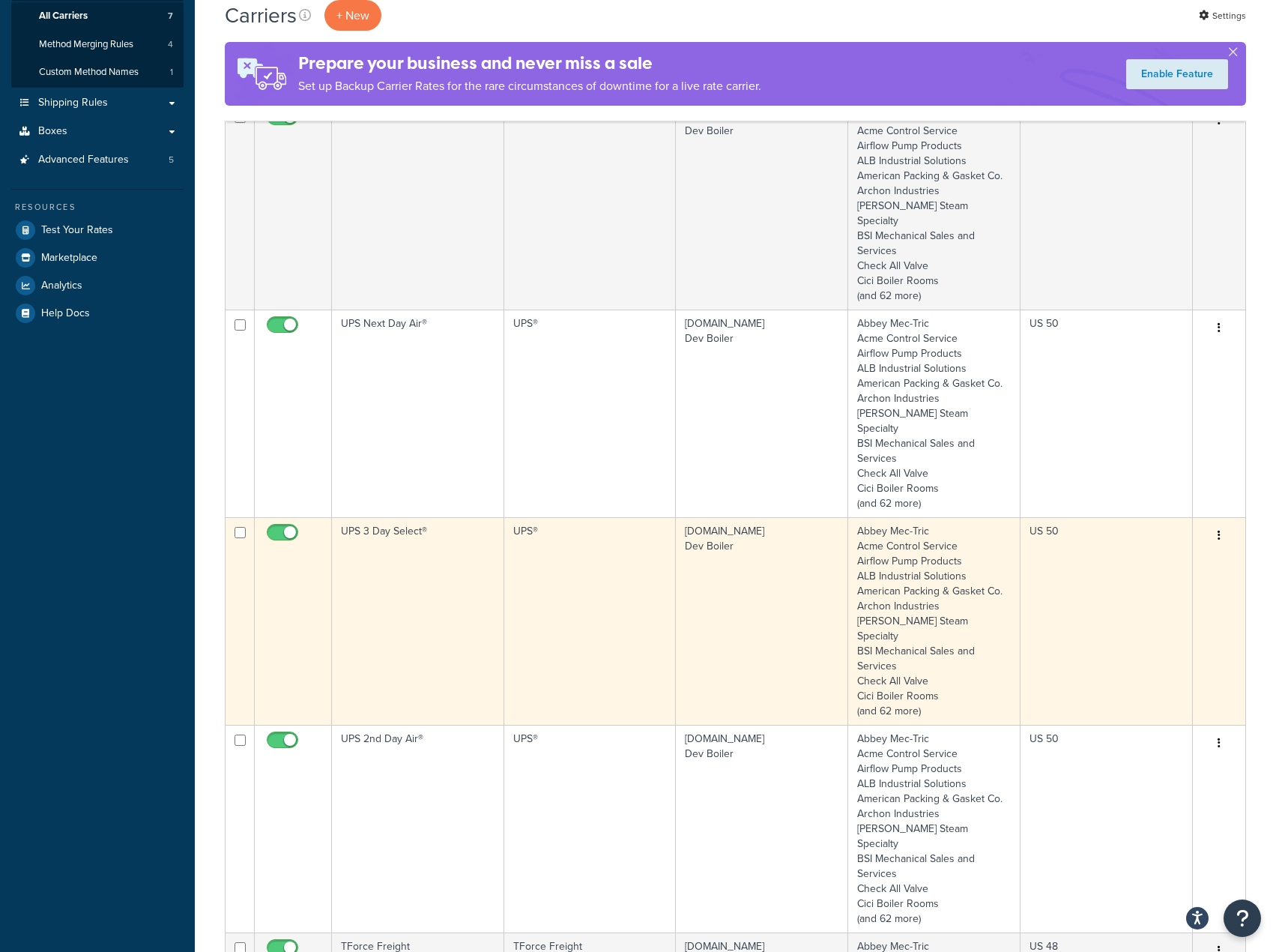
click at [479, 553] on td "UPS 3 Day Select®" at bounding box center [418, 621] width 173 height 208
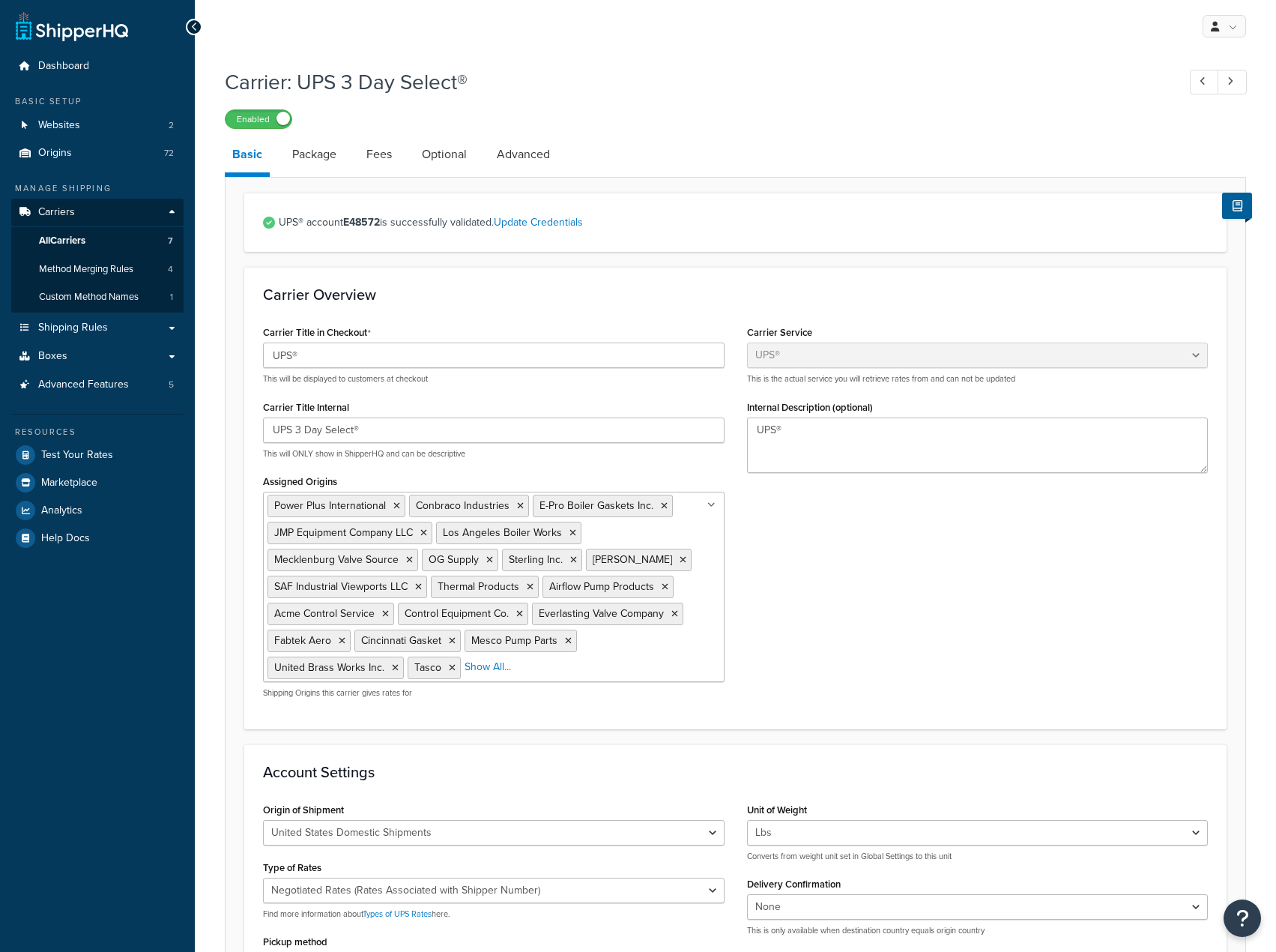
select select "ups"
click at [445, 165] on link "Optional" at bounding box center [445, 154] width 60 height 36
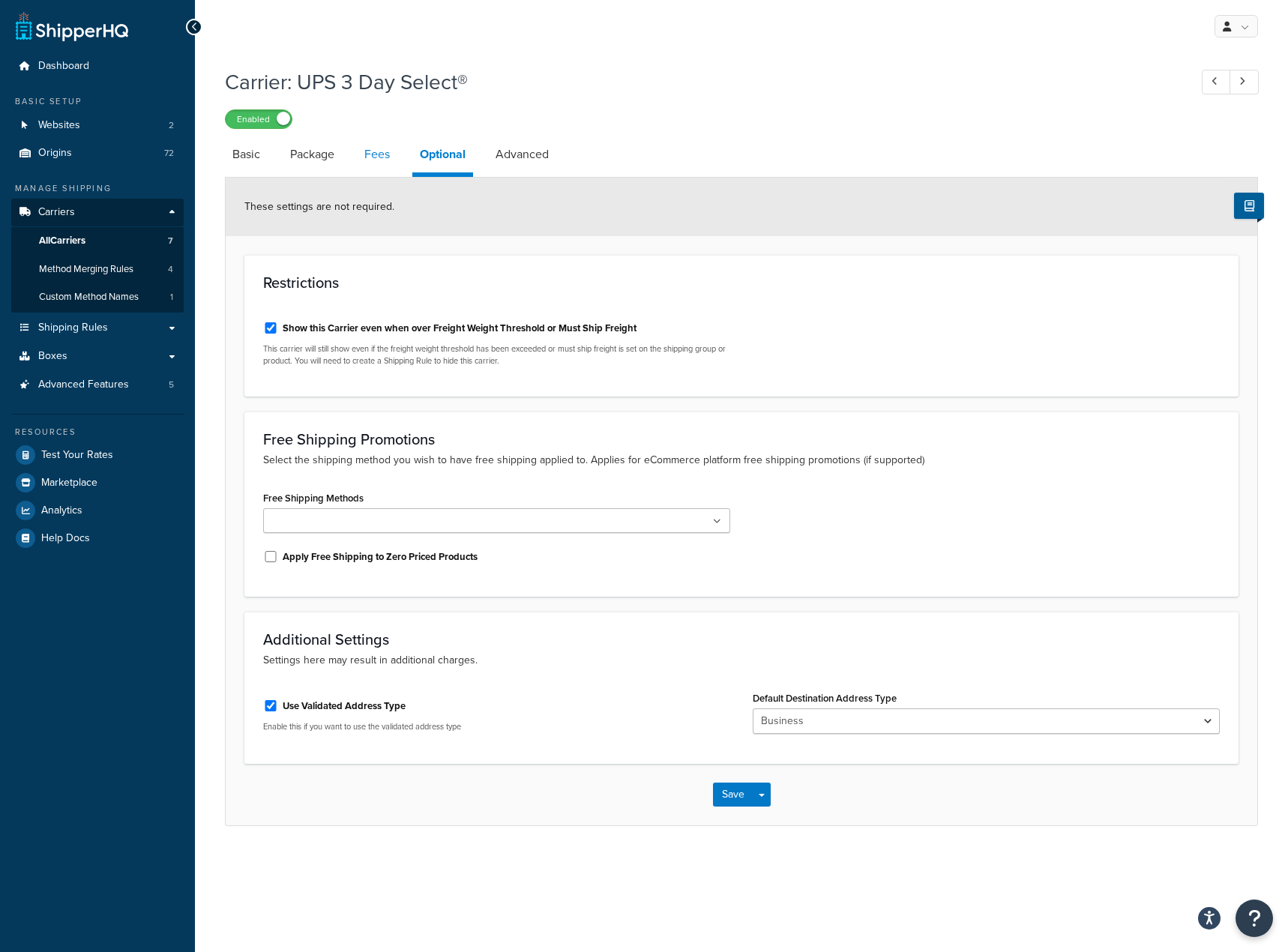
click at [377, 172] on link "Fees" at bounding box center [377, 154] width 40 height 36
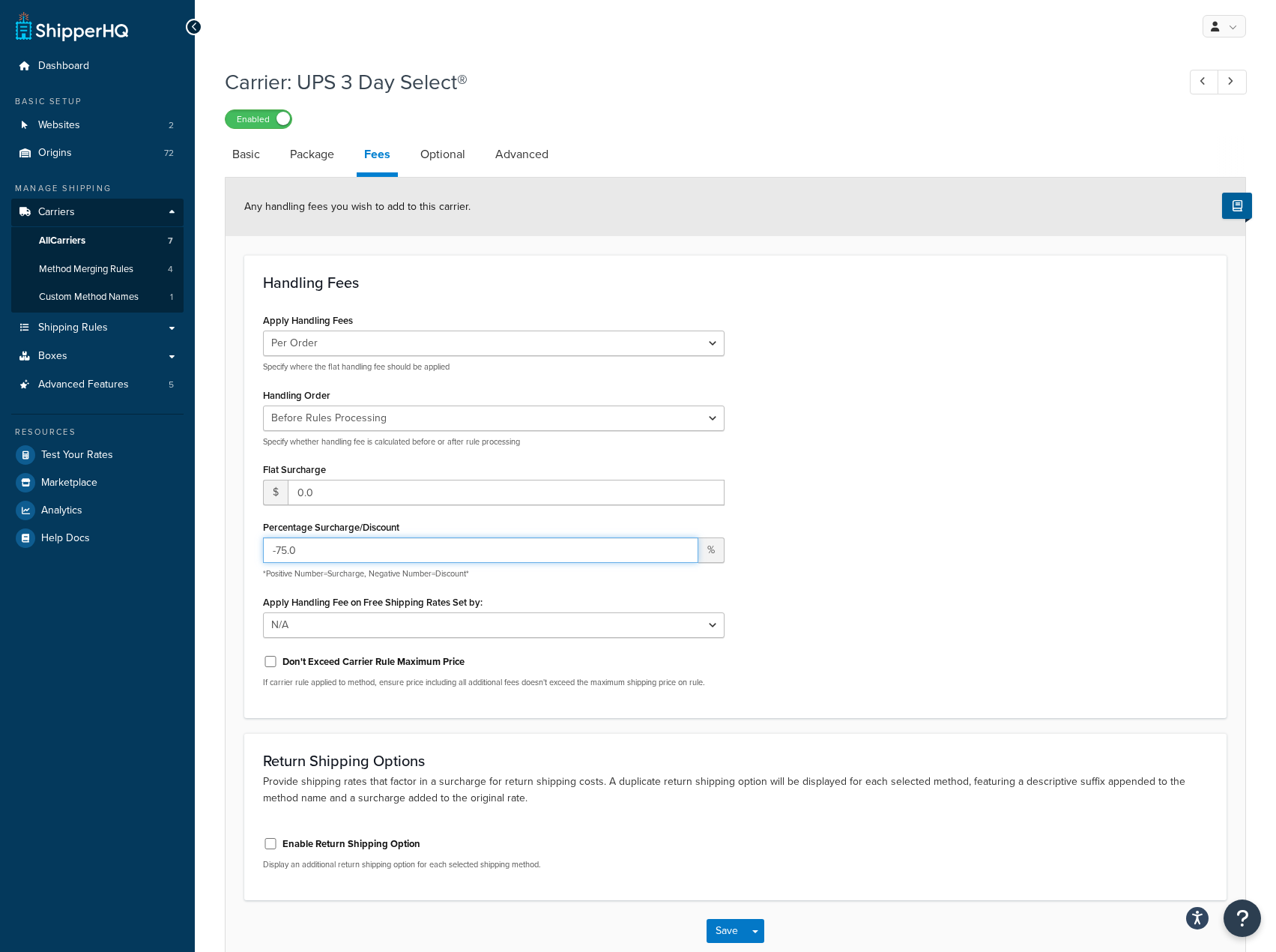
drag, startPoint x: 344, startPoint y: 558, endPoint x: 230, endPoint y: 577, distance: 115.6
click at [230, 577] on form "Any handling fees you wish to add to this carrier. Handling Fees Apply Handling…" at bounding box center [735, 570] width 1020 height 784
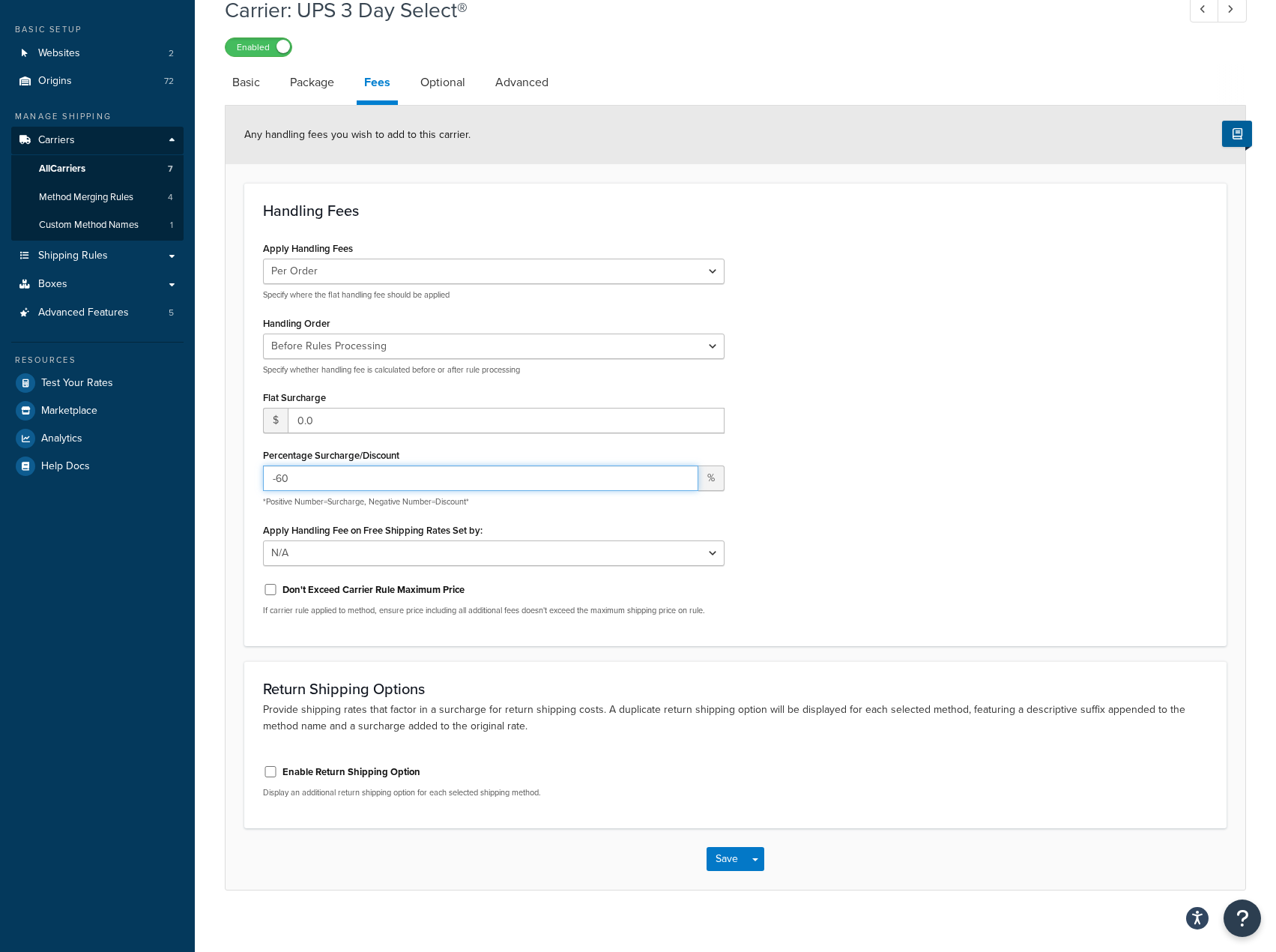
scroll to position [88, 0]
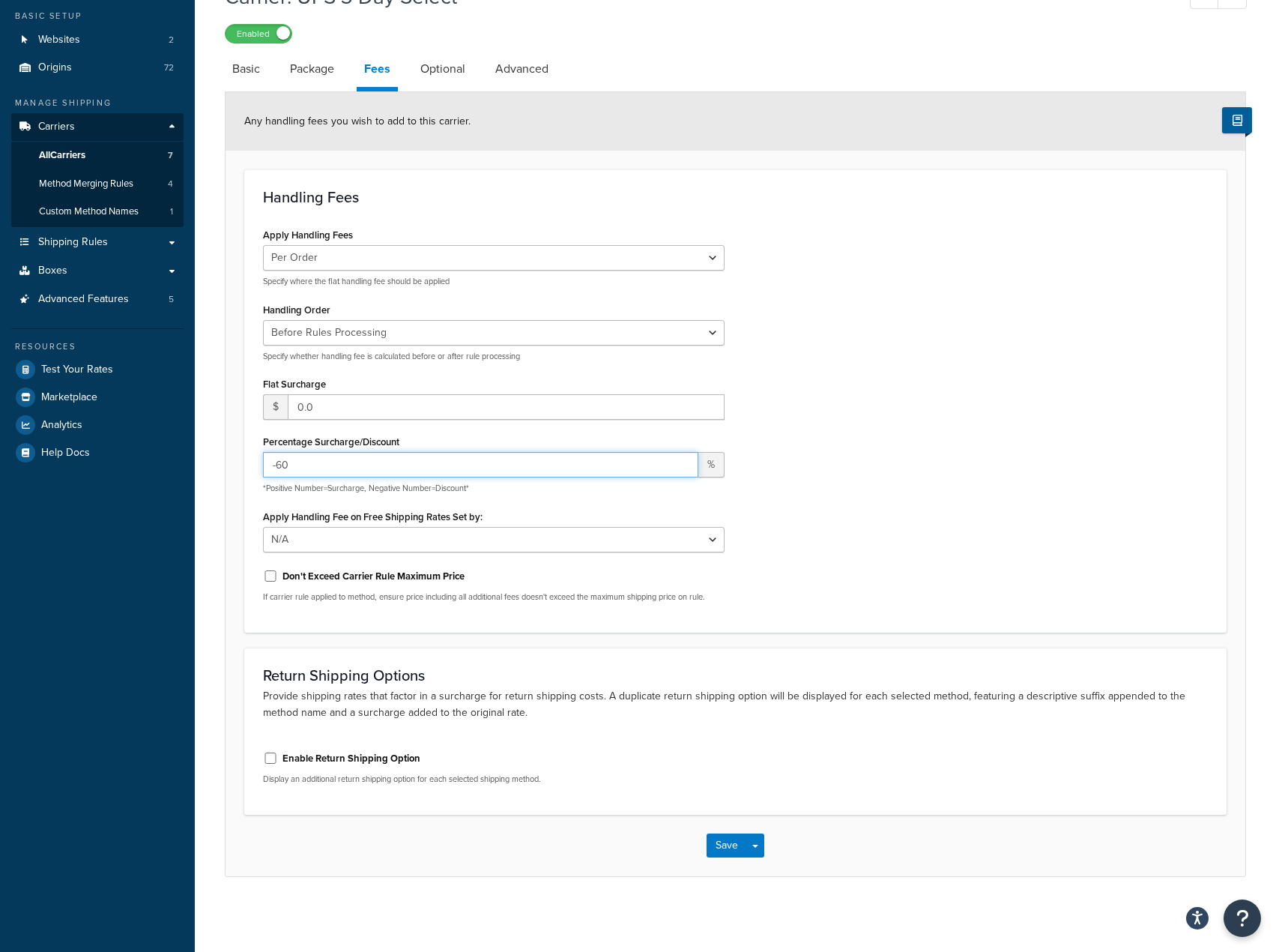
type input "-60"
click at [710, 828] on div "Save Save Dropdown Save and Edit" at bounding box center [735, 845] width 1020 height 61
click at [719, 842] on button "Save" at bounding box center [726, 846] width 40 height 24
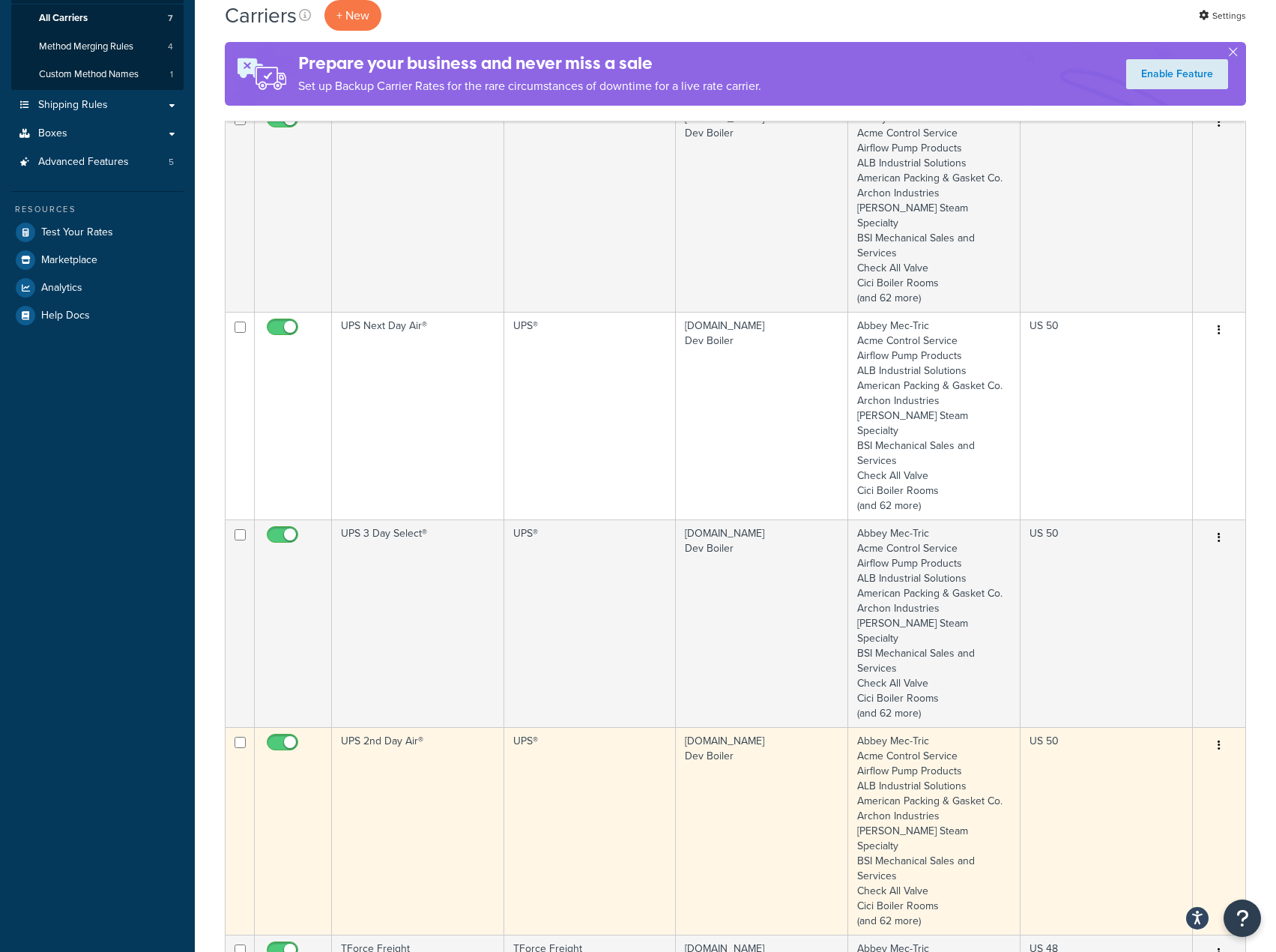
scroll to position [225, 0]
click at [441, 725] on td "UPS 2nd Day Air®" at bounding box center [418, 829] width 173 height 208
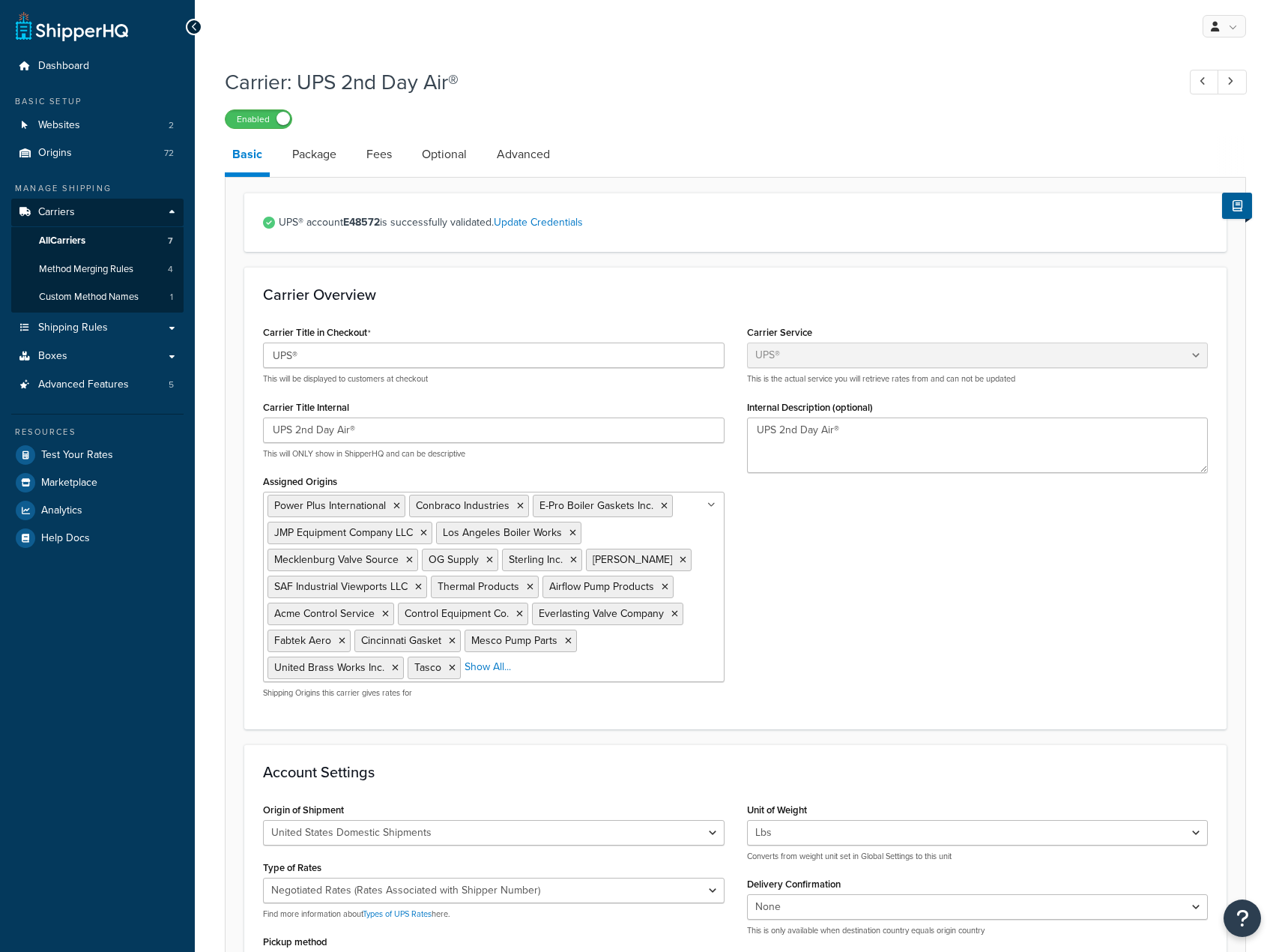
select select "ups"
click at [513, 155] on link "Advanced" at bounding box center [523, 154] width 68 height 36
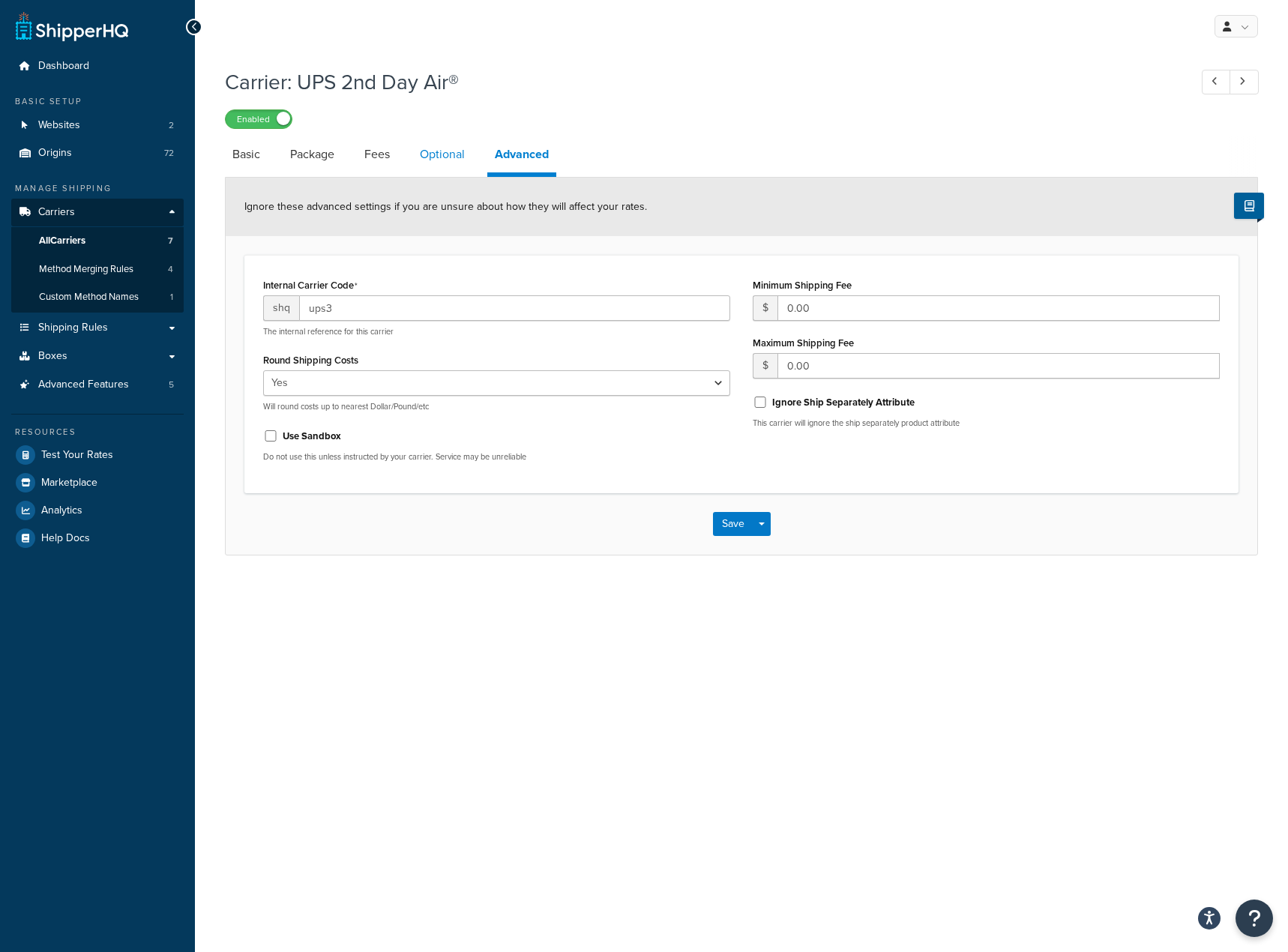
click at [437, 167] on link "Optional" at bounding box center [442, 154] width 60 height 36
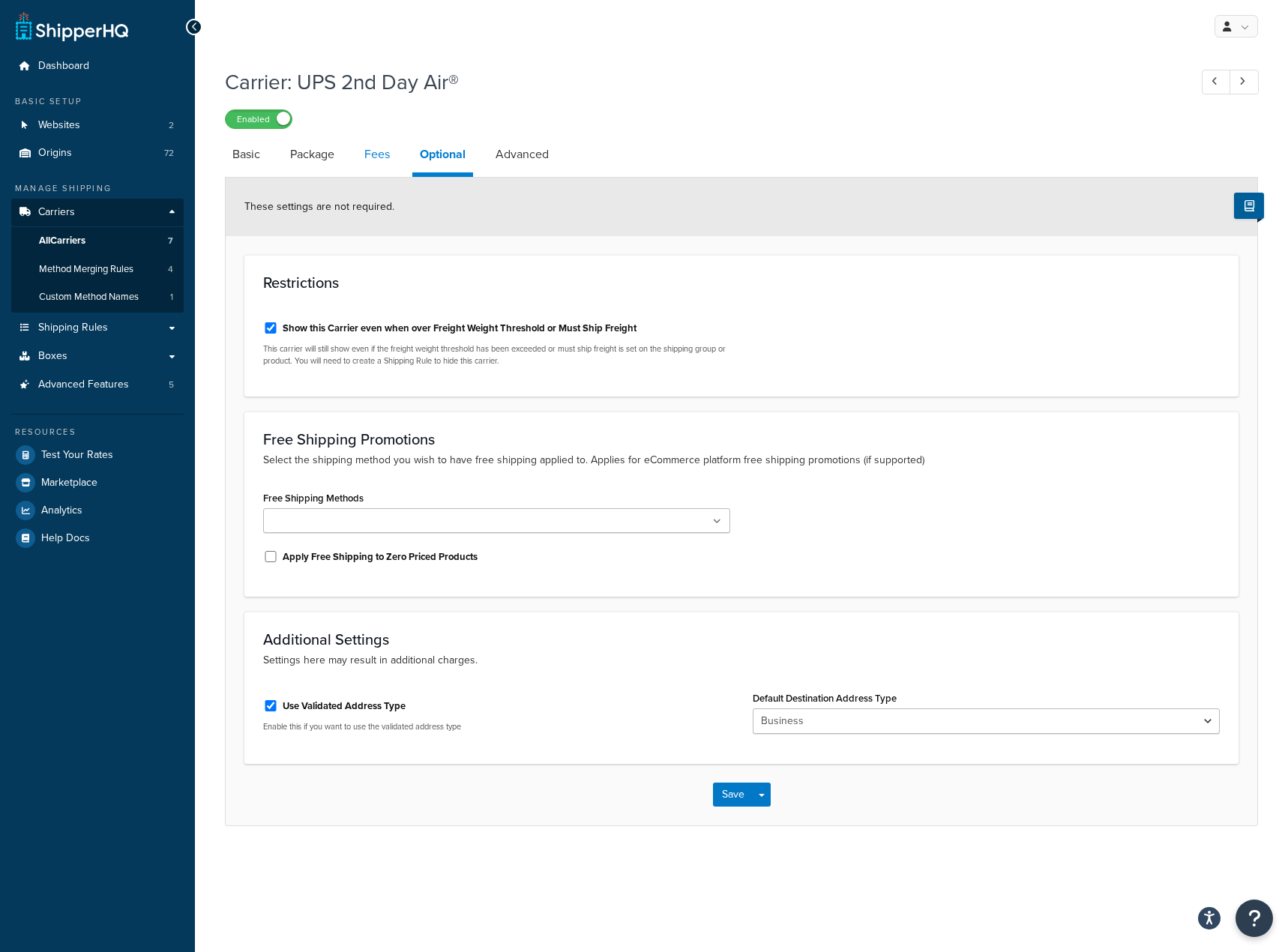
click at [386, 159] on link "Fees" at bounding box center [377, 154] width 40 height 36
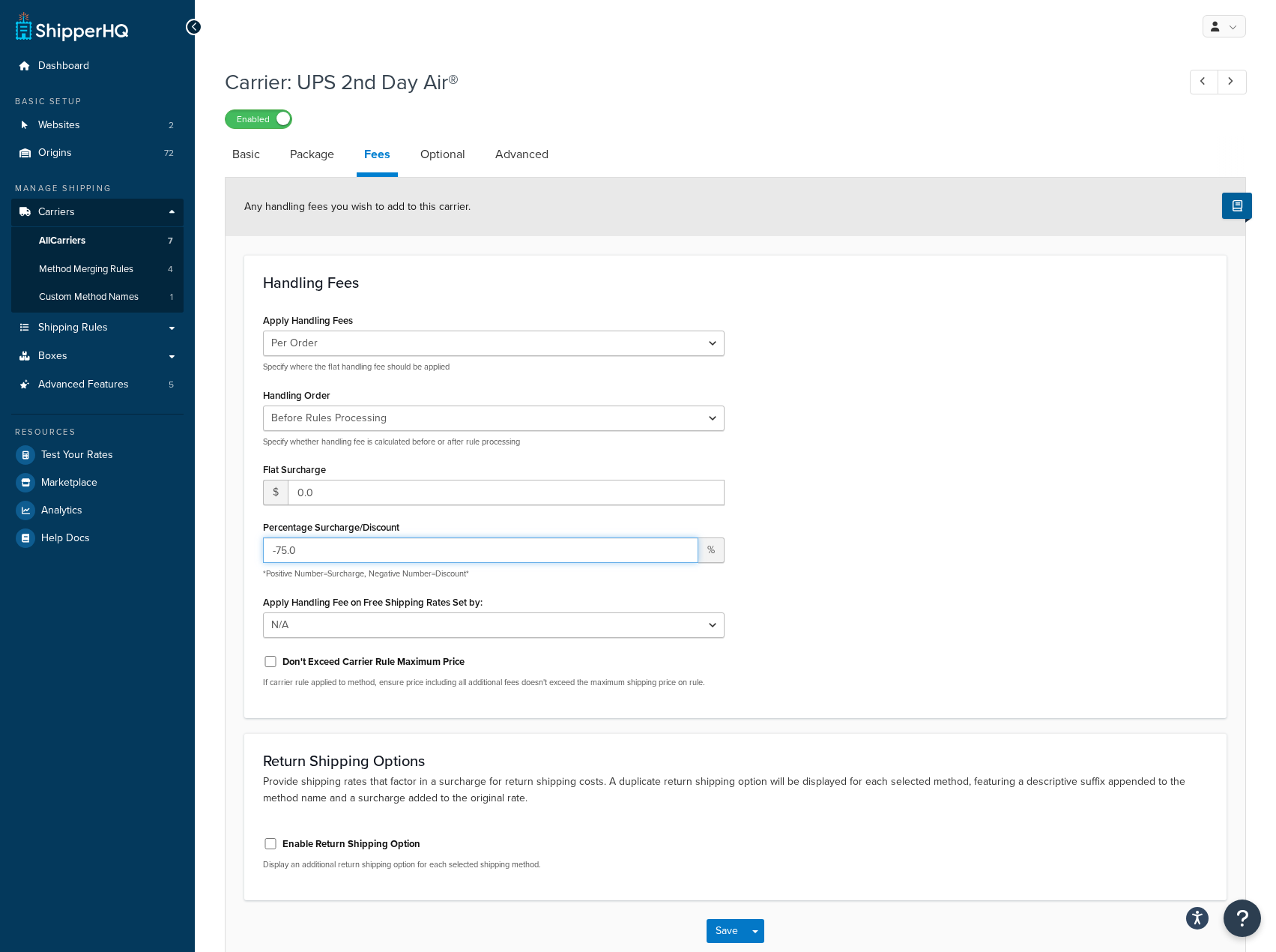
drag, startPoint x: 311, startPoint y: 548, endPoint x: 268, endPoint y: 574, distance: 50.2
click at [268, 574] on div "-75.0 % *Positive Number=Surcharge, Negative Number=Discount*" at bounding box center [493, 558] width 462 height 42
type input "-60"
click at [851, 465] on div "Apply Handling Fees Per Order Per Item Per Package Specify where the flat handl…" at bounding box center [736, 504] width 968 height 390
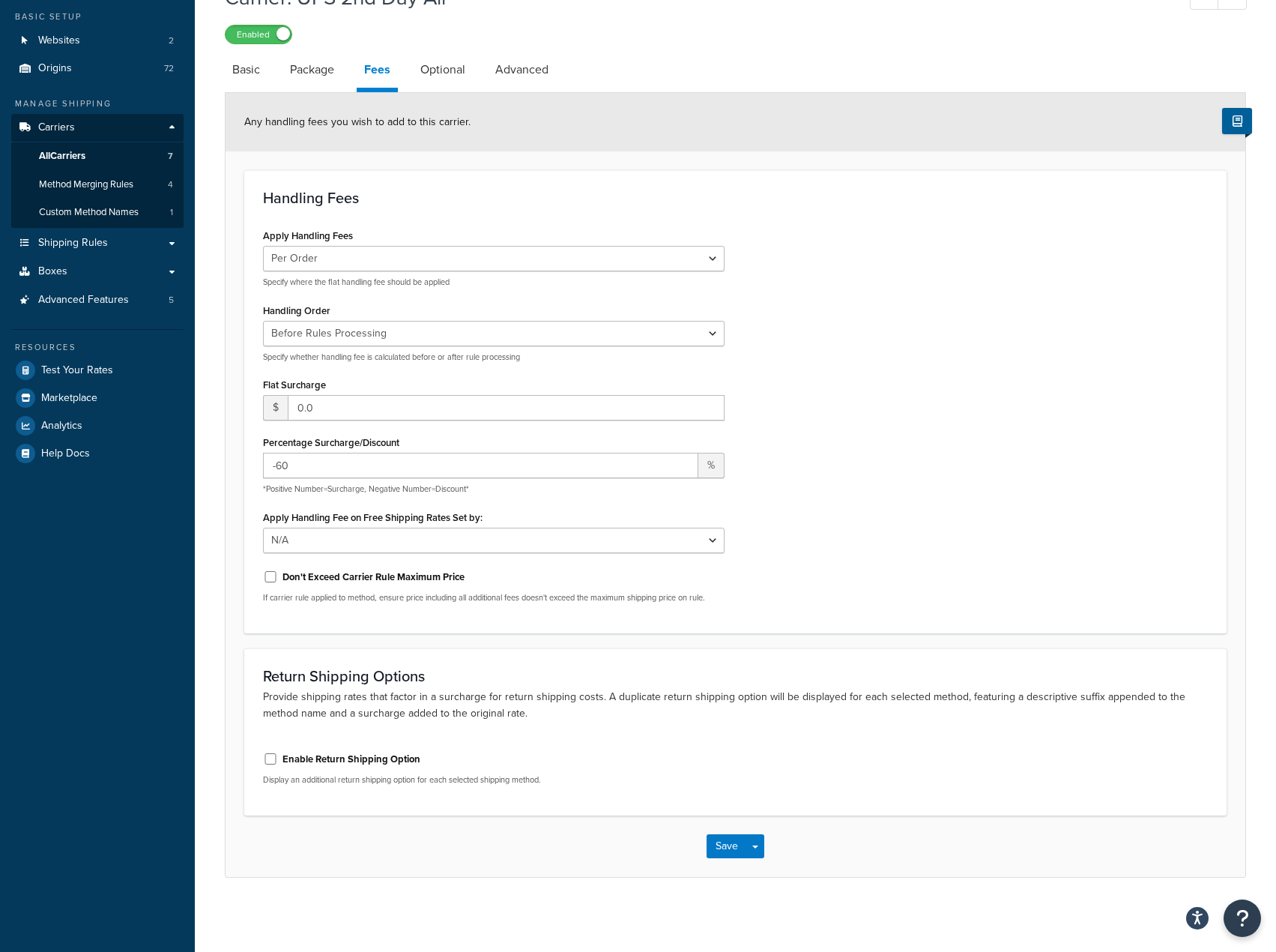
scroll to position [88, 0]
click at [720, 836] on button "Save" at bounding box center [726, 846] width 40 height 24
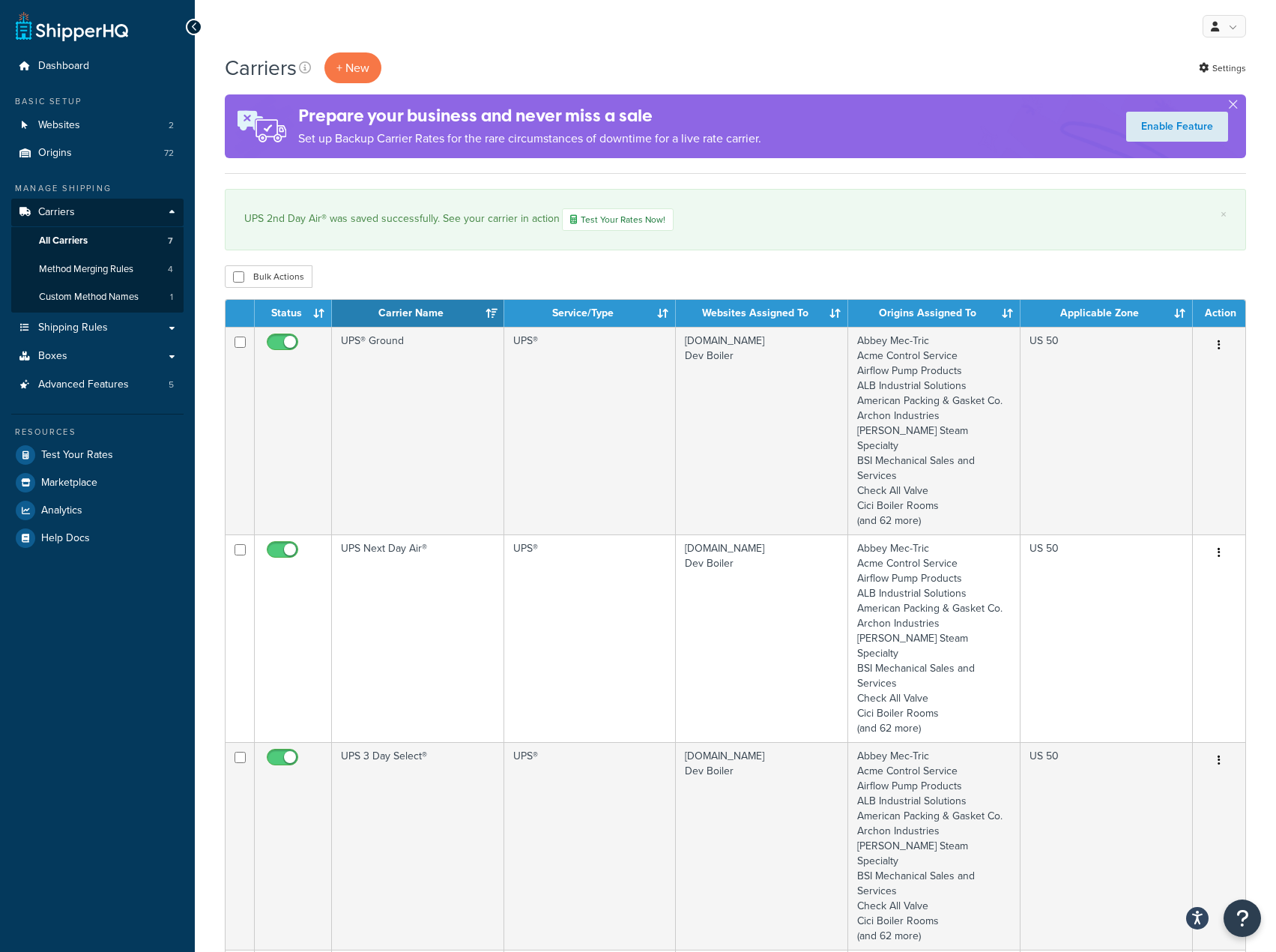
click at [753, 24] on div "My Profile Billing Global Settings Contact Us Logout" at bounding box center [736, 26] width 1082 height 53
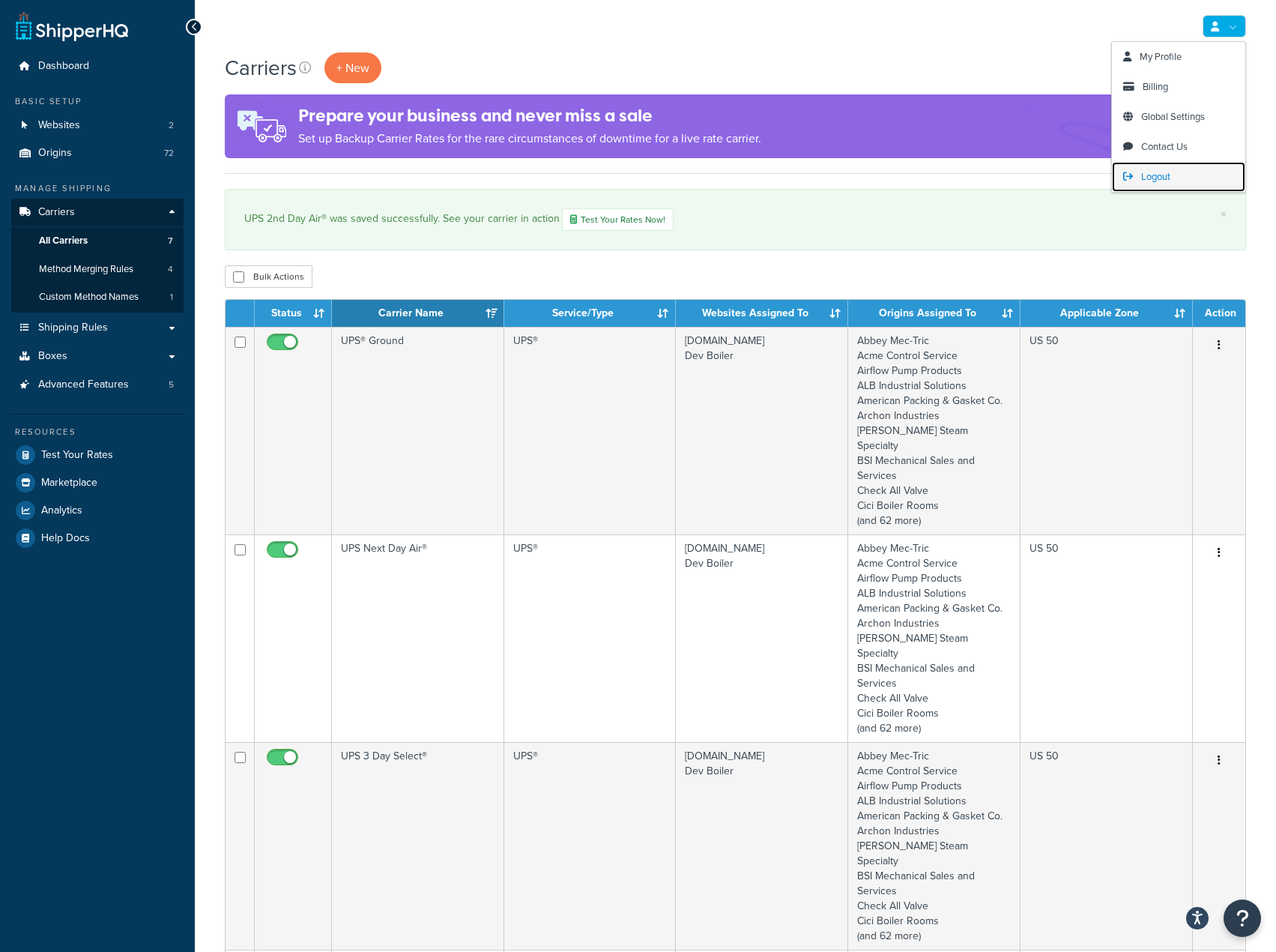
click at [1177, 176] on link "Logout" at bounding box center [1178, 177] width 133 height 30
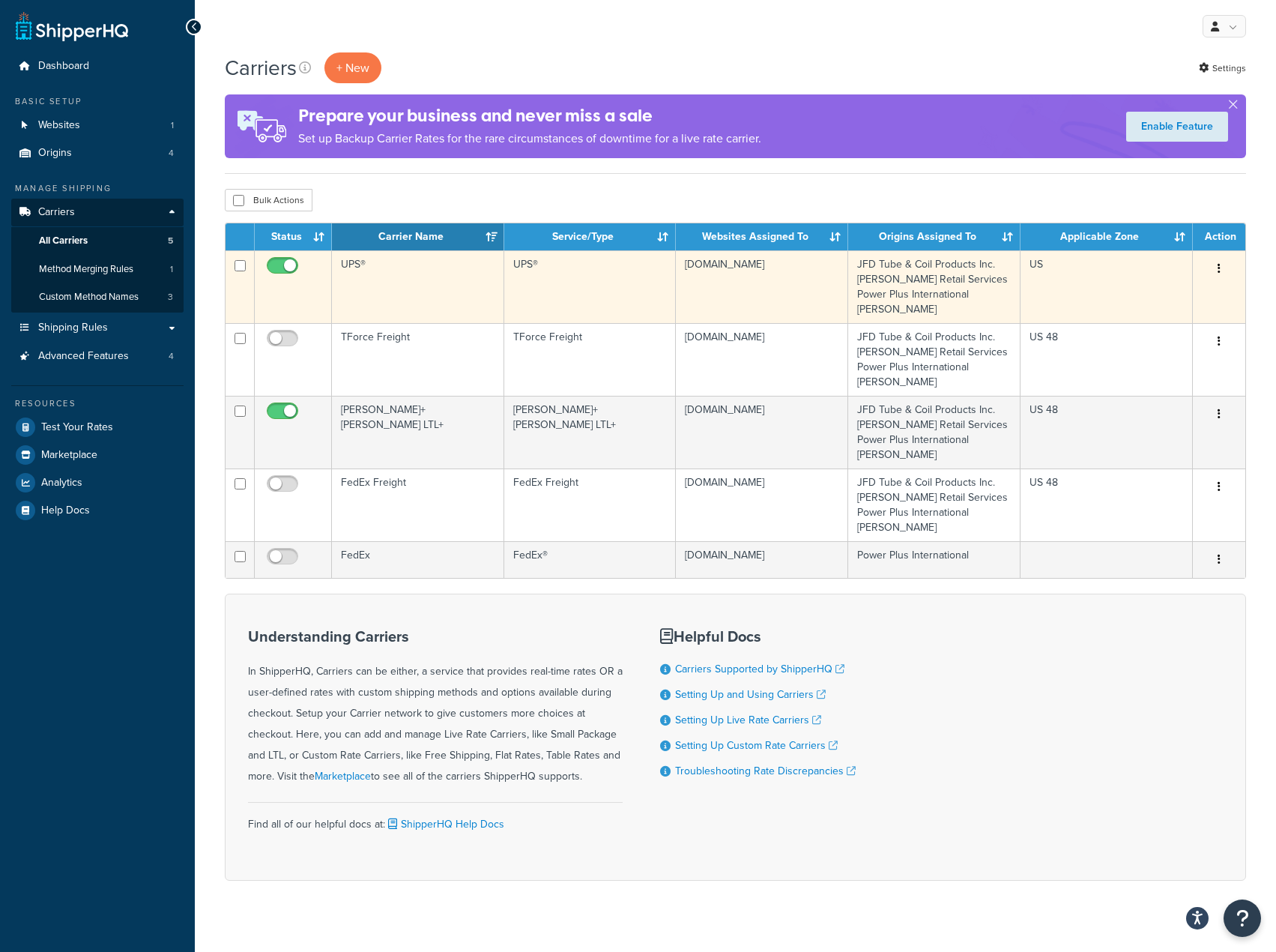
click at [421, 291] on td "UPS®" at bounding box center [418, 287] width 173 height 73
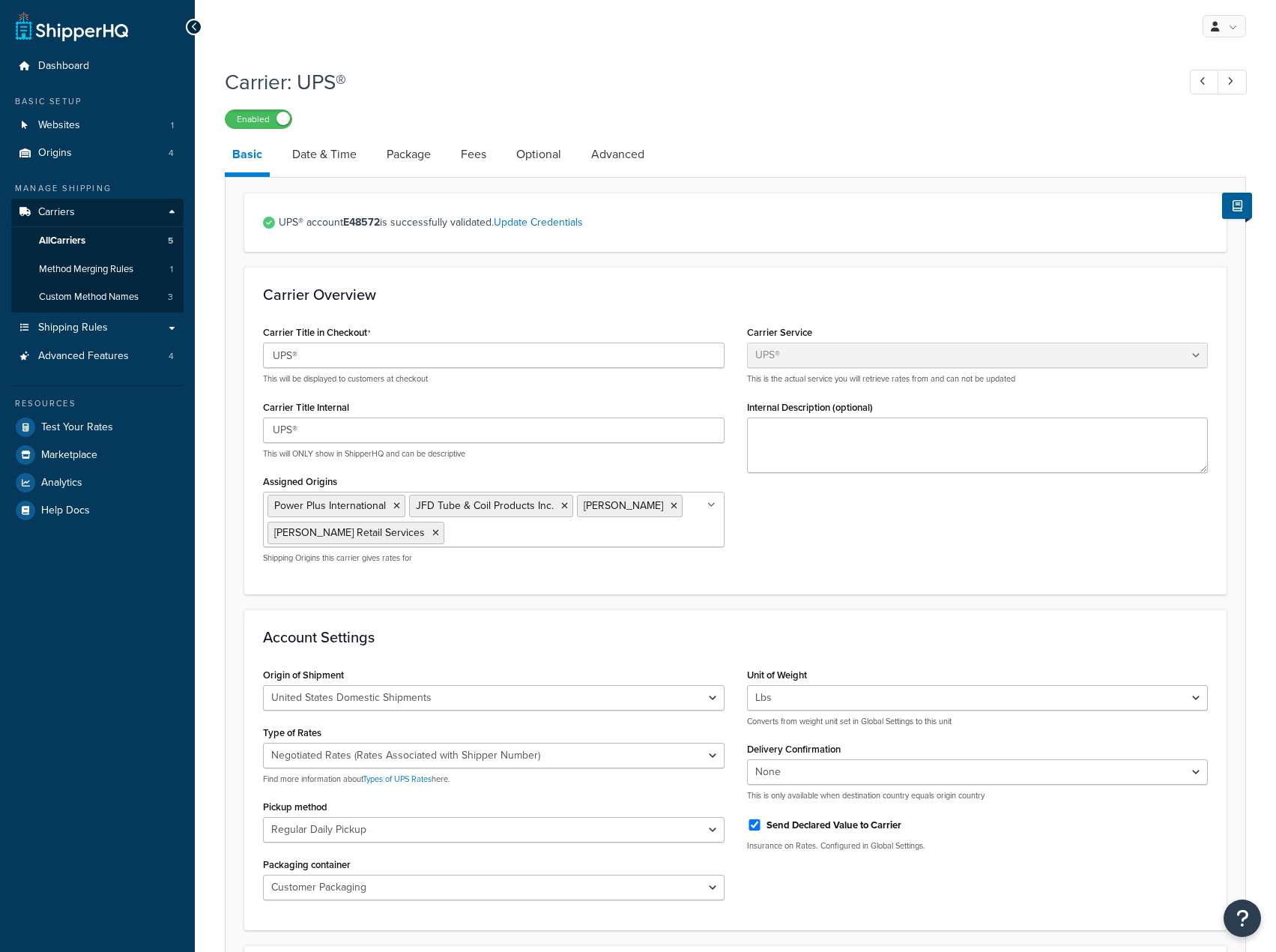
select select "ups"
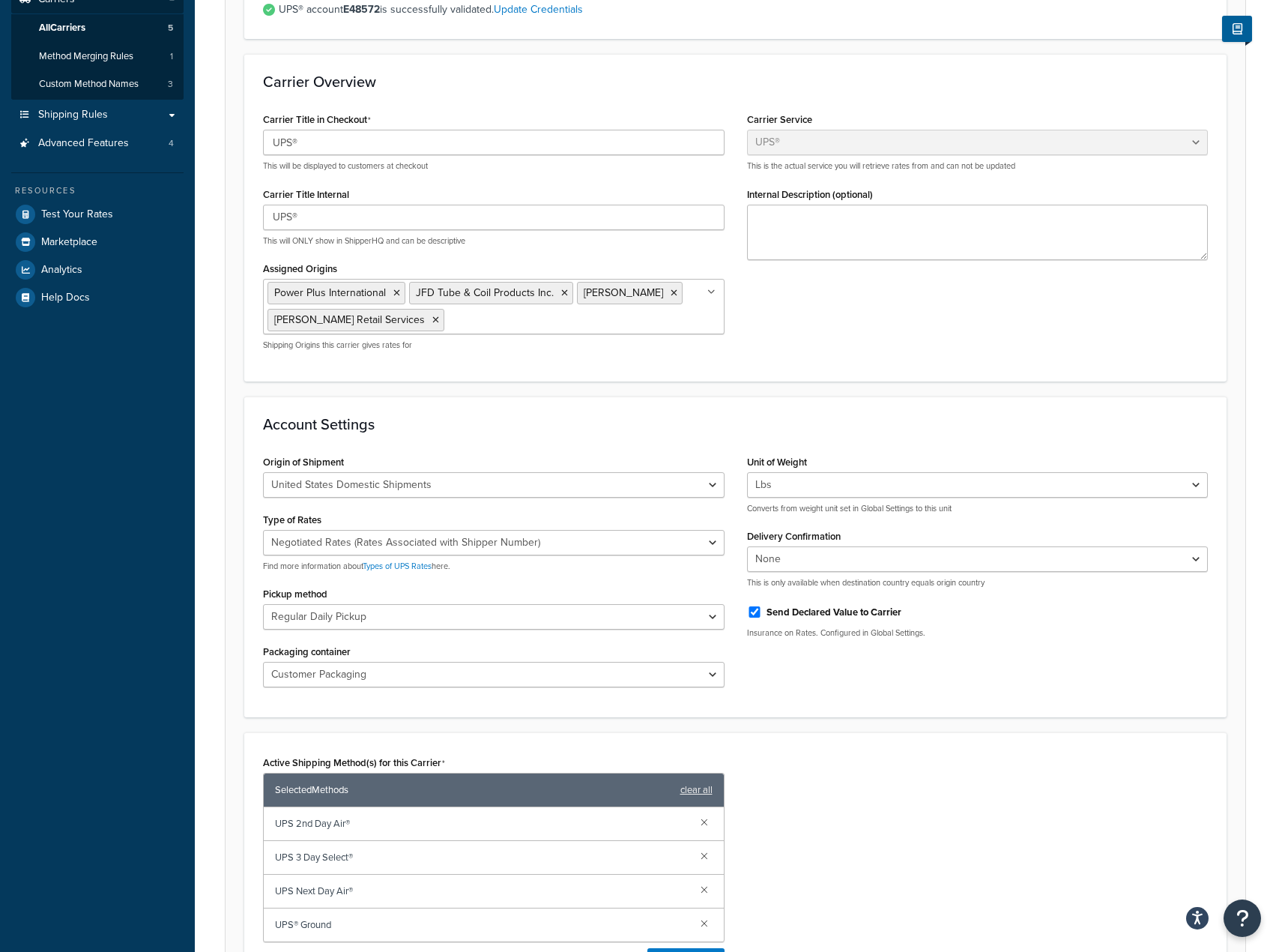
scroll to position [75, 0]
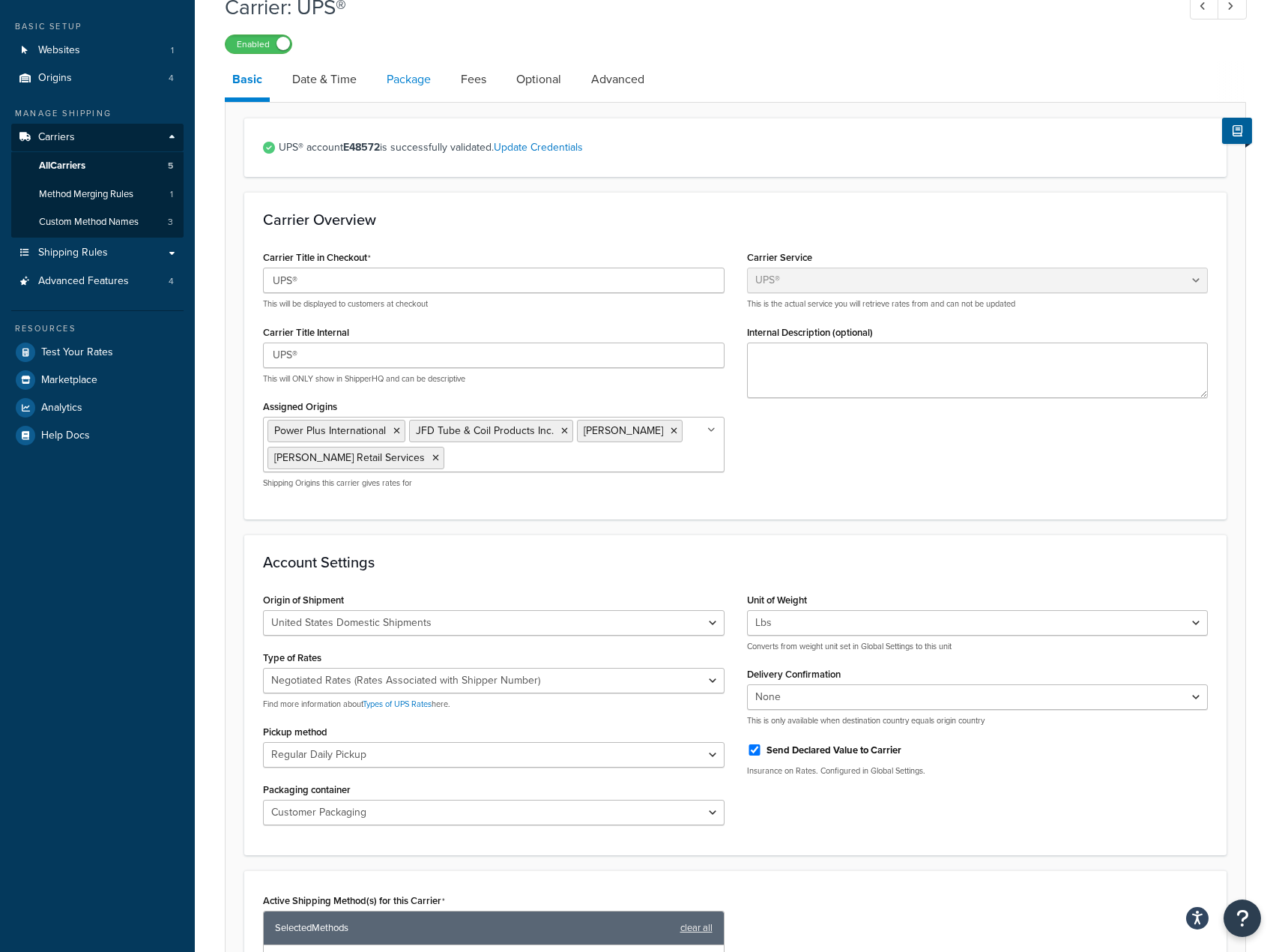
click at [396, 84] on link "Package" at bounding box center [409, 79] width 59 height 36
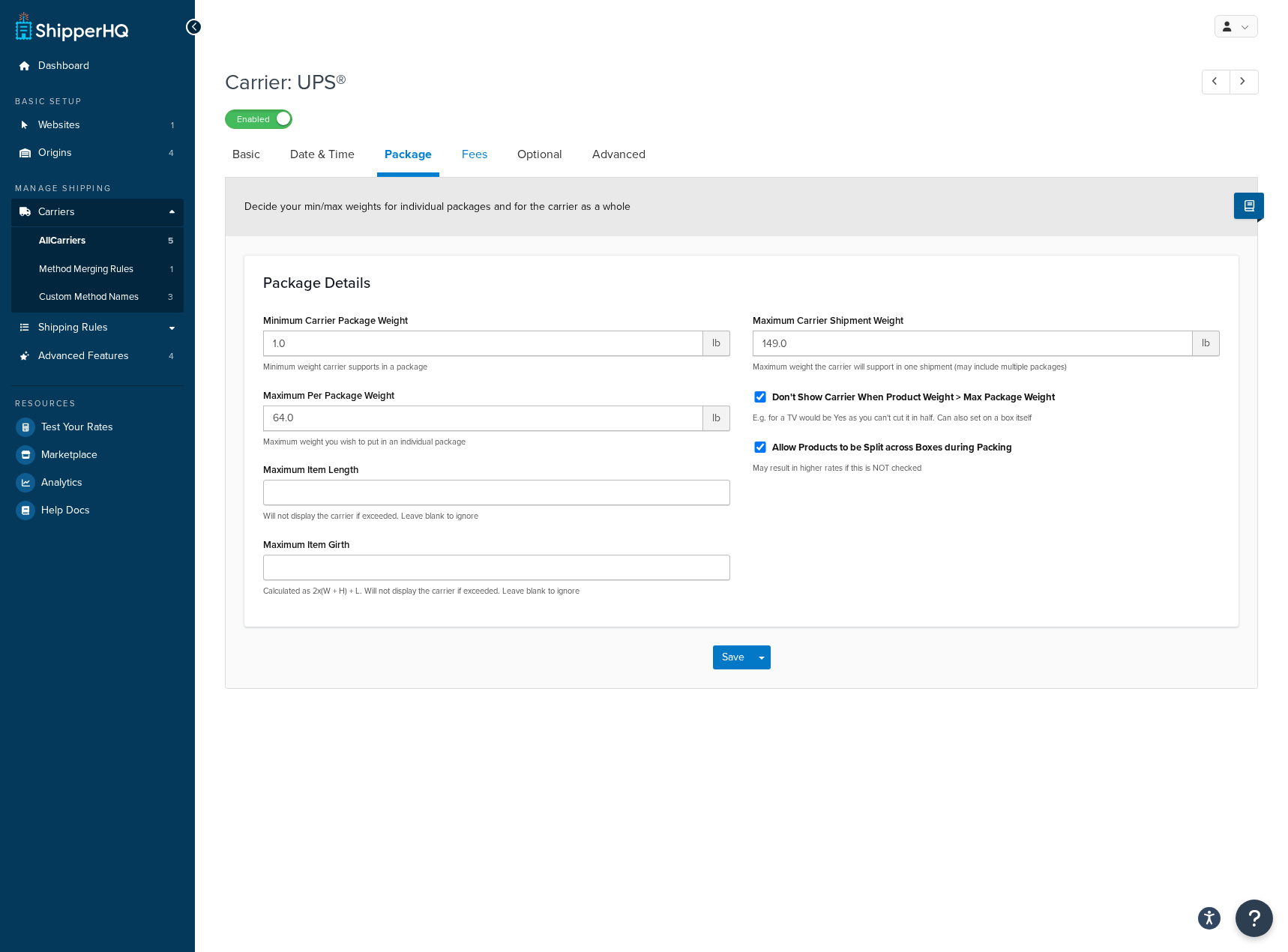
click at [459, 155] on link "Fees" at bounding box center [474, 154] width 40 height 36
select select "AFTER"
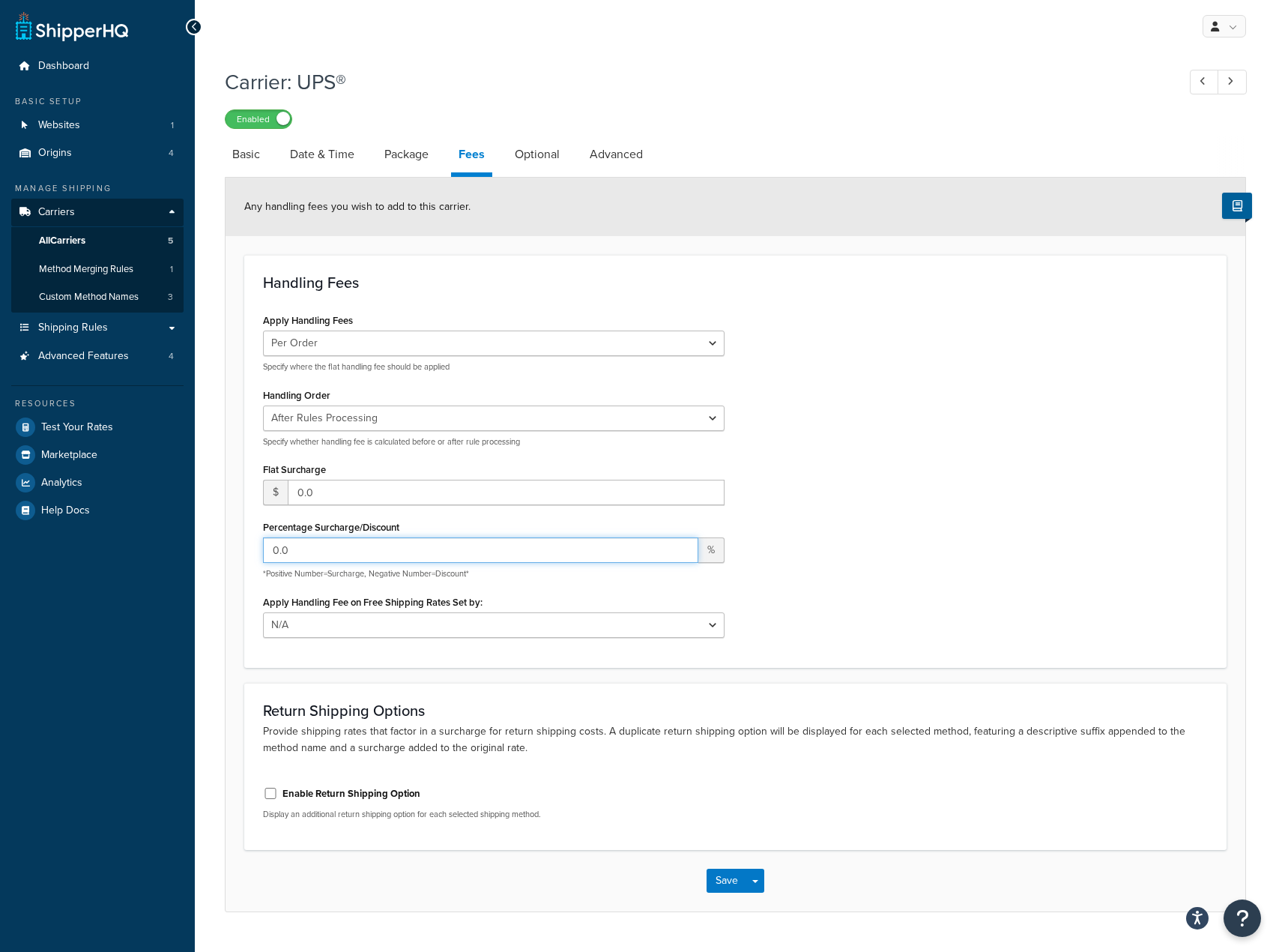
drag, startPoint x: 371, startPoint y: 551, endPoint x: 236, endPoint y: 573, distance: 136.8
click at [236, 573] on form "Any handling fees you wish to add to this carrier. Handling Fees Apply Handling…" at bounding box center [735, 545] width 1020 height 734
click at [867, 556] on div "Apply Handling Fees Per Order Per Item Per Package Specify where the flat handl…" at bounding box center [736, 479] width 968 height 339
drag, startPoint x: 375, startPoint y: 542, endPoint x: 206, endPoint y: 532, distance: 169.3
click at [206, 532] on div "Carrier: UPS® Enabled Basic Date & Time Package Fees Optional Advanced Any hand…" at bounding box center [736, 505] width 1082 height 890
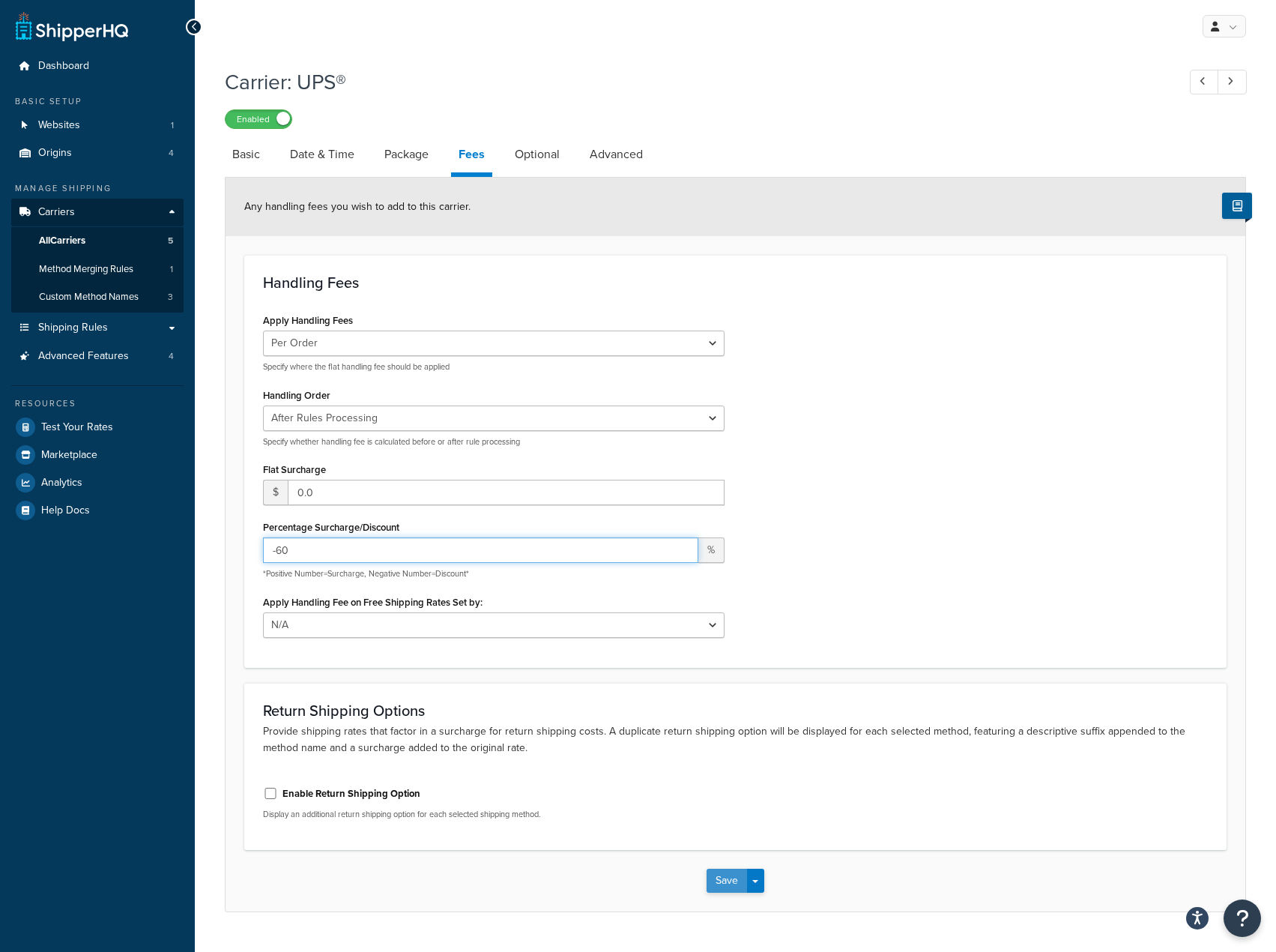
type input "-60"
click at [737, 887] on button "Save" at bounding box center [726, 881] width 40 height 24
